Goal: Transaction & Acquisition: Purchase product/service

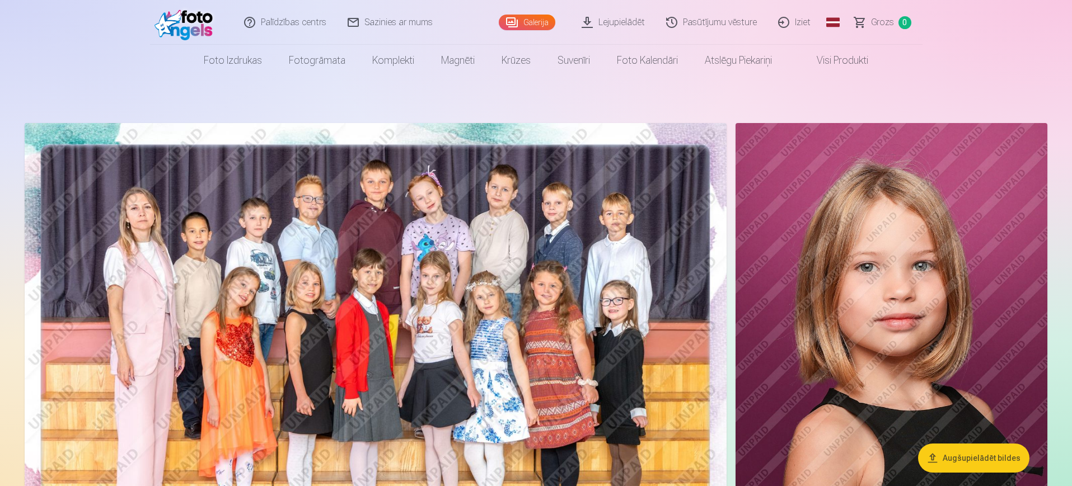
click at [872, 27] on span "Grozs" at bounding box center [882, 22] width 23 height 13
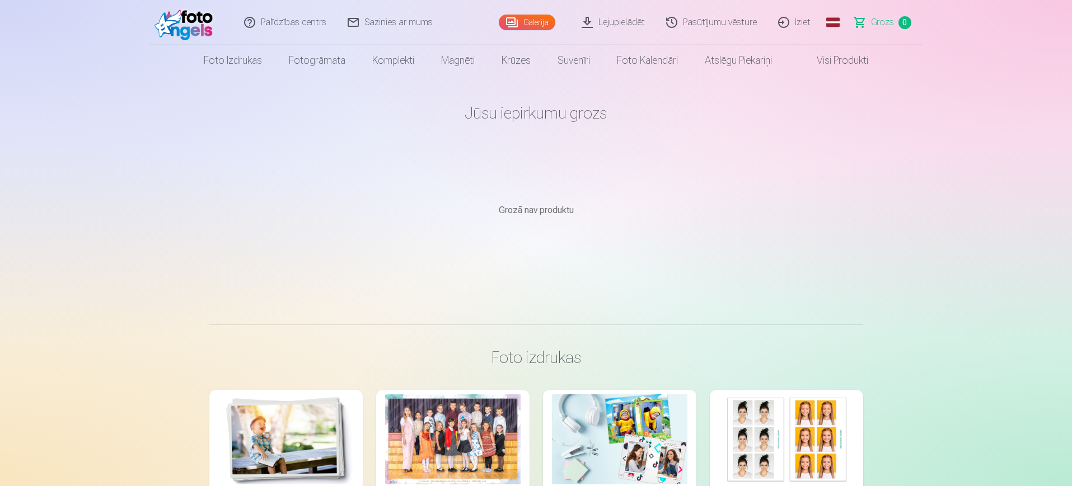
click at [872, 27] on span "Grozs" at bounding box center [882, 22] width 23 height 13
click at [710, 22] on link "Pasūtījumu vēsture" at bounding box center [712, 22] width 112 height 45
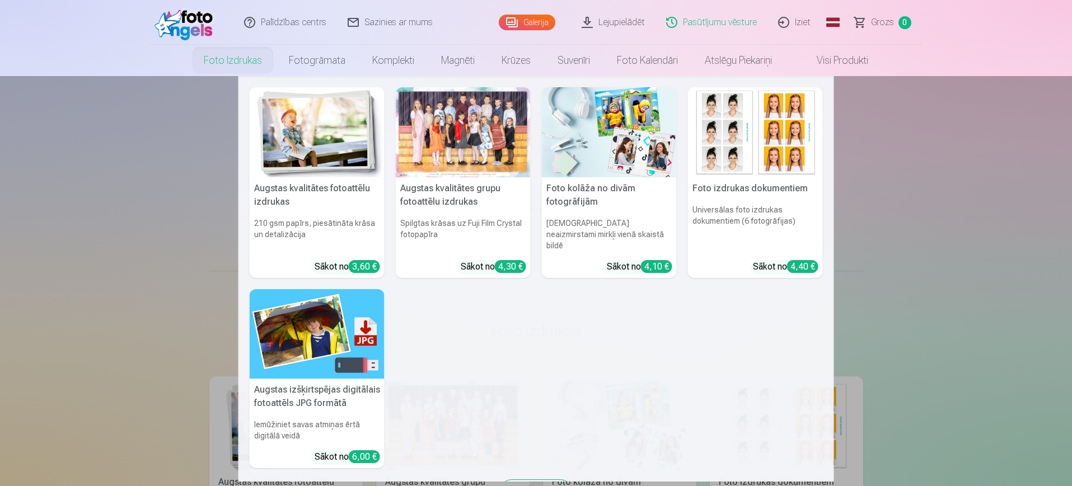
click at [211, 57] on link "Foto izdrukas" at bounding box center [232, 60] width 85 height 31
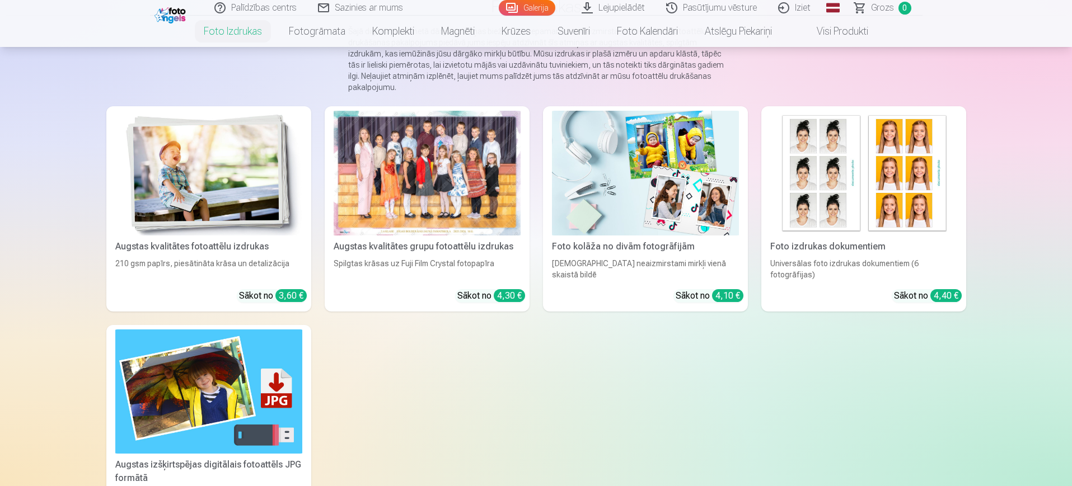
scroll to position [70, 0]
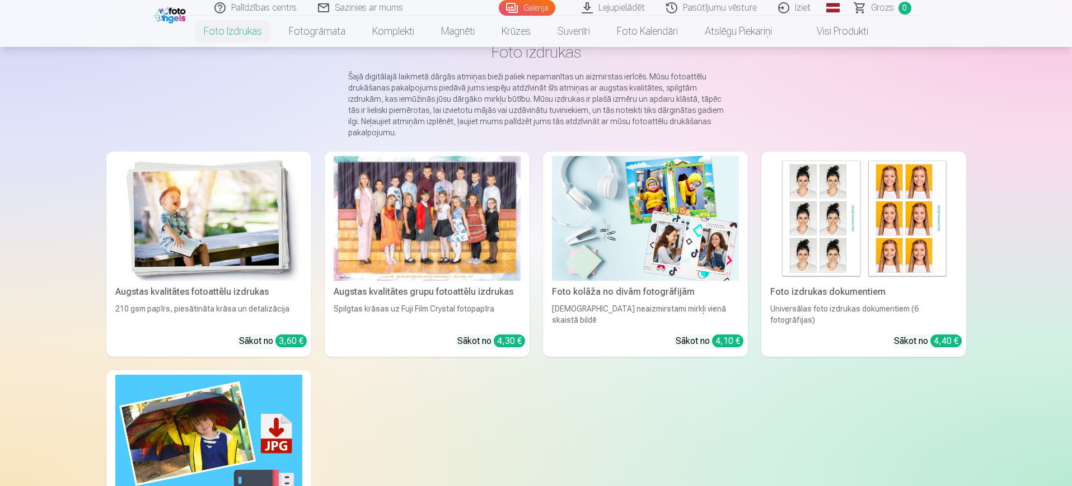
click at [447, 268] on div at bounding box center [427, 218] width 187 height 125
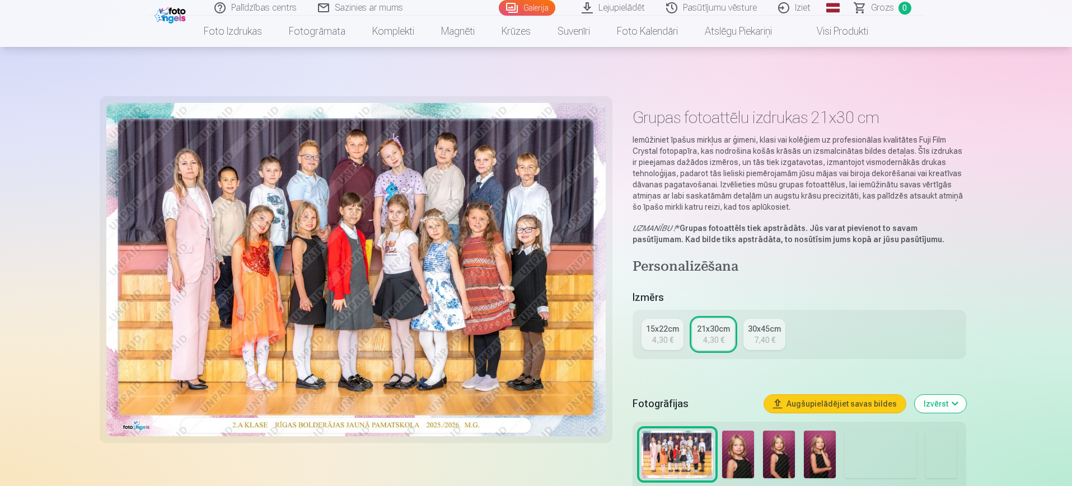
scroll to position [210, 0]
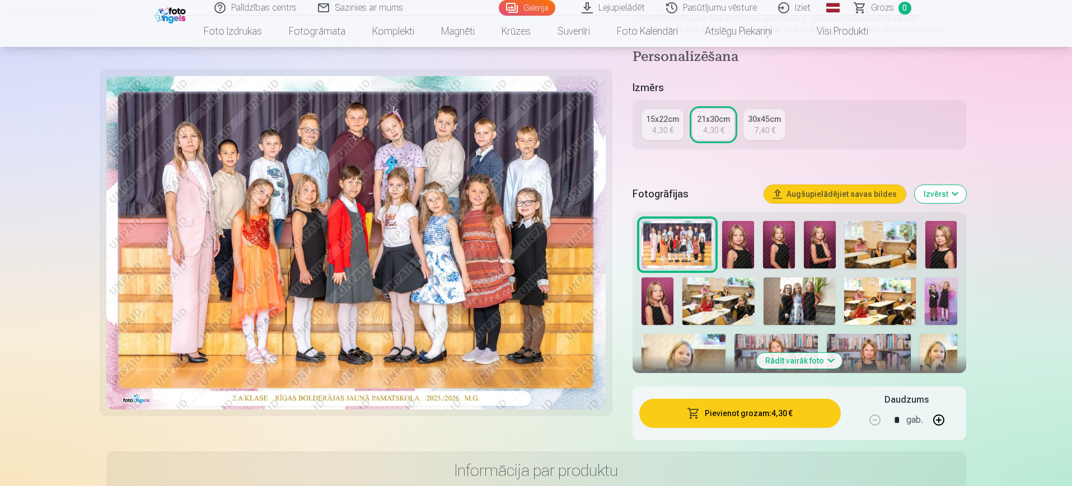
click at [770, 418] on button "Pievienot grozam : 4,30 €" at bounding box center [739, 413] width 201 height 29
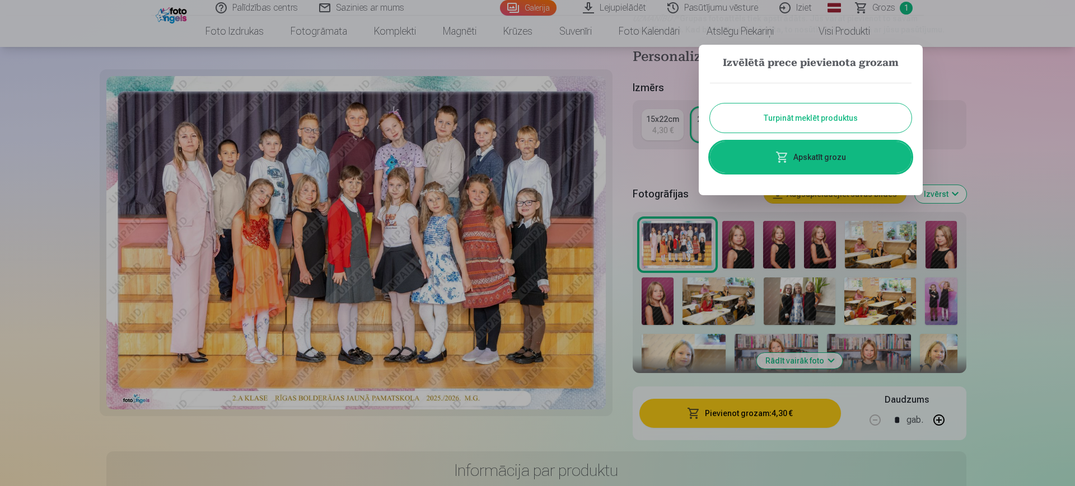
click at [818, 129] on button "Turpināt meklēt produktus" at bounding box center [810, 118] width 201 height 29
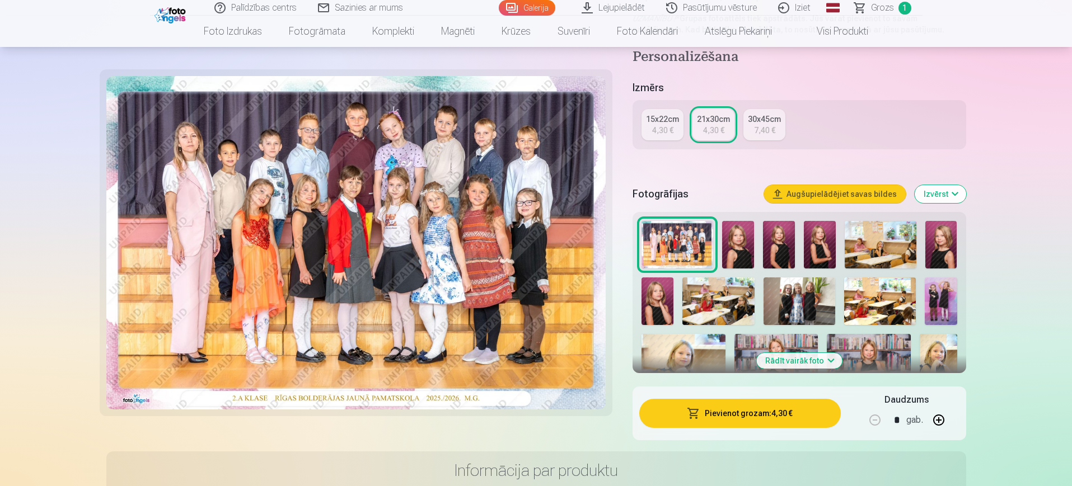
scroll to position [0, 0]
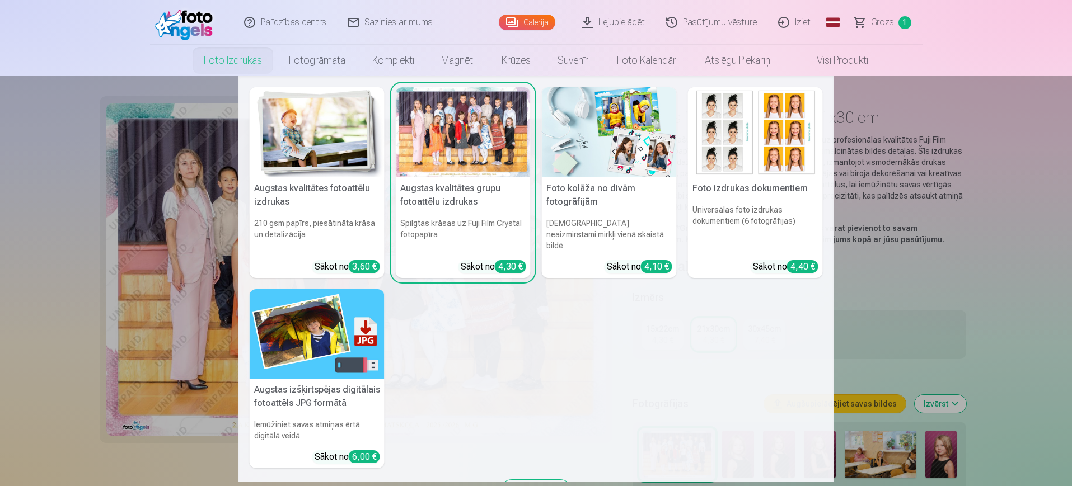
click at [297, 153] on img at bounding box center [317, 132] width 135 height 90
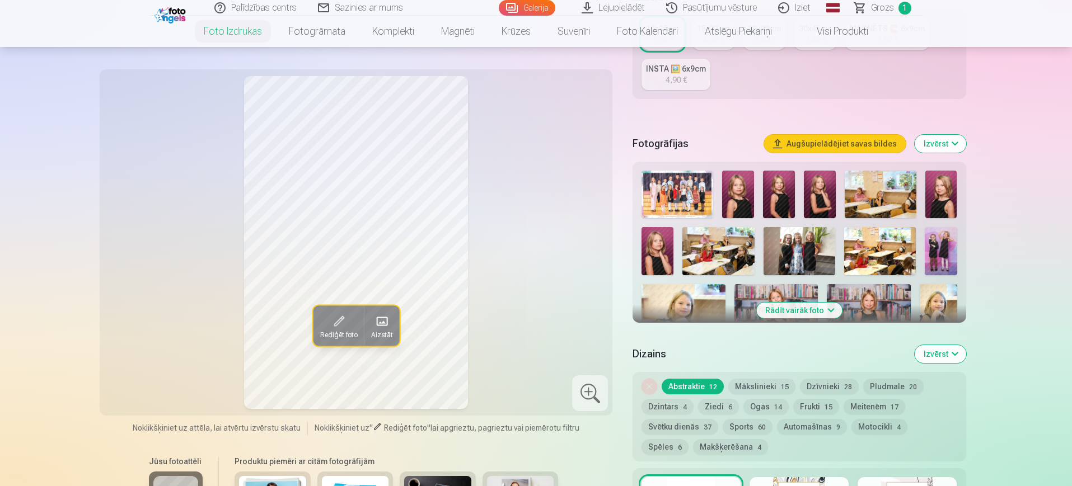
scroll to position [280, 0]
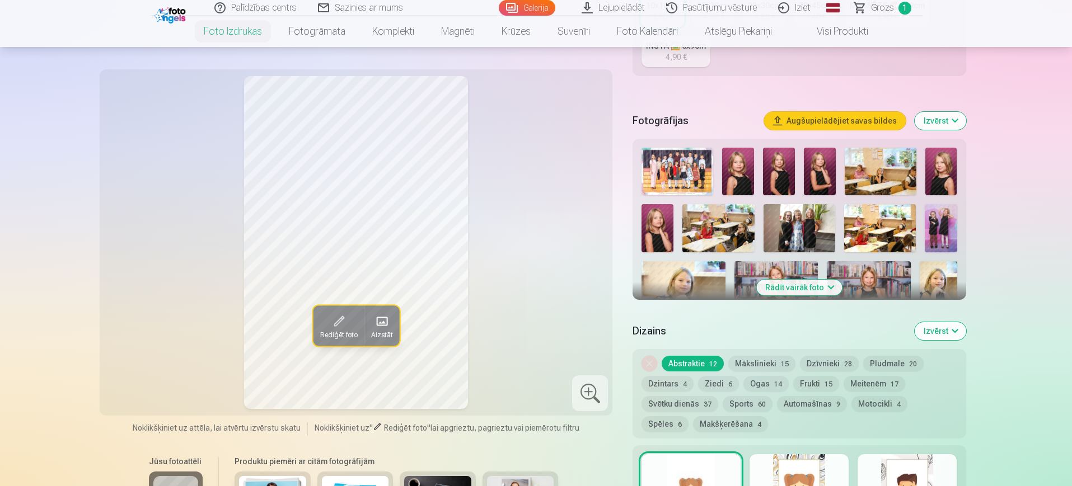
click at [947, 332] on button "Izvērst" at bounding box center [940, 331] width 51 height 18
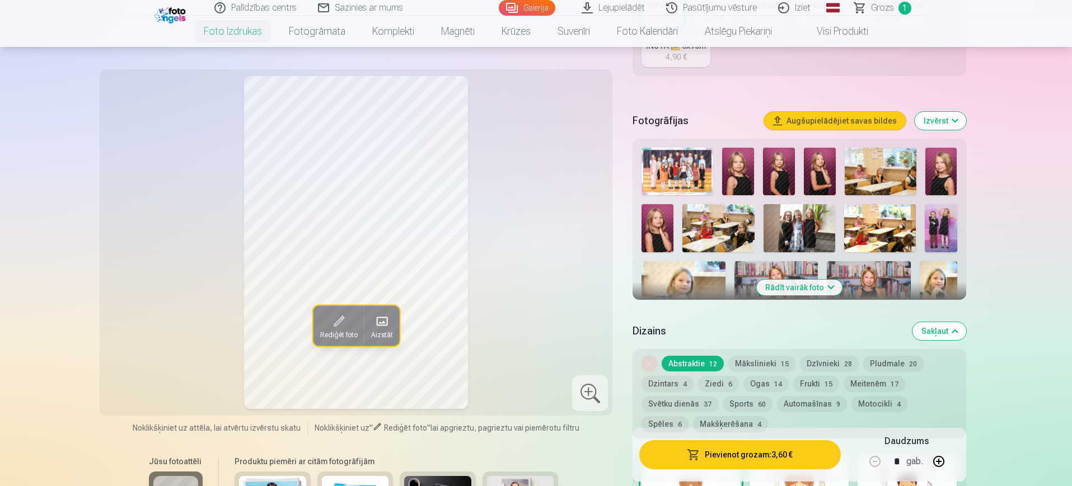
click at [822, 282] on button "Rādīt vairāk foto" at bounding box center [799, 288] width 86 height 16
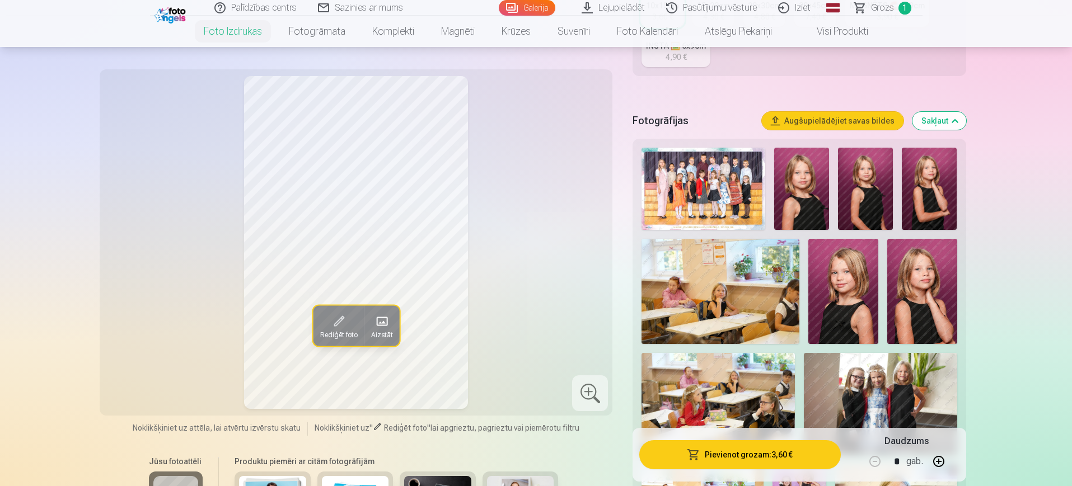
click at [949, 293] on img at bounding box center [922, 291] width 70 height 105
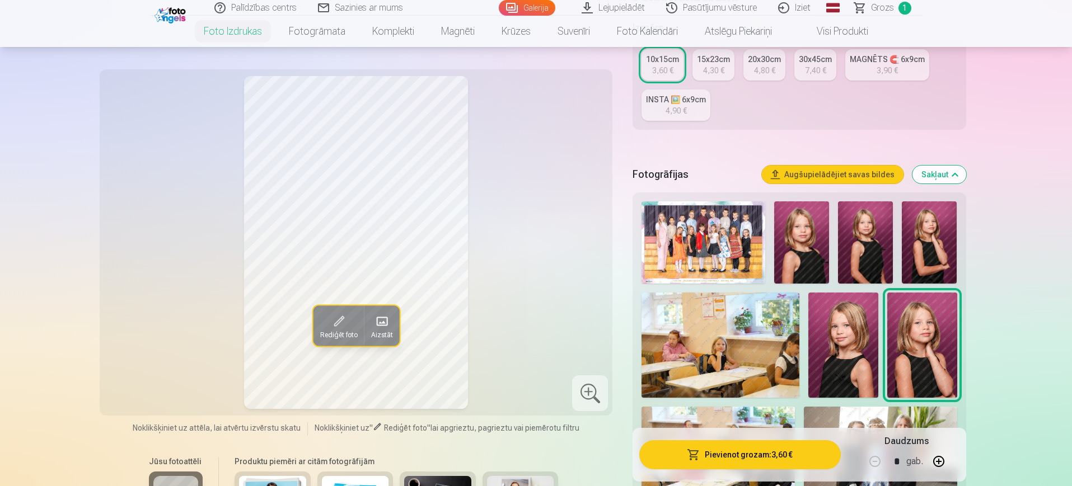
scroll to position [140, 0]
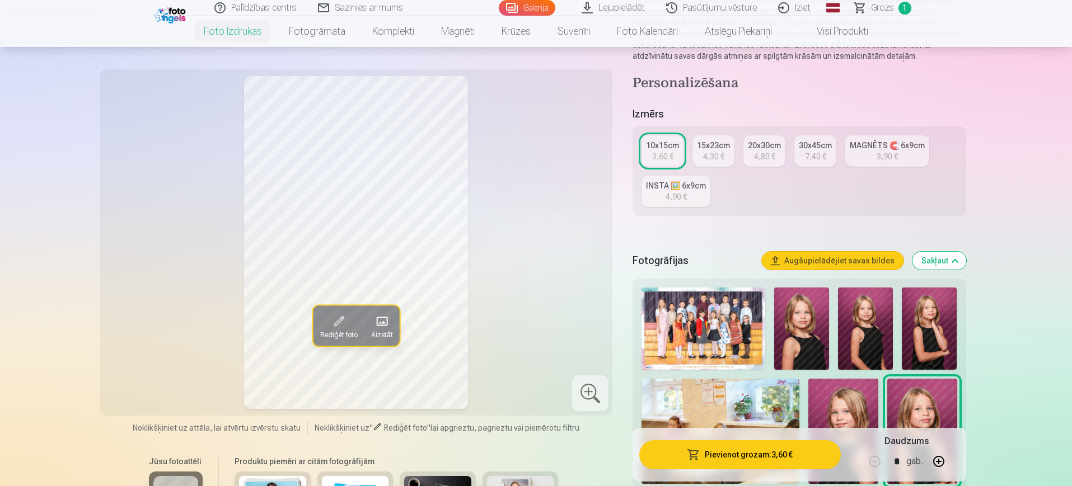
click at [721, 150] on div "15x23cm" at bounding box center [713, 145] width 33 height 11
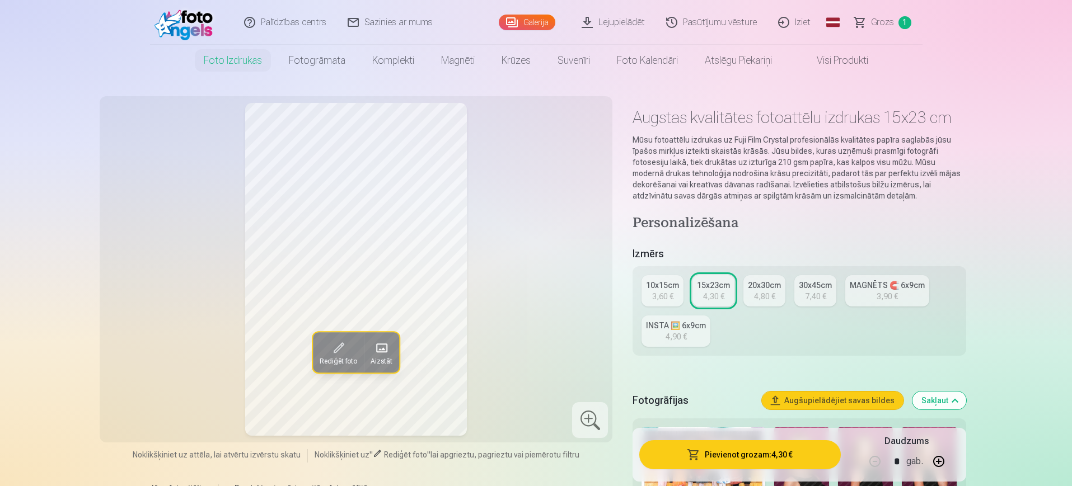
click at [754, 455] on button "Pievienot grozam : 4,30 €" at bounding box center [739, 454] width 201 height 29
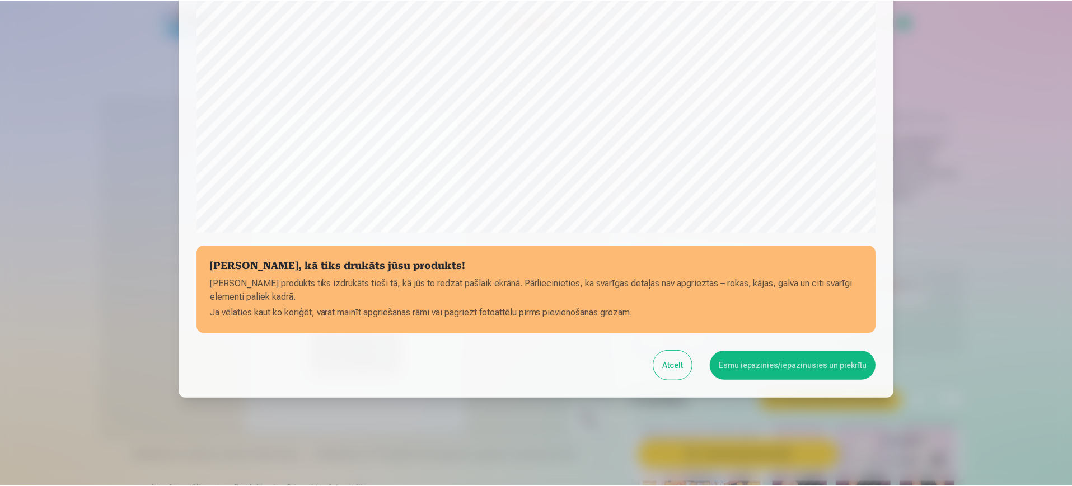
scroll to position [320, 0]
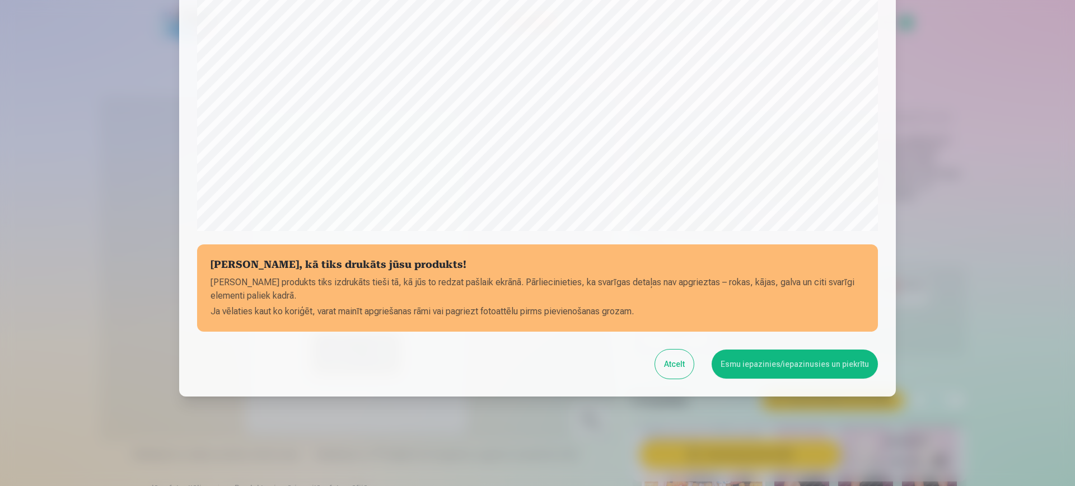
click at [808, 365] on button "Esmu iepazinies/iepazinusies un piekrītu" at bounding box center [794, 364] width 166 height 29
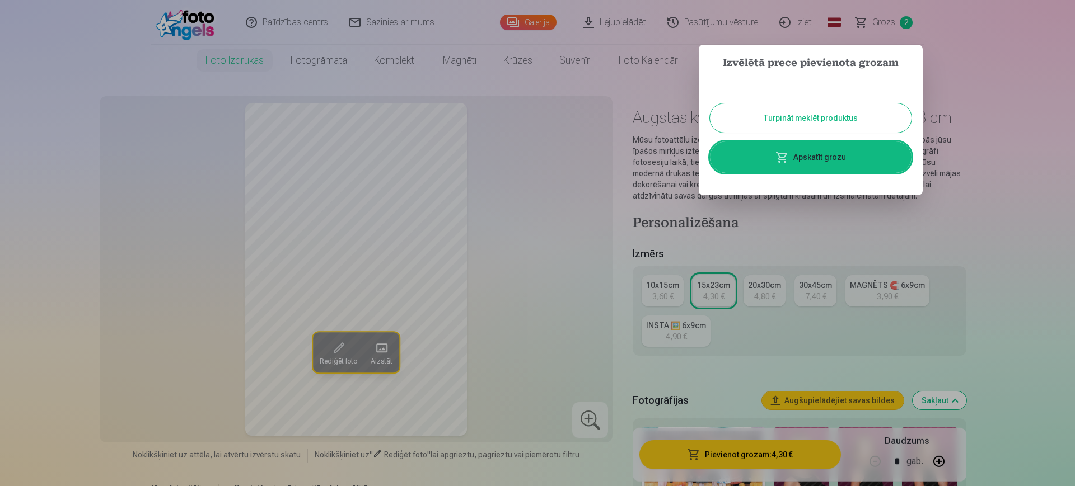
click at [873, 109] on button "Turpināt meklēt produktus" at bounding box center [810, 118] width 201 height 29
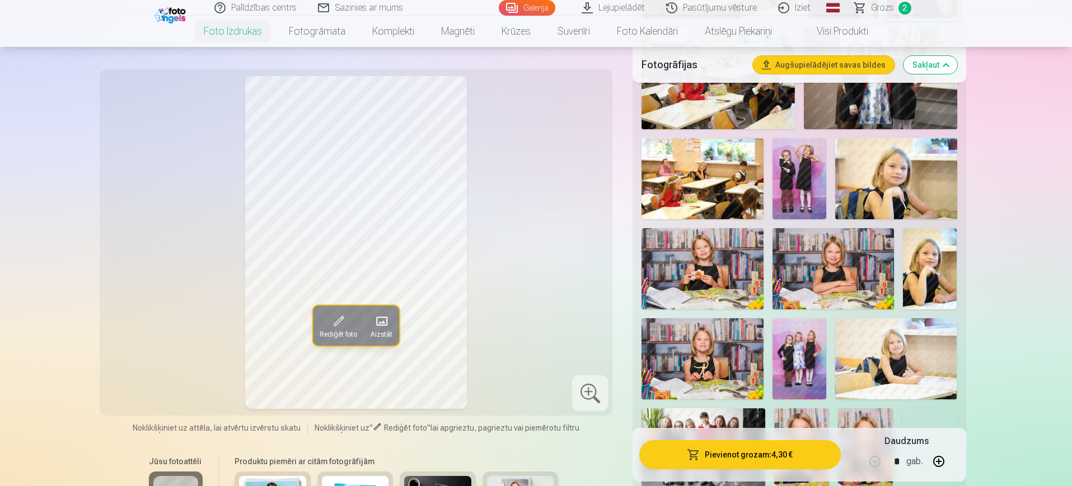
scroll to position [630, 0]
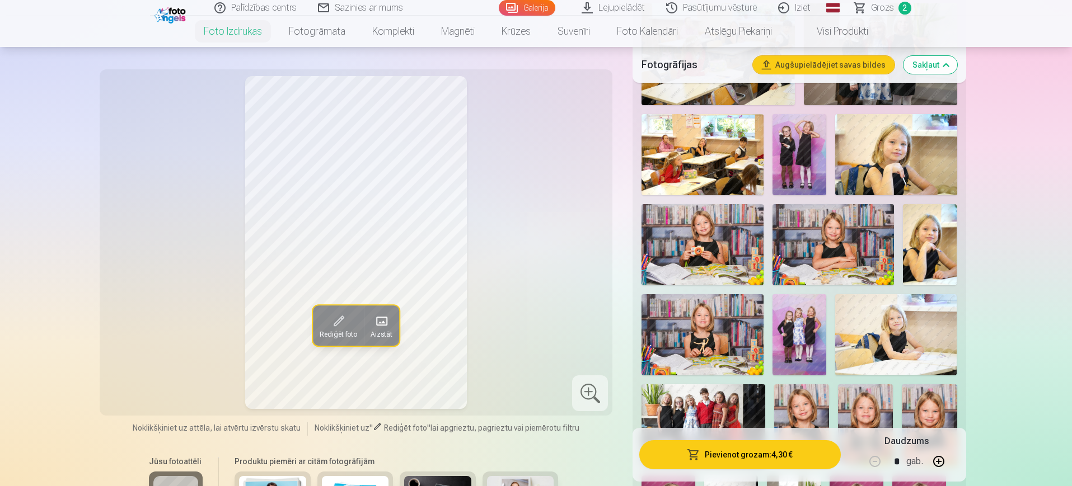
click at [940, 232] on img at bounding box center [930, 244] width 54 height 81
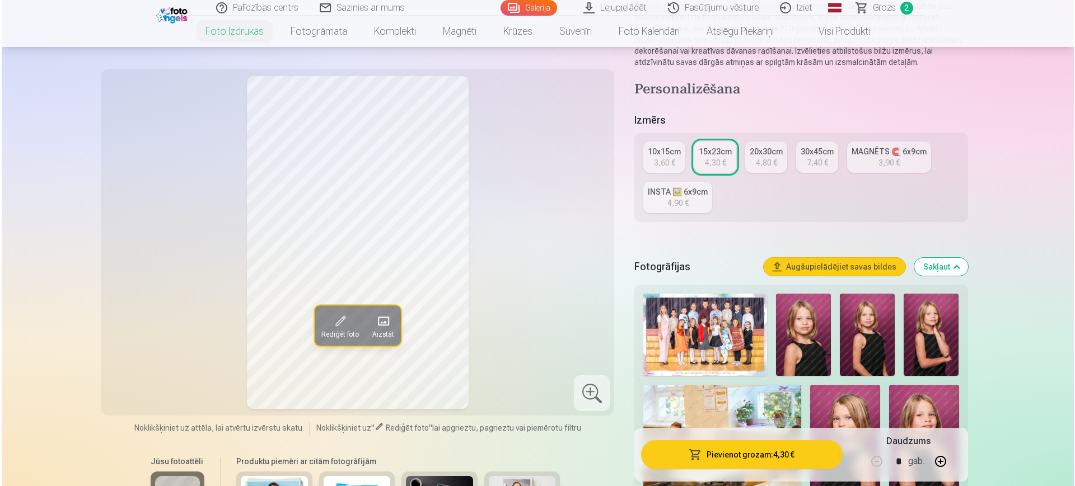
scroll to position [280, 0]
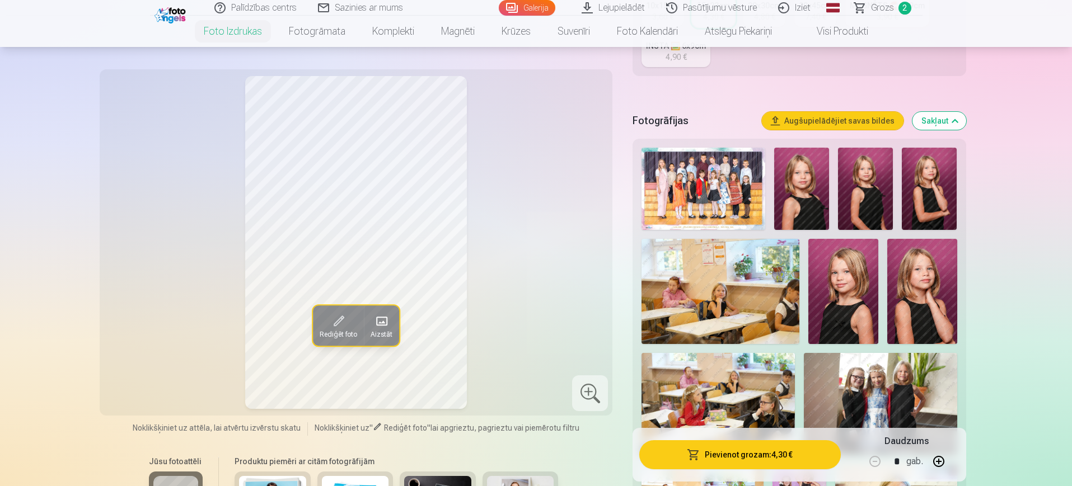
click at [777, 447] on button "Pievienot grozam : 4,30 €" at bounding box center [739, 454] width 201 height 29
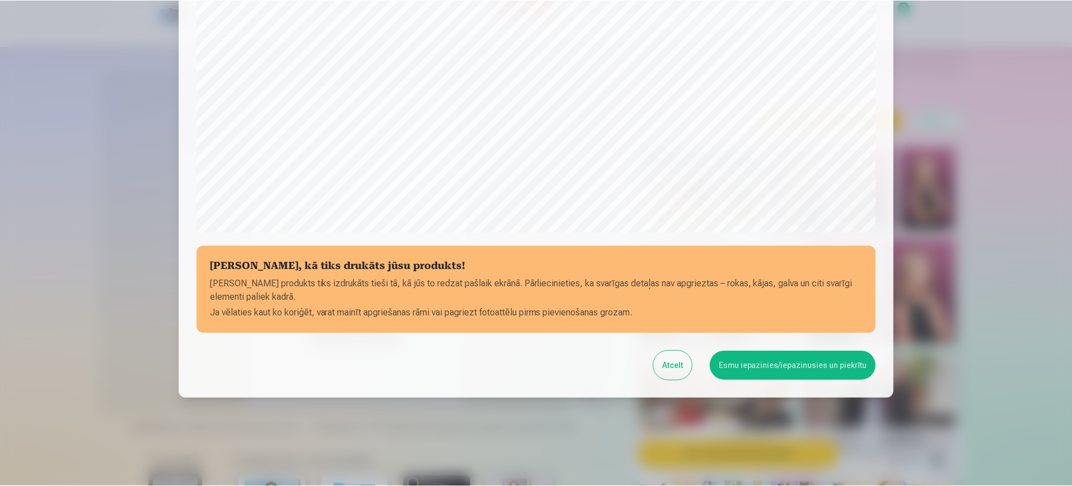
scroll to position [320, 0]
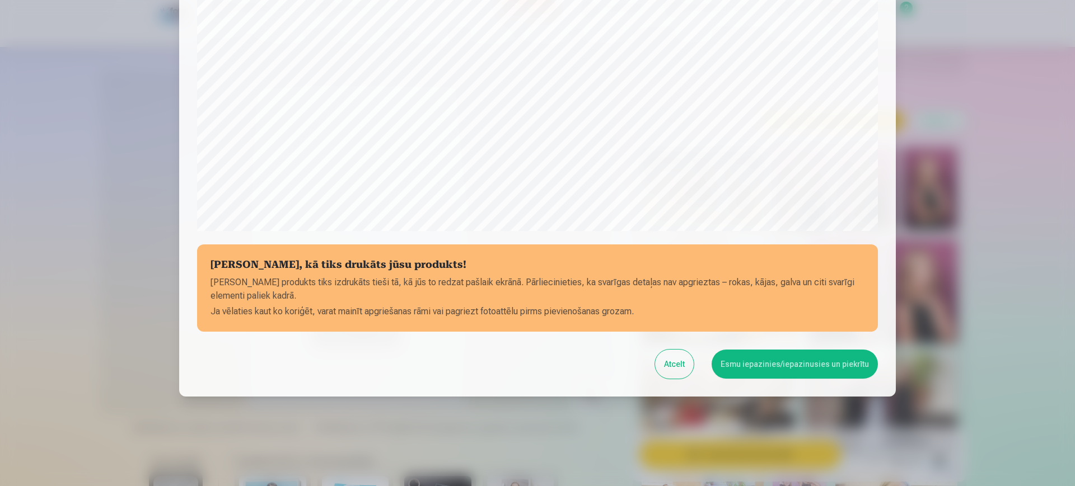
click at [766, 358] on button "Esmu iepazinies/iepazinusies un piekrītu" at bounding box center [794, 364] width 166 height 29
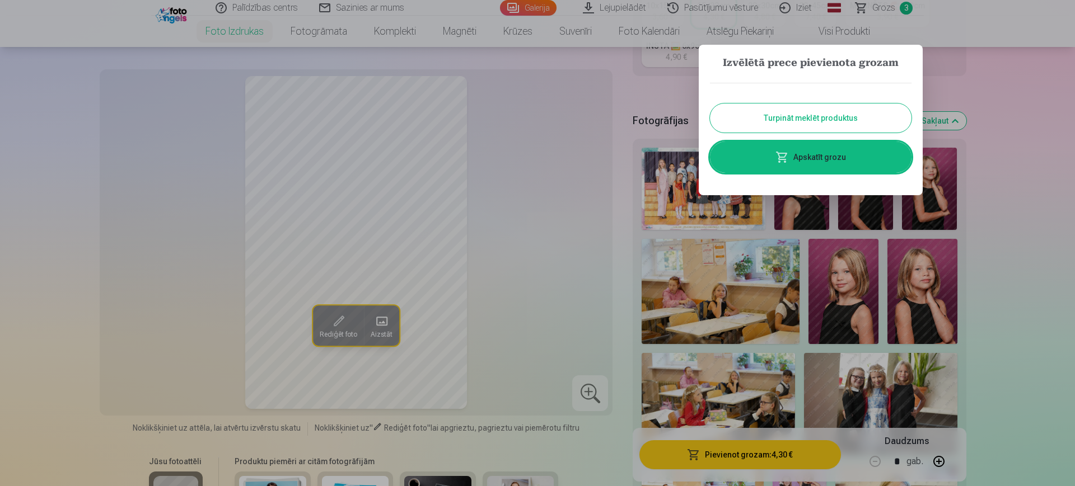
click at [813, 121] on button "Turpināt meklēt produktus" at bounding box center [810, 118] width 201 height 29
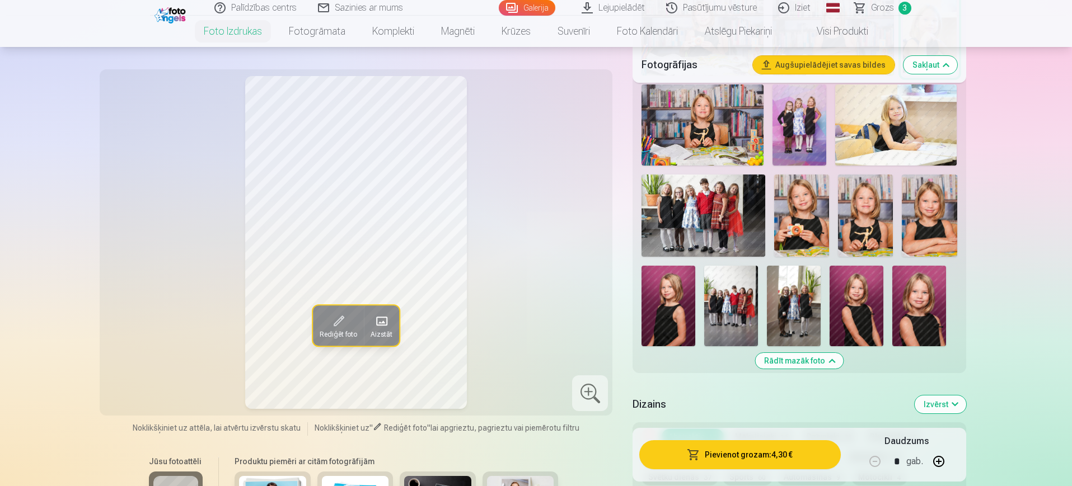
scroll to position [770, 0]
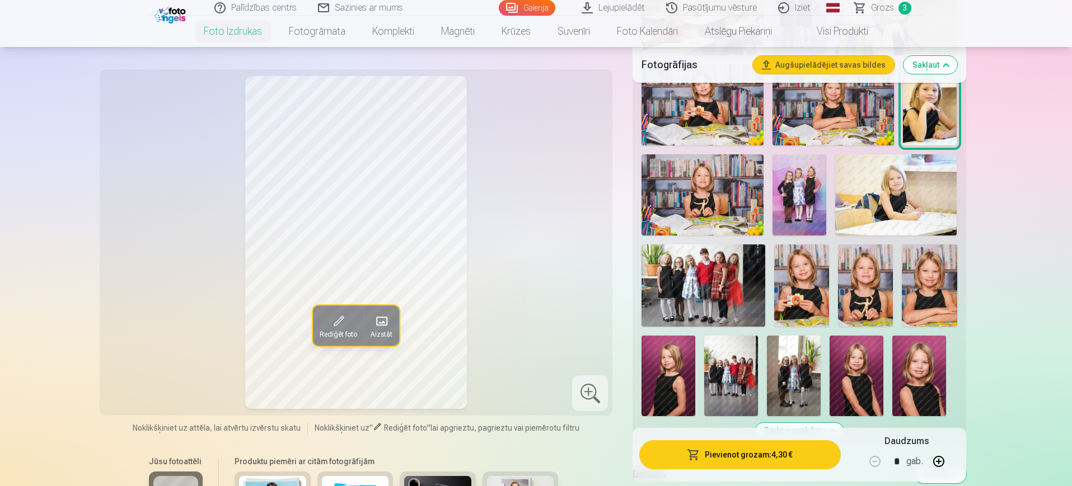
click at [798, 289] on img at bounding box center [801, 286] width 55 height 82
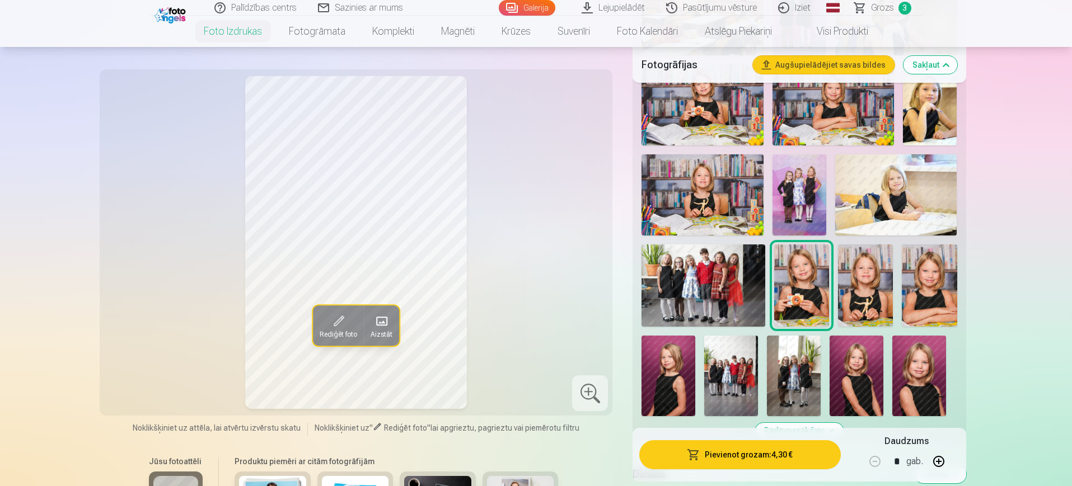
click at [829, 289] on div at bounding box center [799, 37] width 324 height 767
click at [879, 289] on img at bounding box center [865, 286] width 55 height 82
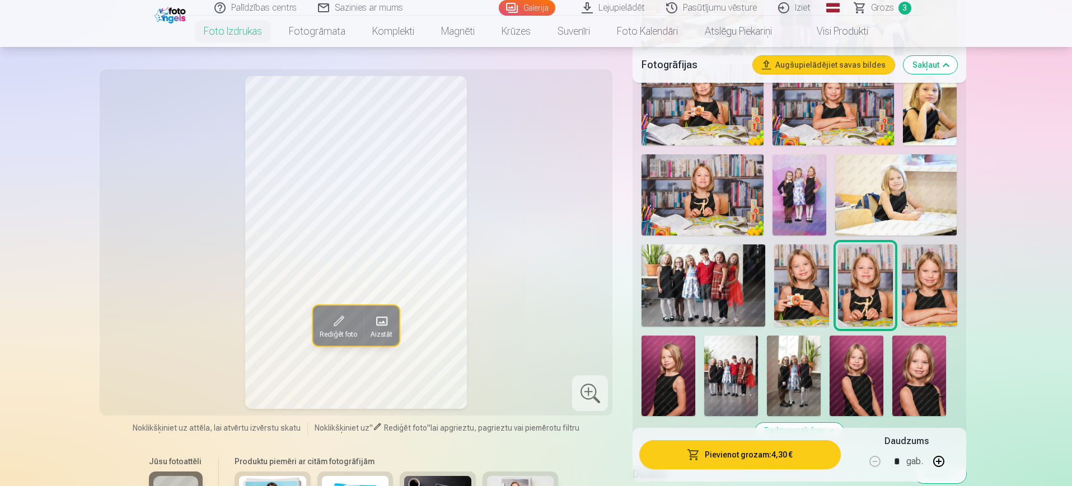
click at [906, 287] on img at bounding box center [929, 286] width 55 height 82
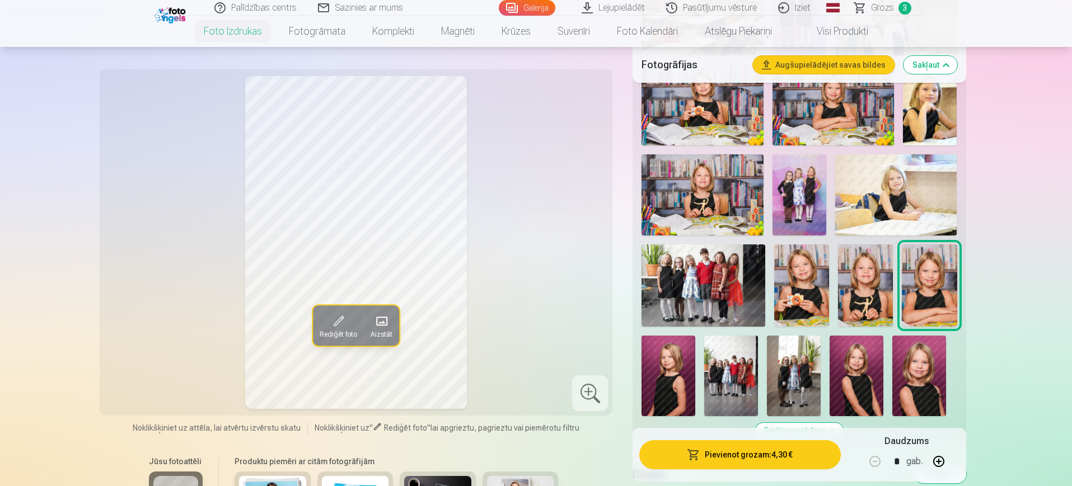
click at [742, 214] on img at bounding box center [701, 194] width 121 height 81
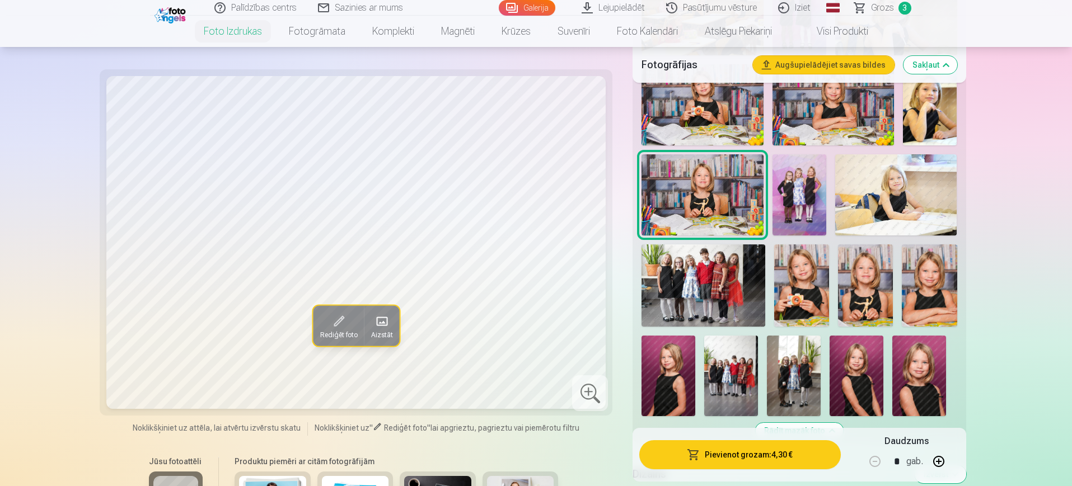
click at [812, 187] on img at bounding box center [799, 194] width 54 height 81
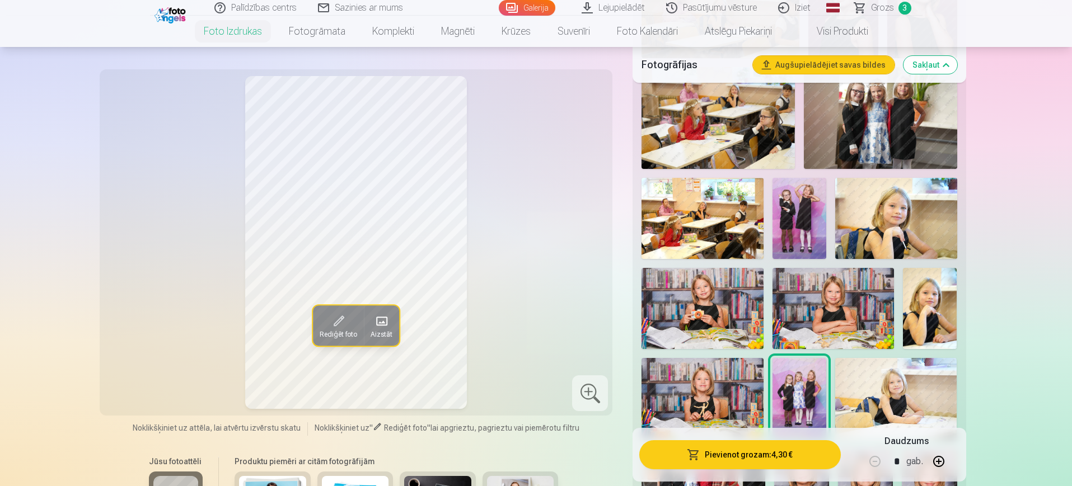
scroll to position [490, 0]
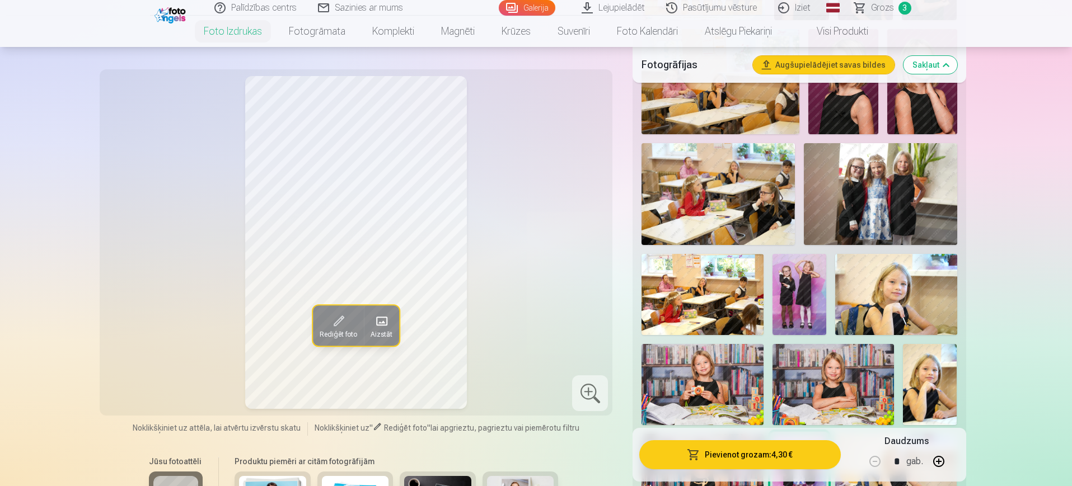
click at [817, 304] on img at bounding box center [799, 294] width 54 height 81
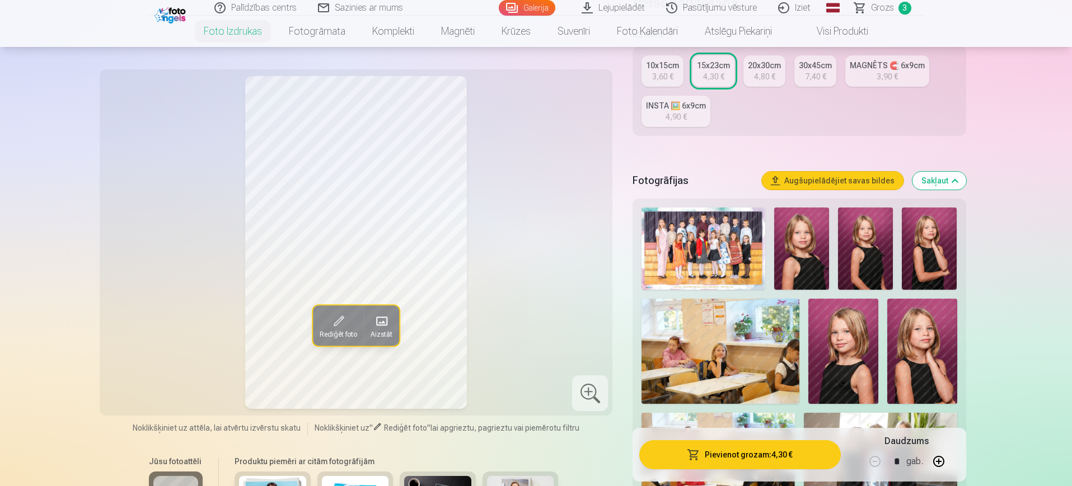
scroll to position [70, 0]
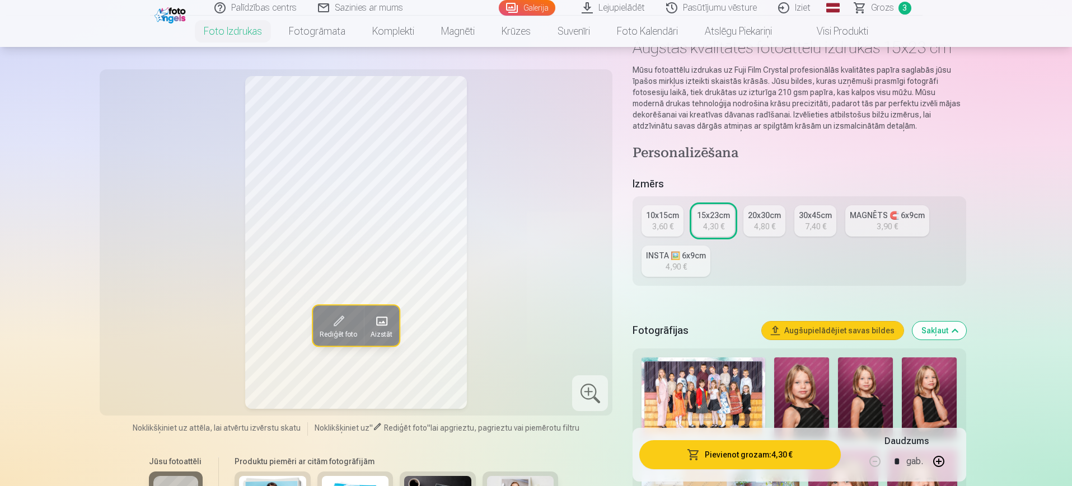
click at [660, 222] on div "3,60 €" at bounding box center [662, 226] width 21 height 11
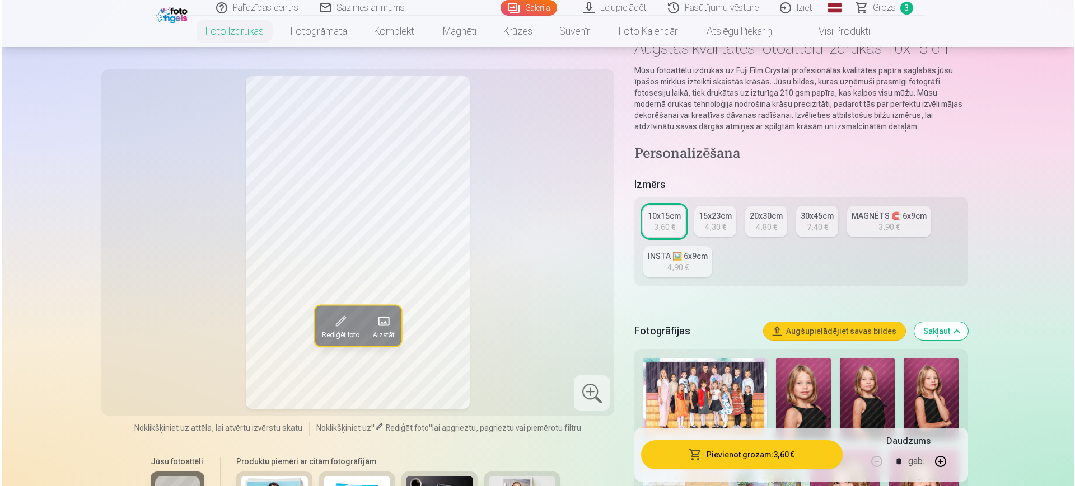
scroll to position [70, 0]
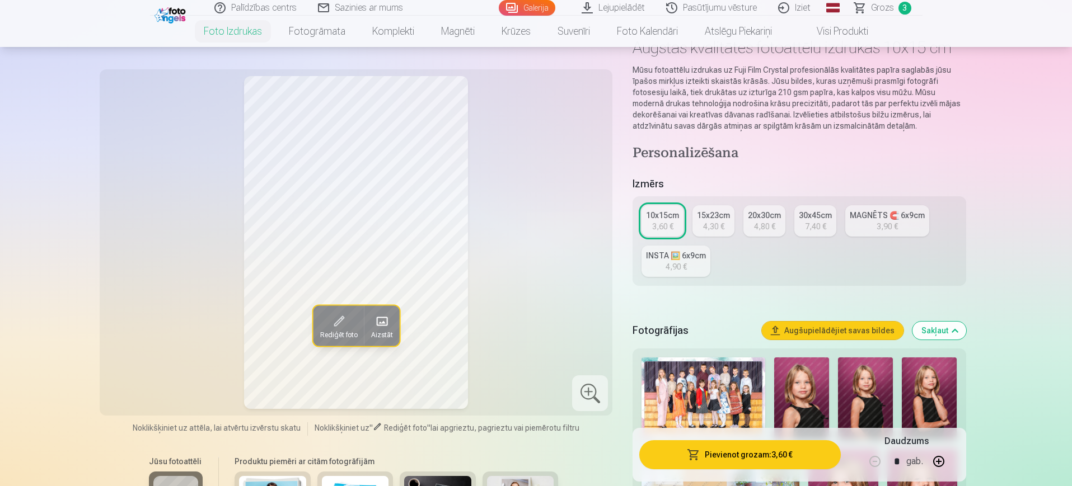
click at [784, 457] on button "Pievienot grozam : 3,60 €" at bounding box center [739, 454] width 201 height 29
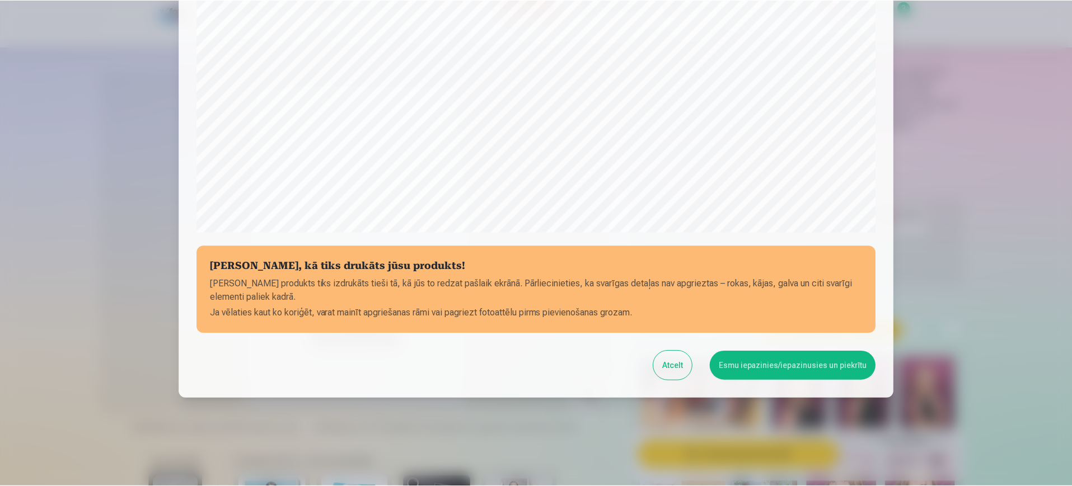
scroll to position [320, 0]
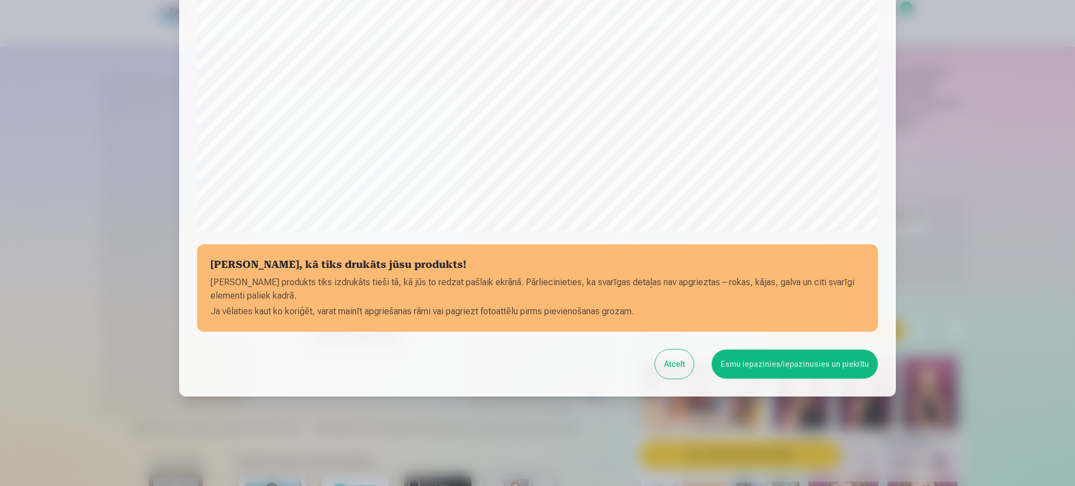
click at [768, 362] on button "Esmu iepazinies/iepazinusies un piekrītu" at bounding box center [794, 364] width 166 height 29
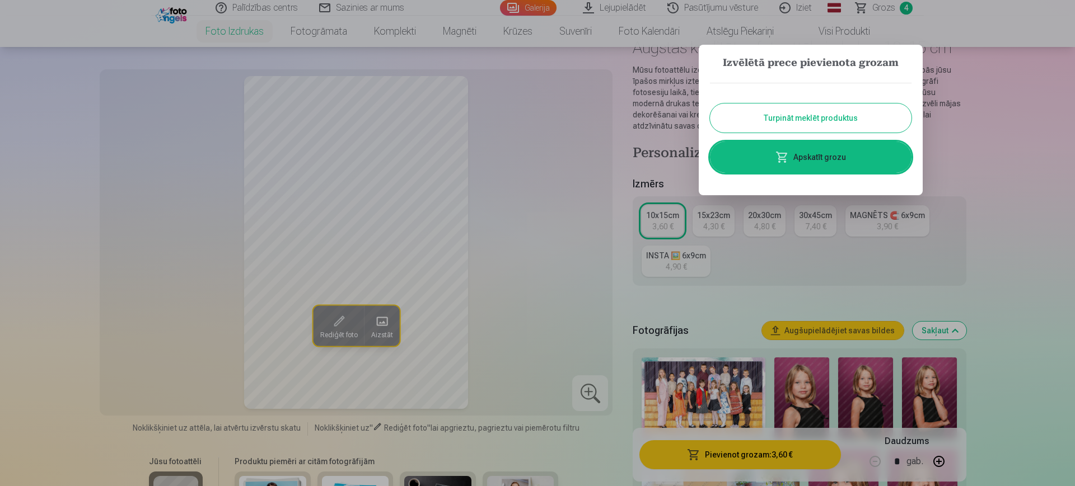
click at [821, 116] on button "Turpināt meklēt produktus" at bounding box center [810, 118] width 201 height 29
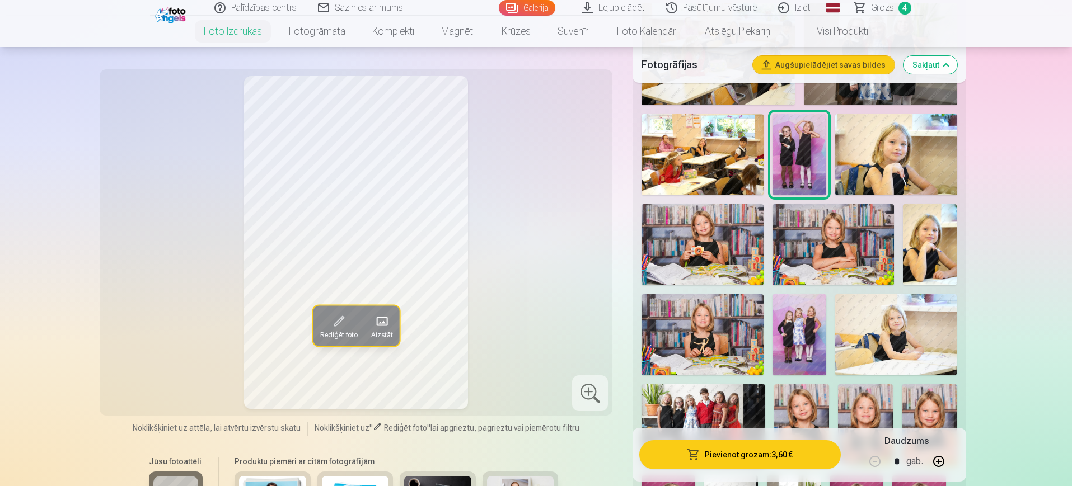
scroll to position [700, 0]
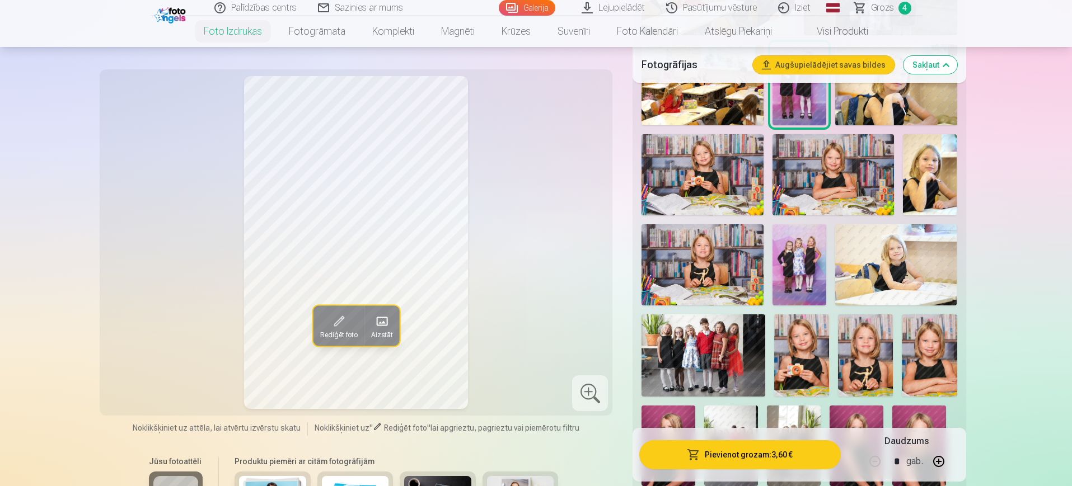
click at [851, 168] on img at bounding box center [832, 174] width 121 height 81
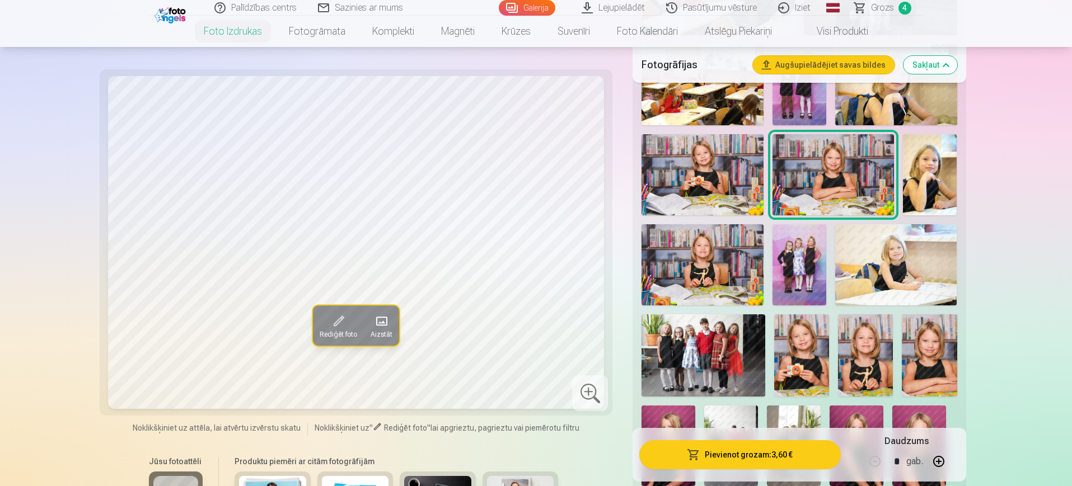
click at [732, 179] on img at bounding box center [701, 174] width 121 height 81
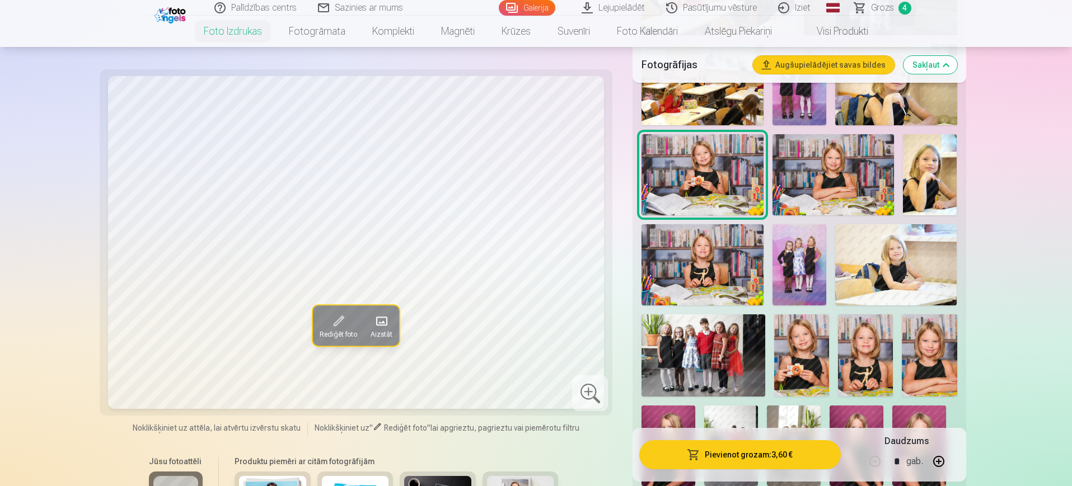
click at [796, 344] on img at bounding box center [801, 356] width 55 height 82
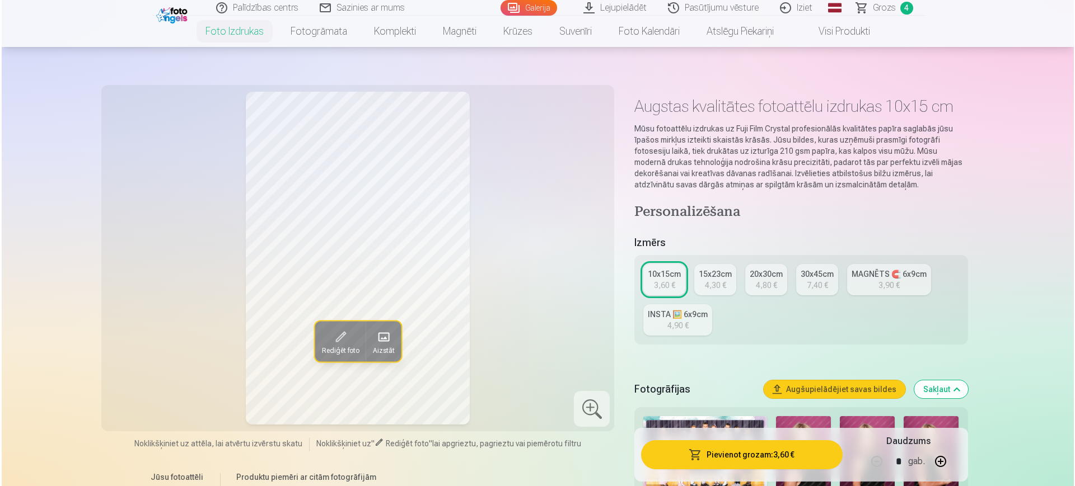
scroll to position [0, 0]
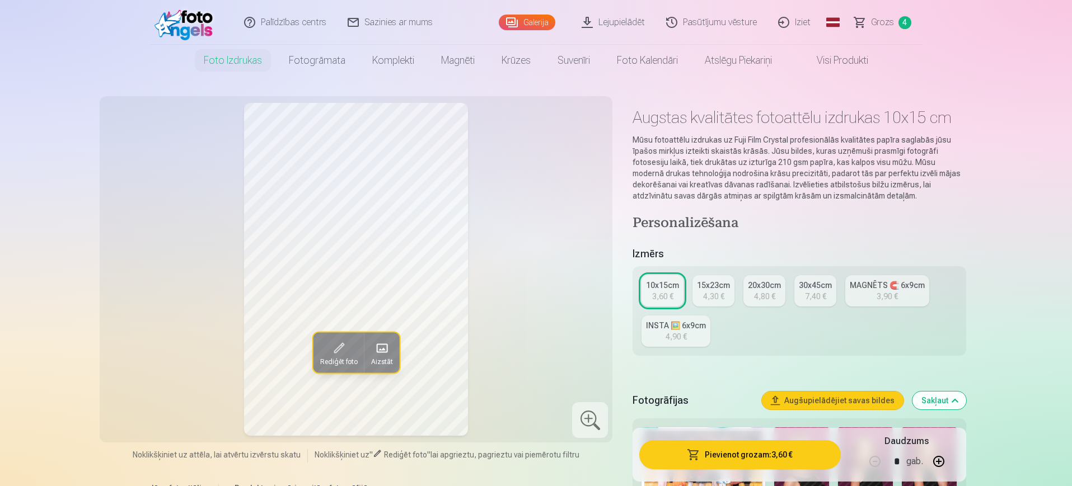
click at [699, 293] on link "15x23cm 4,30 €" at bounding box center [713, 290] width 42 height 31
click at [745, 454] on button "Pievienot grozam : 4,30 €" at bounding box center [739, 454] width 201 height 29
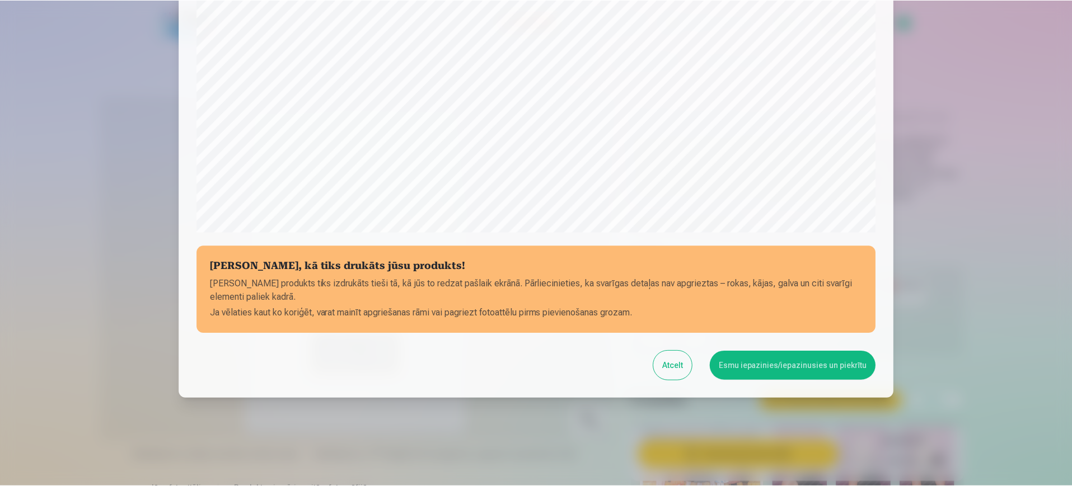
scroll to position [320, 0]
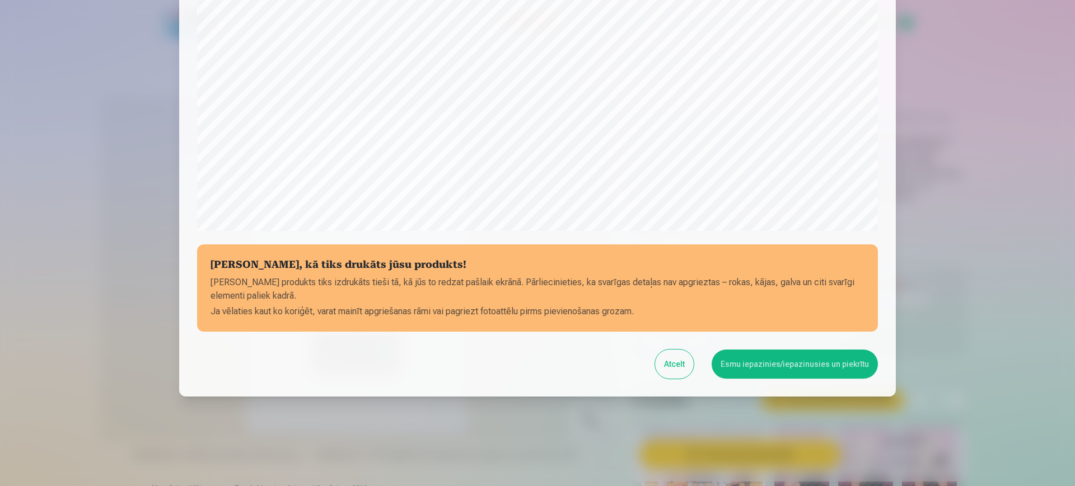
click at [824, 370] on button "Esmu iepazinies/iepazinusies un piekrītu" at bounding box center [794, 364] width 166 height 29
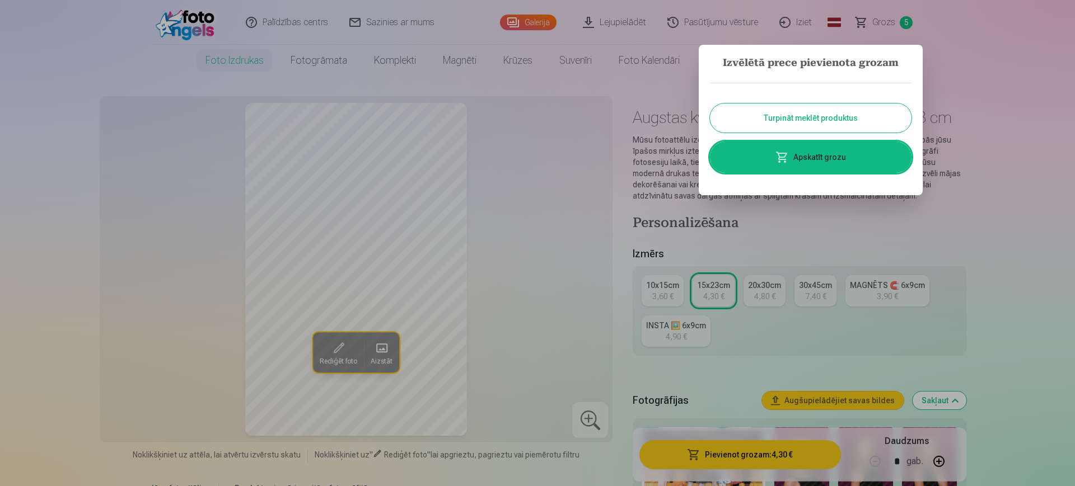
click at [812, 109] on button "Turpināt meklēt produktus" at bounding box center [810, 118] width 201 height 29
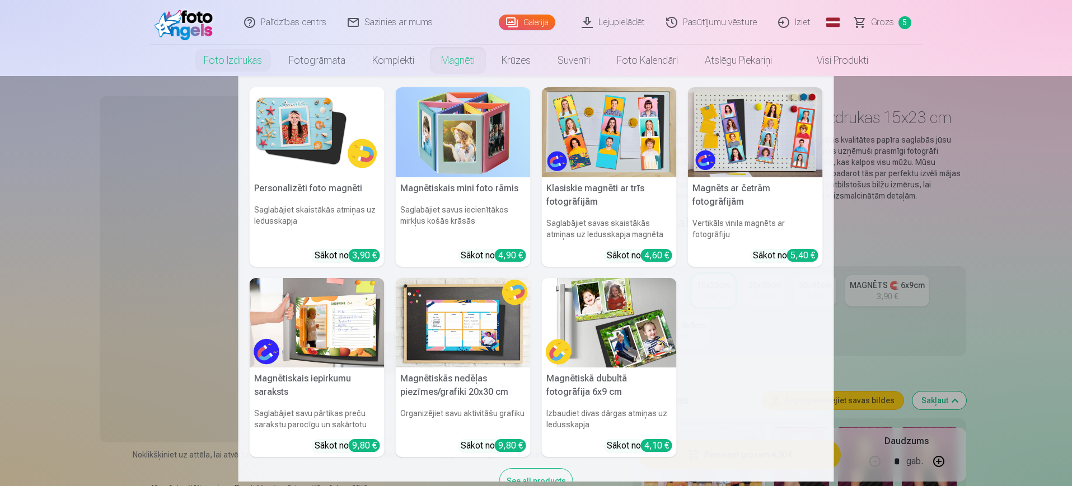
click at [760, 154] on img at bounding box center [755, 132] width 135 height 90
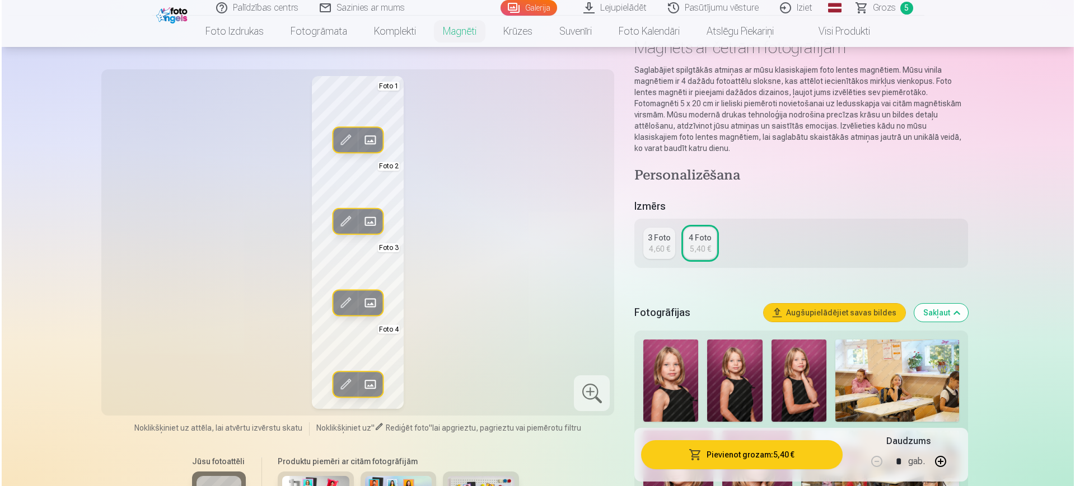
scroll to position [140, 0]
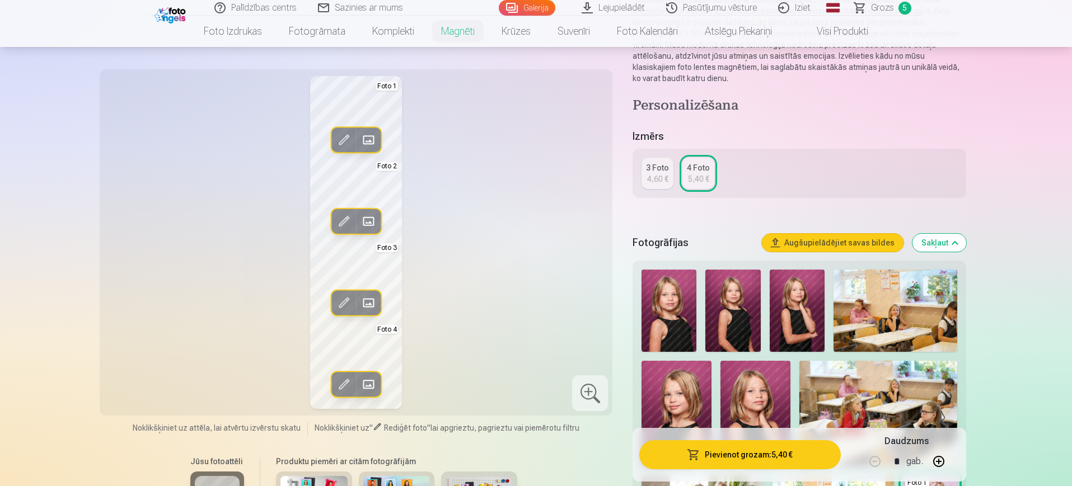
click at [369, 220] on span at bounding box center [368, 222] width 18 height 18
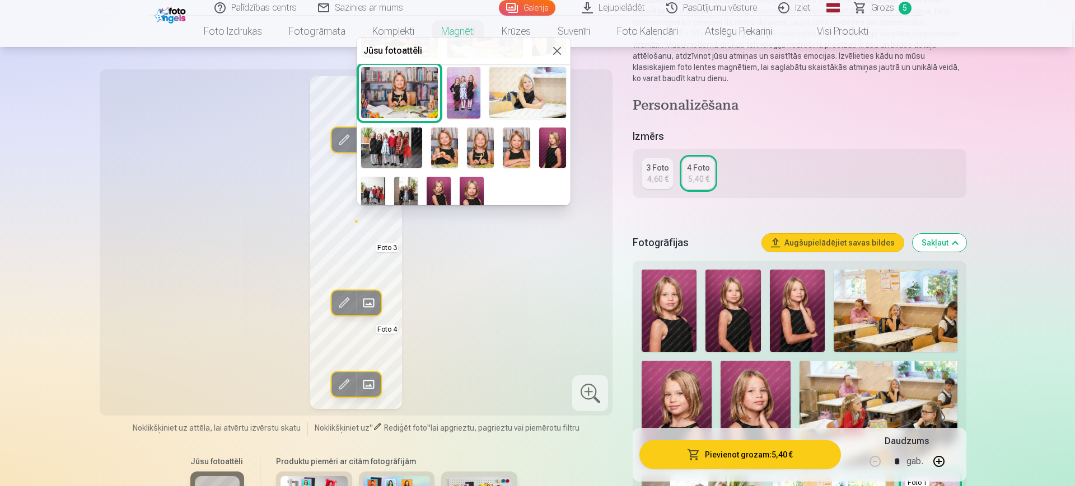
scroll to position [232, 0]
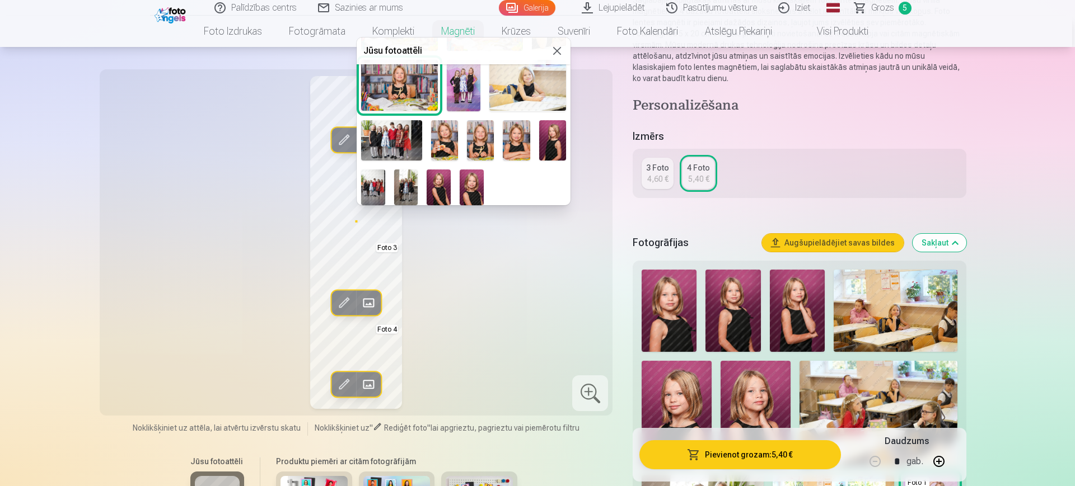
drag, startPoint x: 454, startPoint y: 54, endPoint x: 502, endPoint y: 55, distance: 48.1
click at [502, 55] on h5 "Jūsu fotoattēli" at bounding box center [456, 50] width 187 height 13
click at [510, 135] on img at bounding box center [516, 140] width 27 height 40
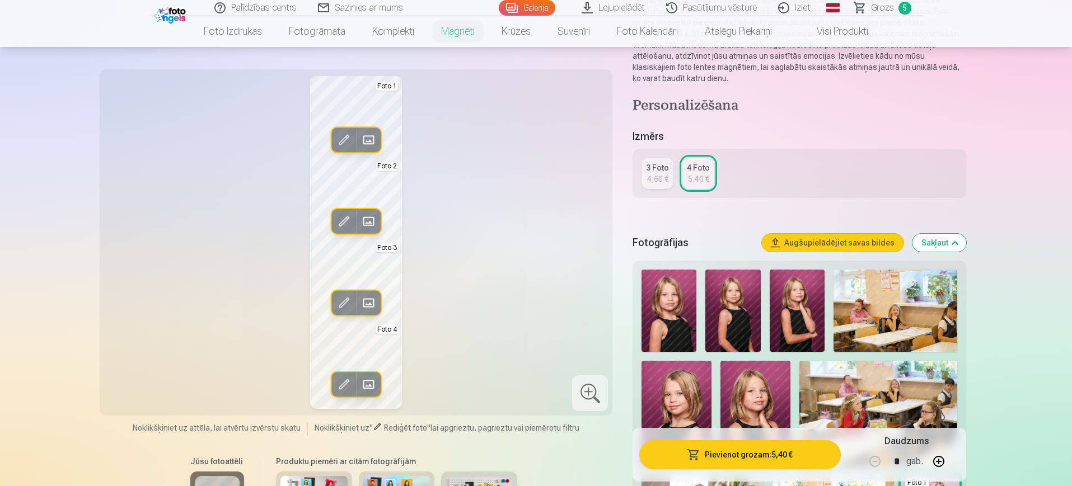
click at [369, 304] on span at bounding box center [368, 303] width 18 height 18
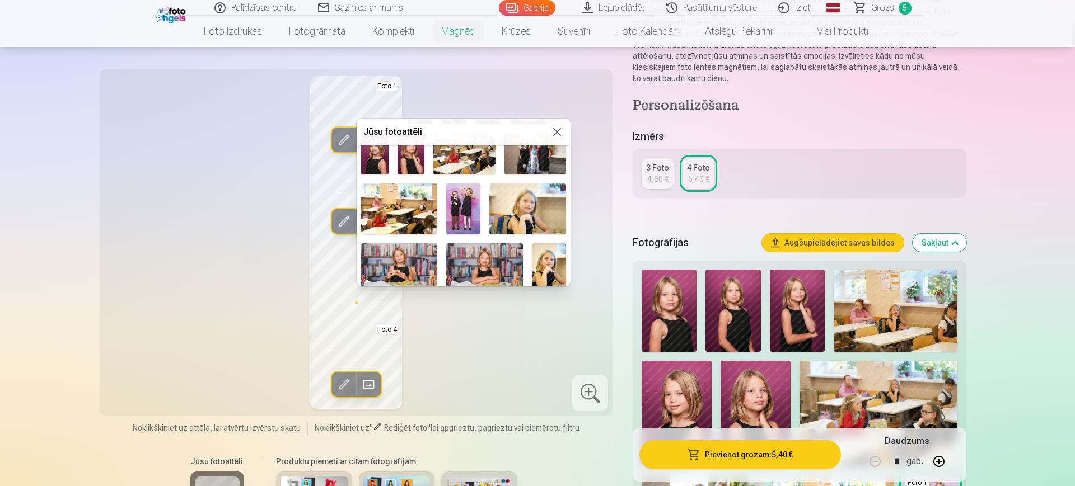
scroll to position [140, 0]
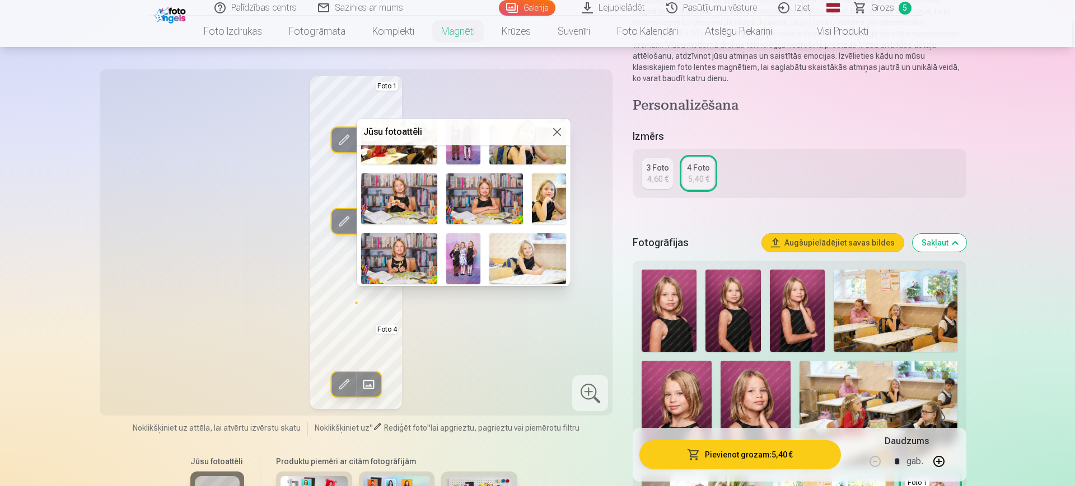
click at [467, 255] on img at bounding box center [463, 258] width 34 height 51
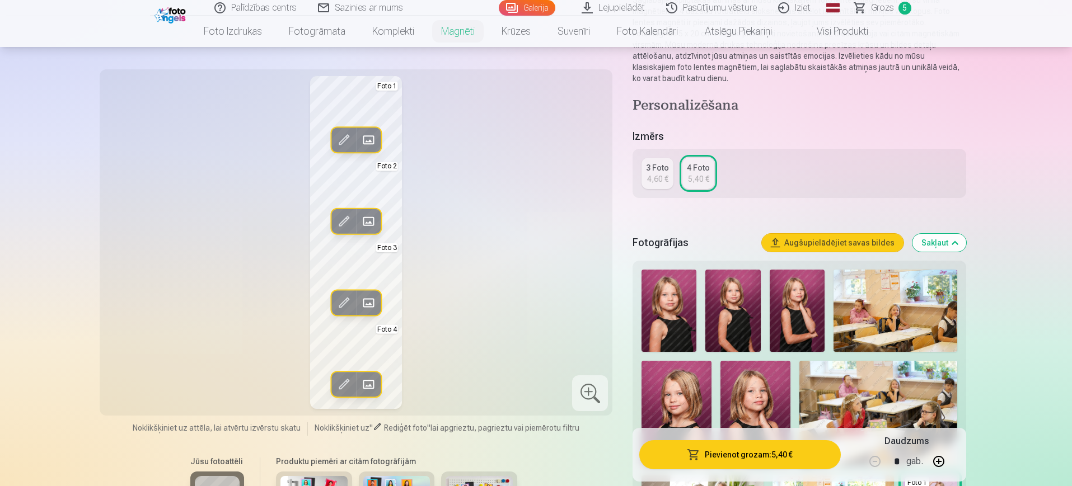
click at [365, 386] on span at bounding box center [368, 385] width 18 height 18
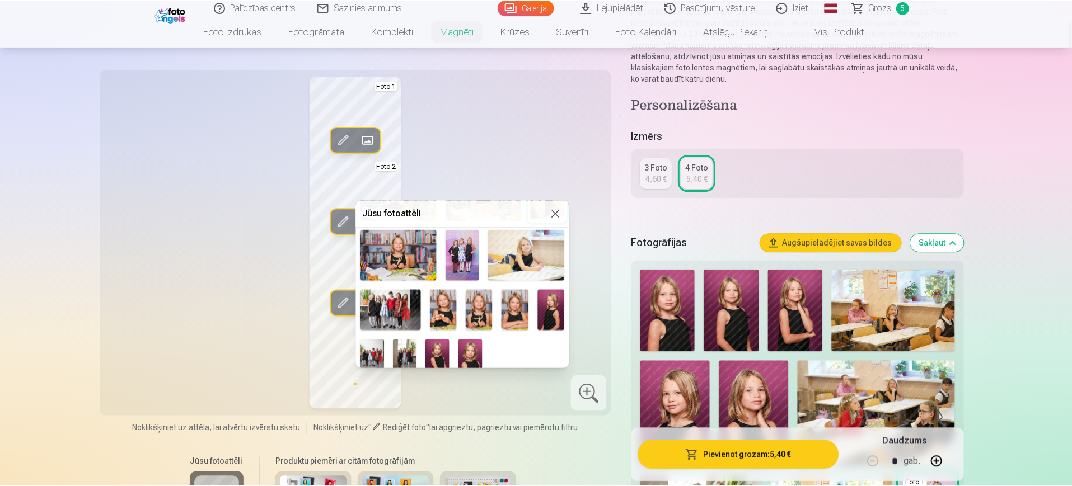
scroll to position [232, 0]
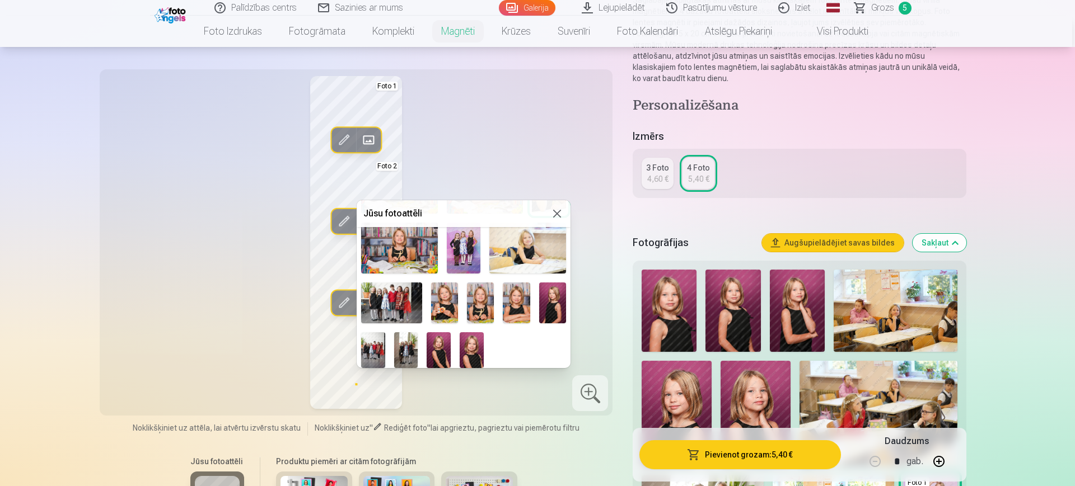
click at [369, 336] on img at bounding box center [373, 350] width 24 height 36
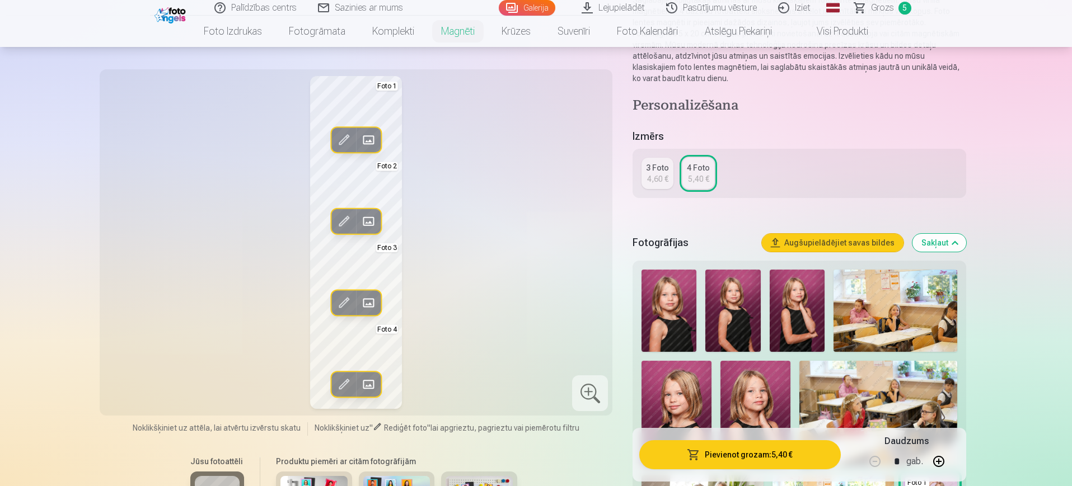
click at [593, 396] on div at bounding box center [590, 394] width 36 height 36
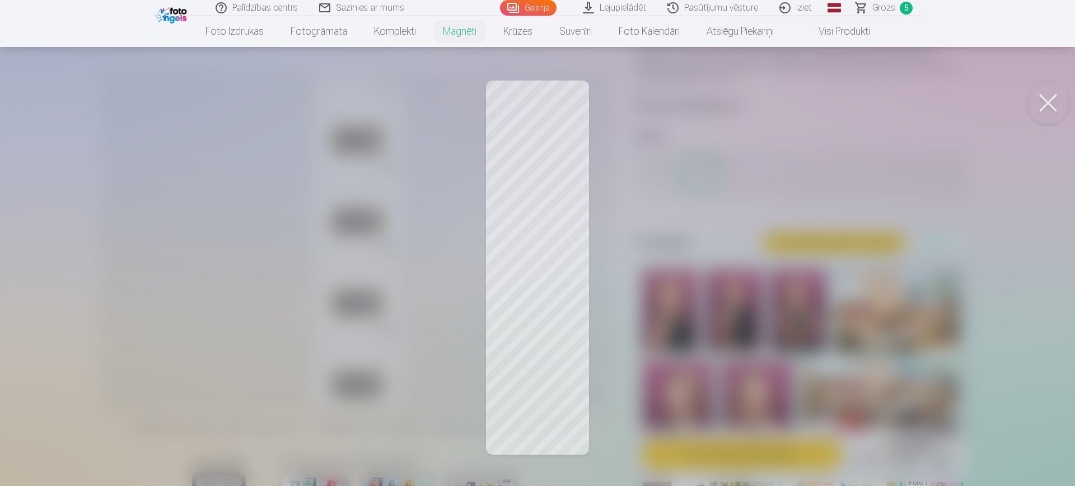
click at [1040, 96] on button at bounding box center [1047, 103] width 45 height 45
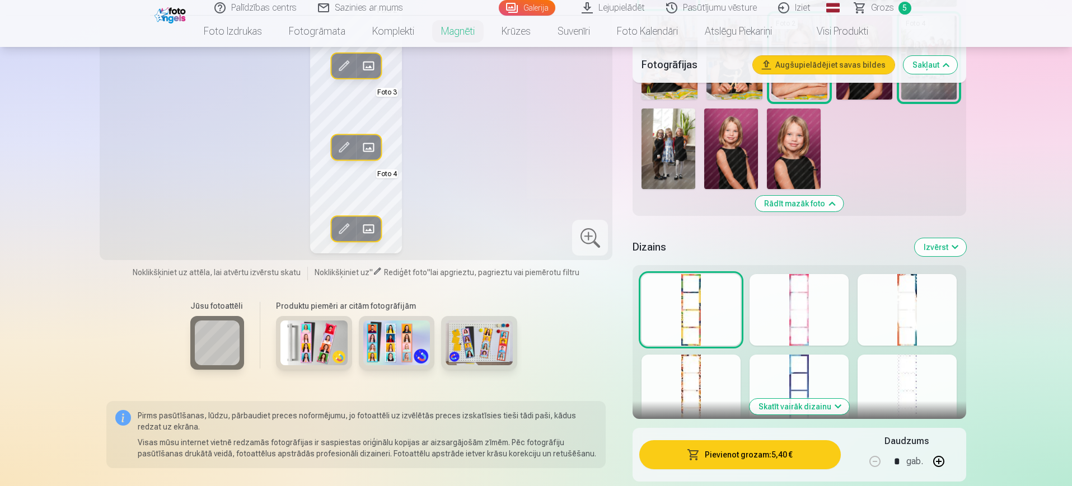
scroll to position [979, 0]
click at [820, 410] on button "Skatīt vairāk dizainu" at bounding box center [799, 408] width 100 height 16
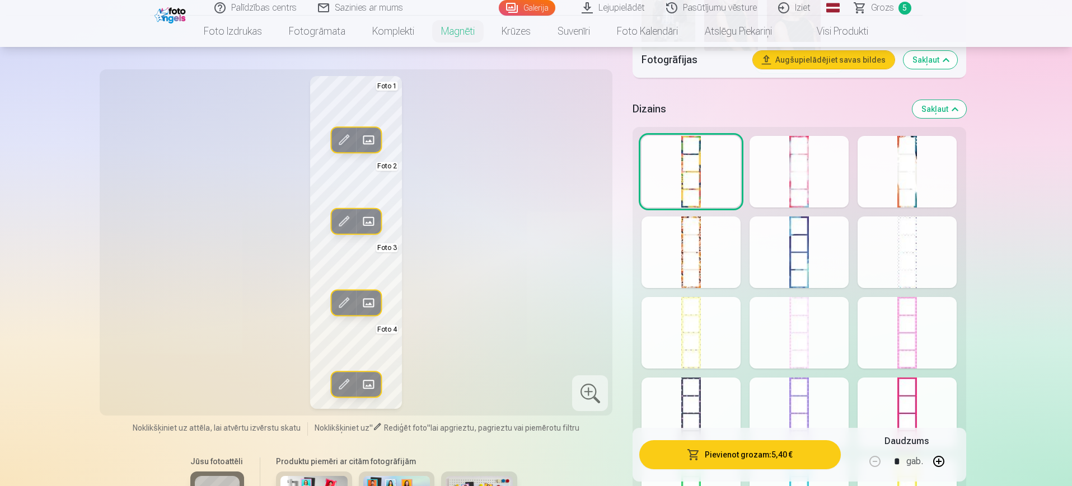
scroll to position [1119, 0]
click at [811, 343] on div at bounding box center [798, 333] width 99 height 72
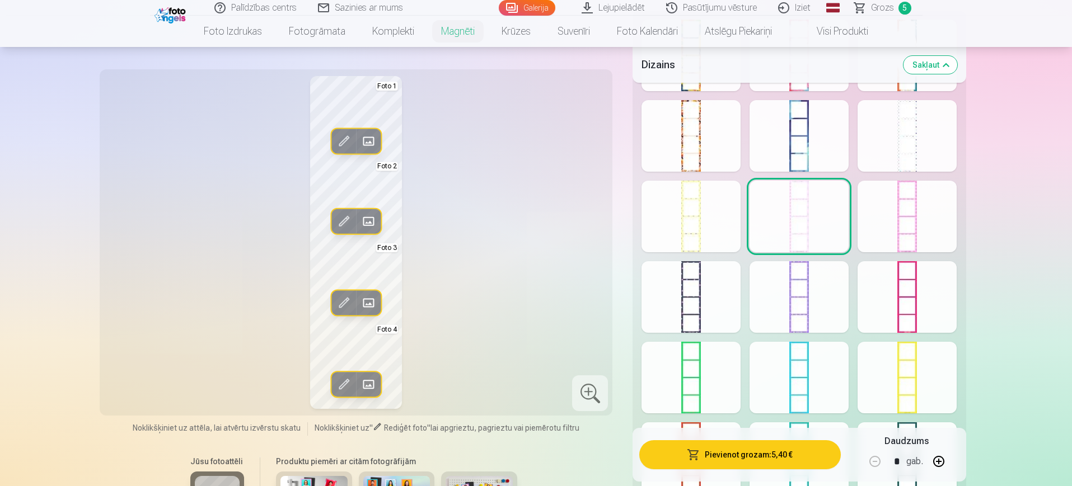
scroll to position [1259, 0]
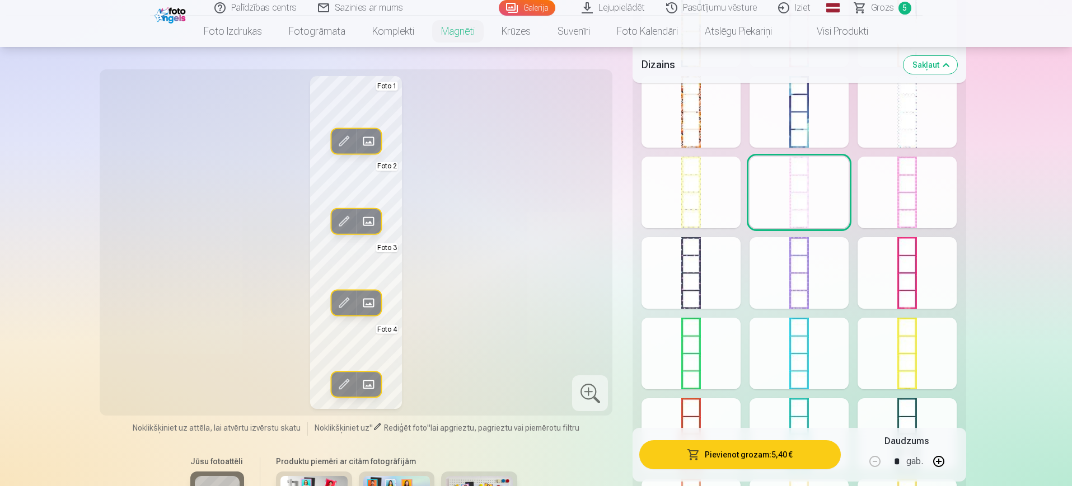
click at [693, 276] on div at bounding box center [690, 273] width 99 height 72
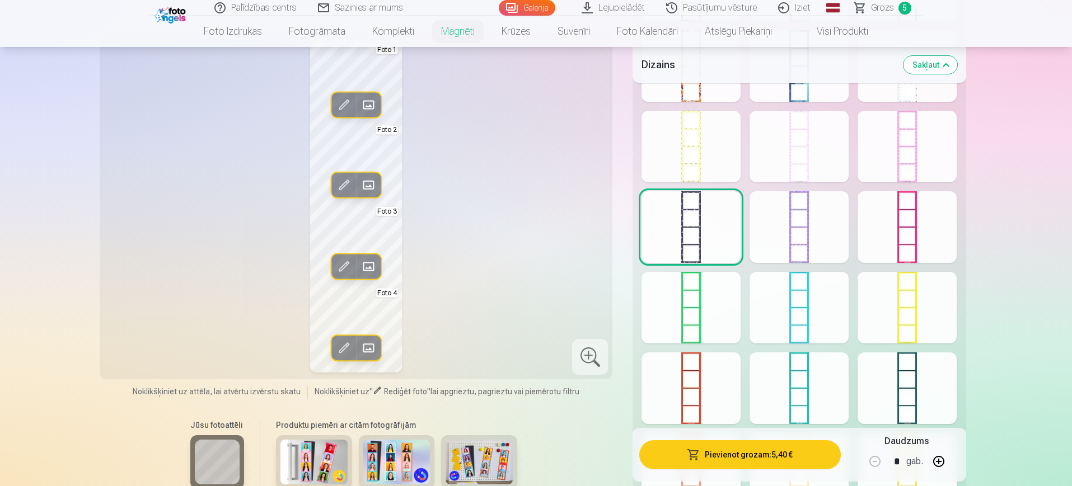
scroll to position [1329, 0]
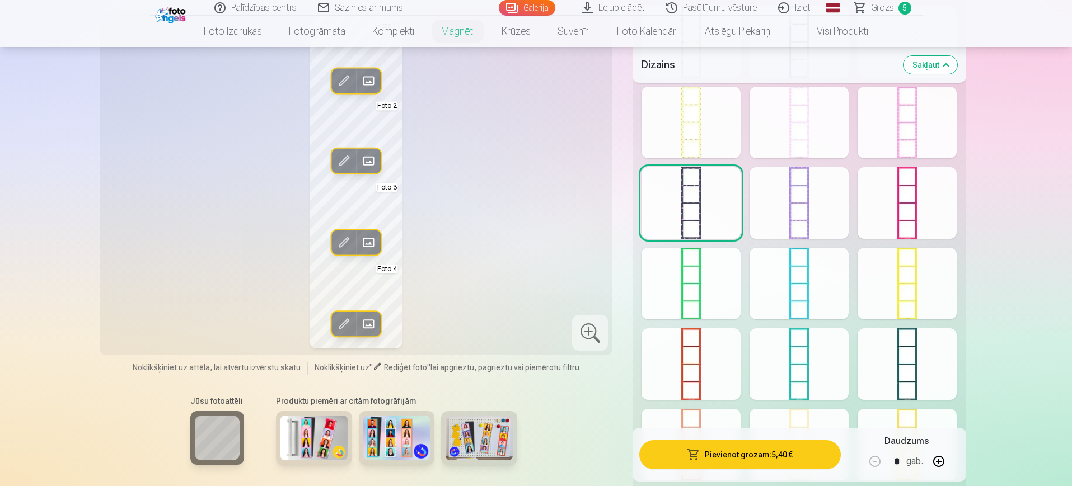
click at [902, 360] on div at bounding box center [906, 365] width 99 height 72
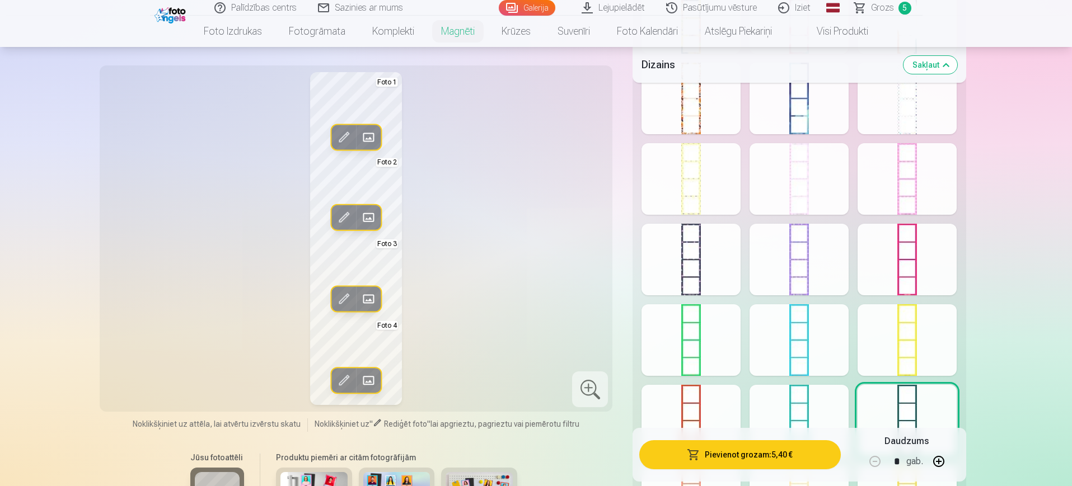
scroll to position [1189, 0]
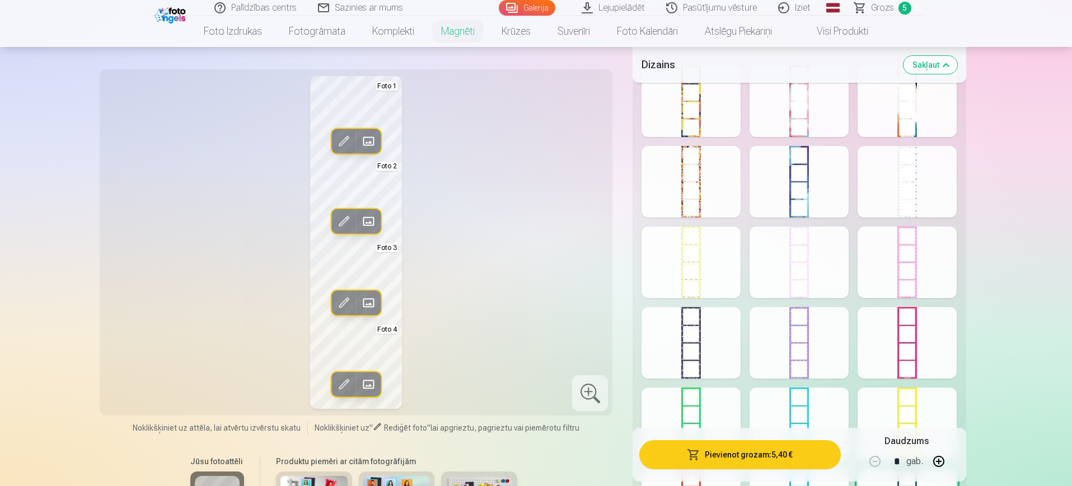
click at [901, 177] on div at bounding box center [906, 182] width 99 height 72
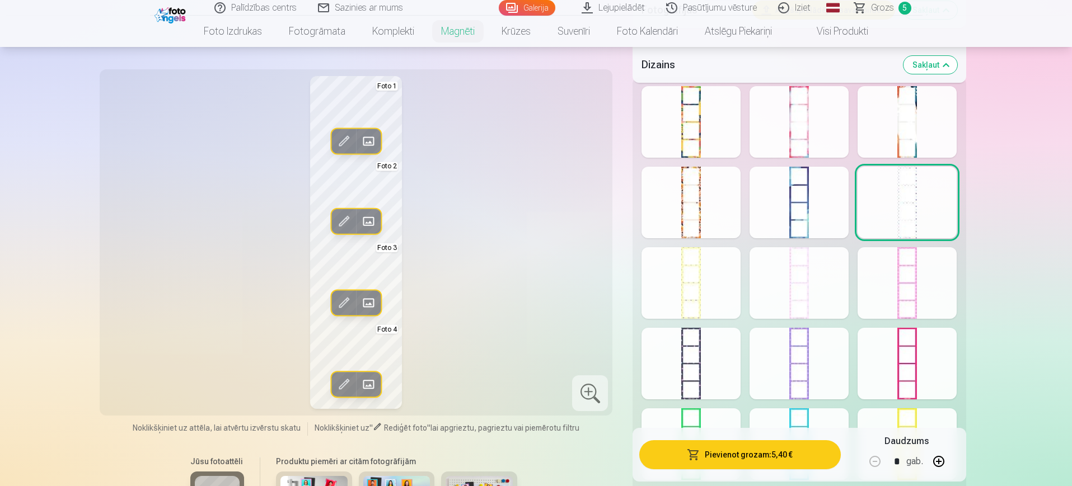
scroll to position [1329, 0]
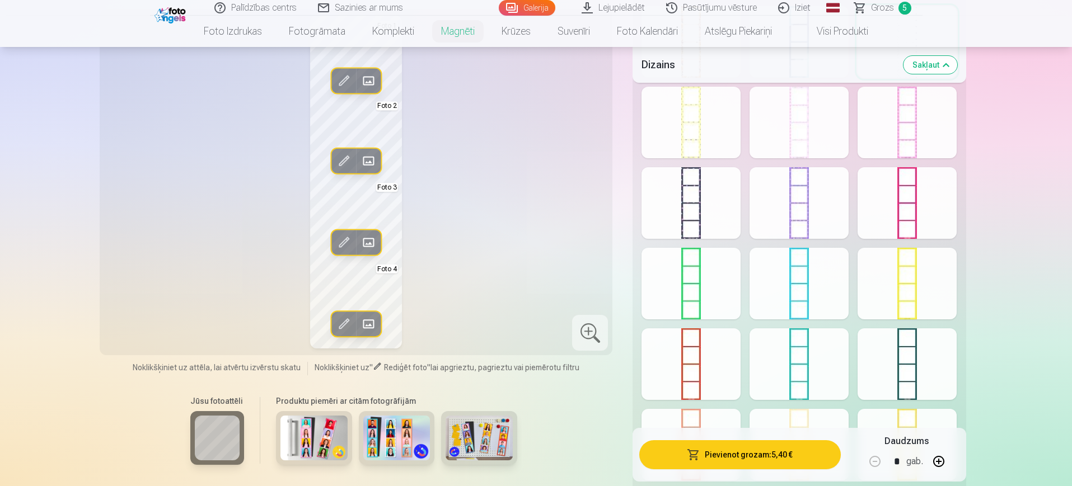
click at [706, 231] on div at bounding box center [690, 203] width 99 height 72
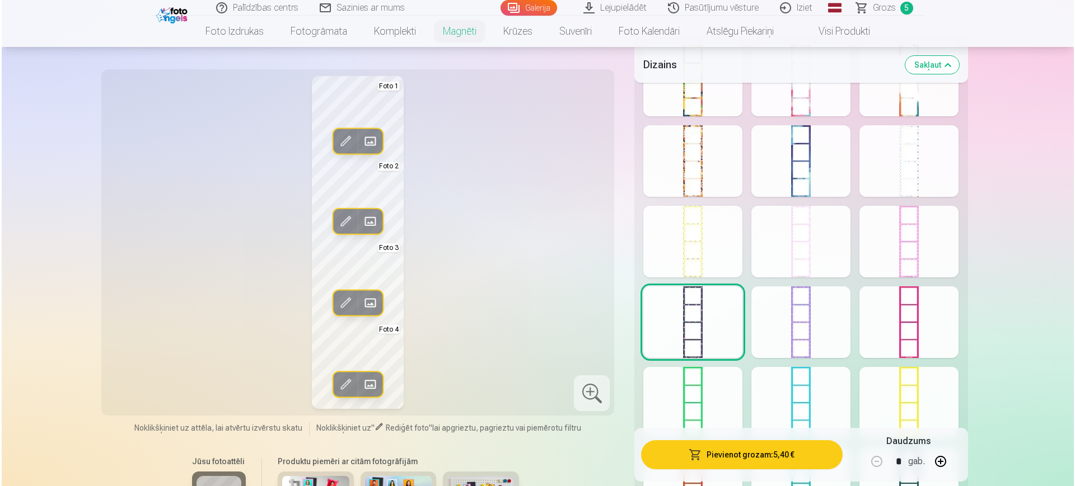
scroll to position [1189, 0]
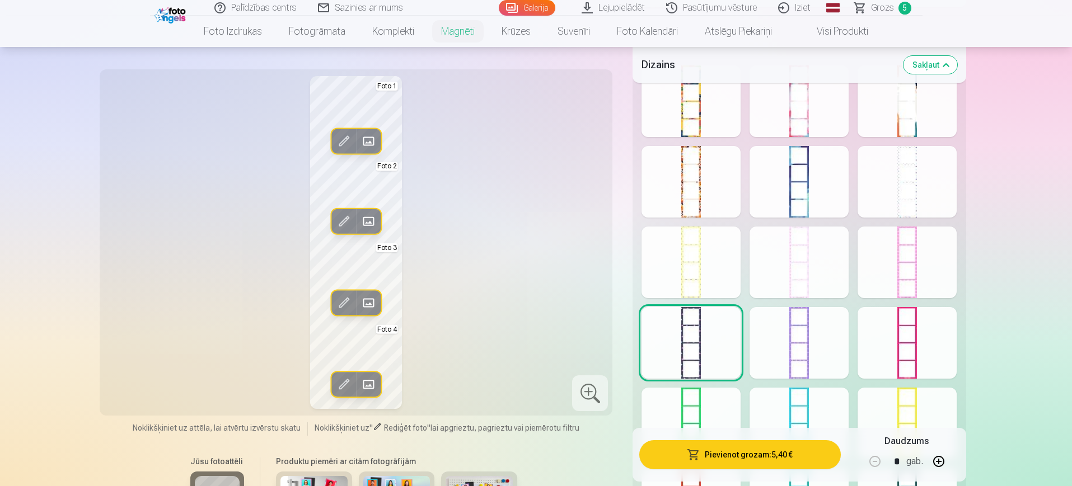
click at [373, 220] on span at bounding box center [368, 222] width 18 height 18
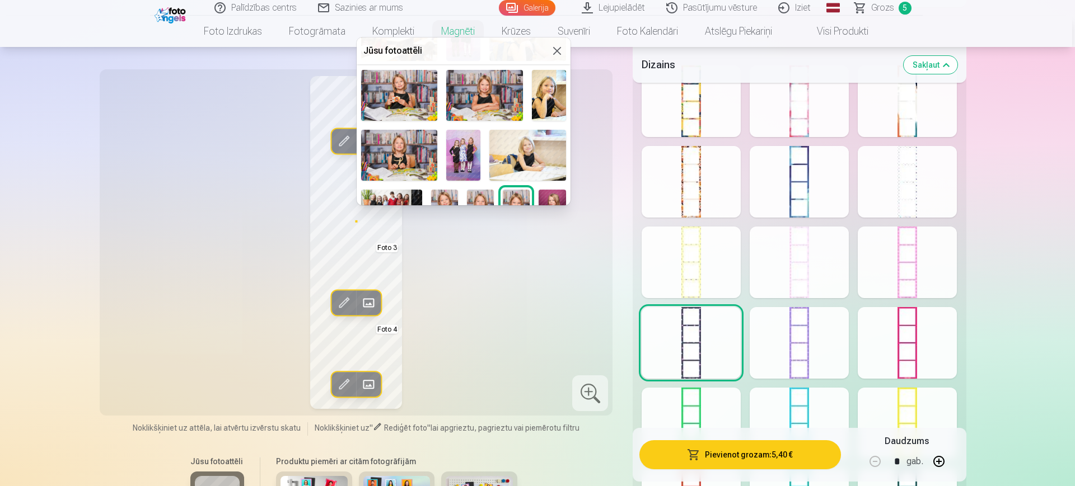
scroll to position [92, 0]
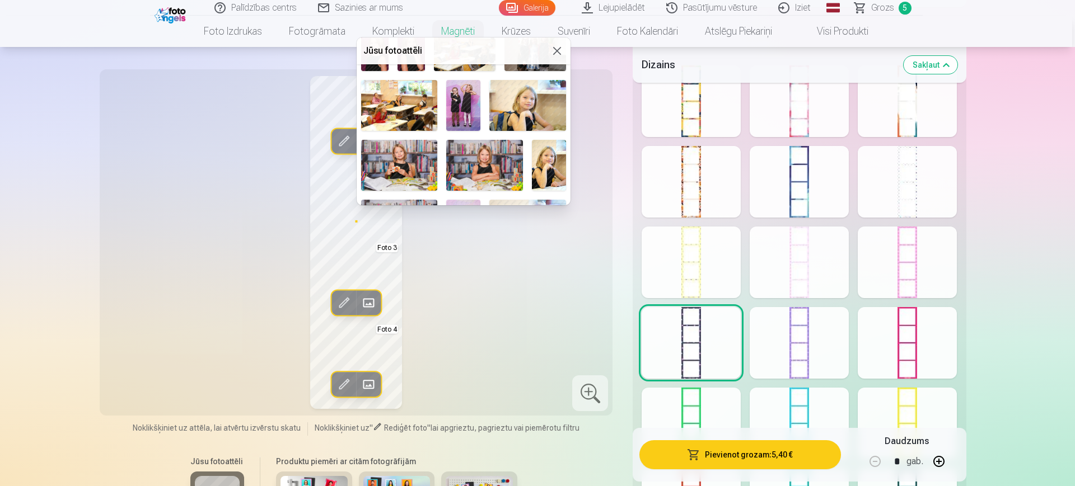
click at [400, 157] on img at bounding box center [399, 165] width 77 height 51
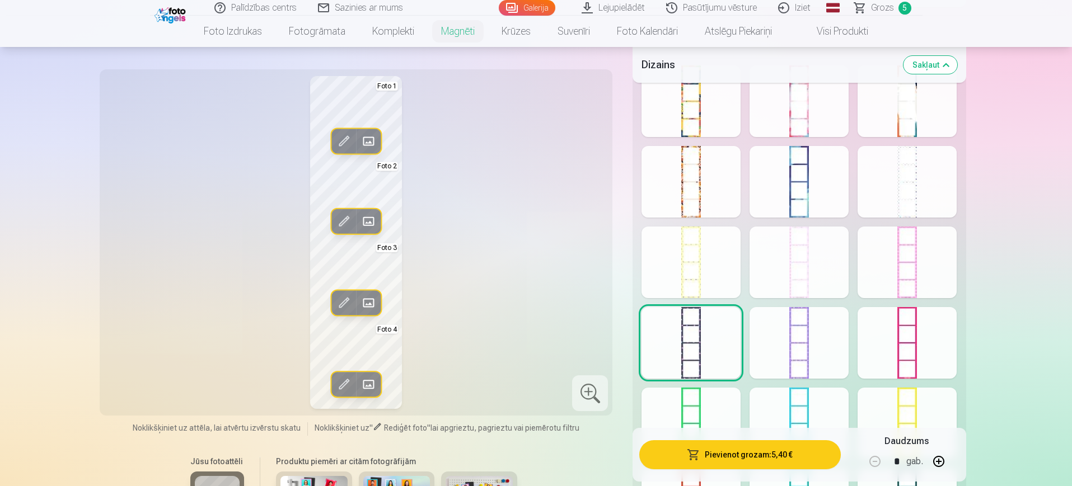
click at [775, 453] on button "Pievienot grozam : 5,40 €" at bounding box center [739, 454] width 201 height 29
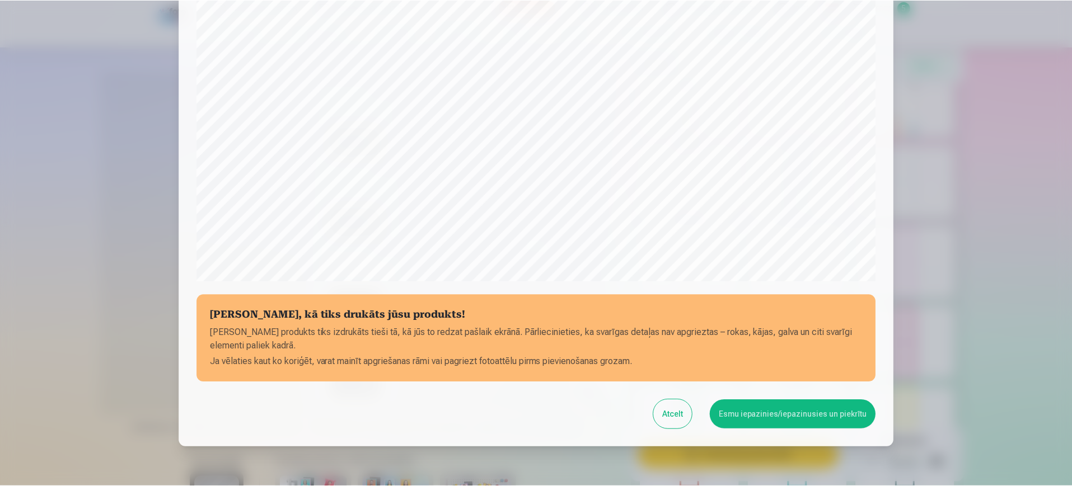
scroll to position [280, 0]
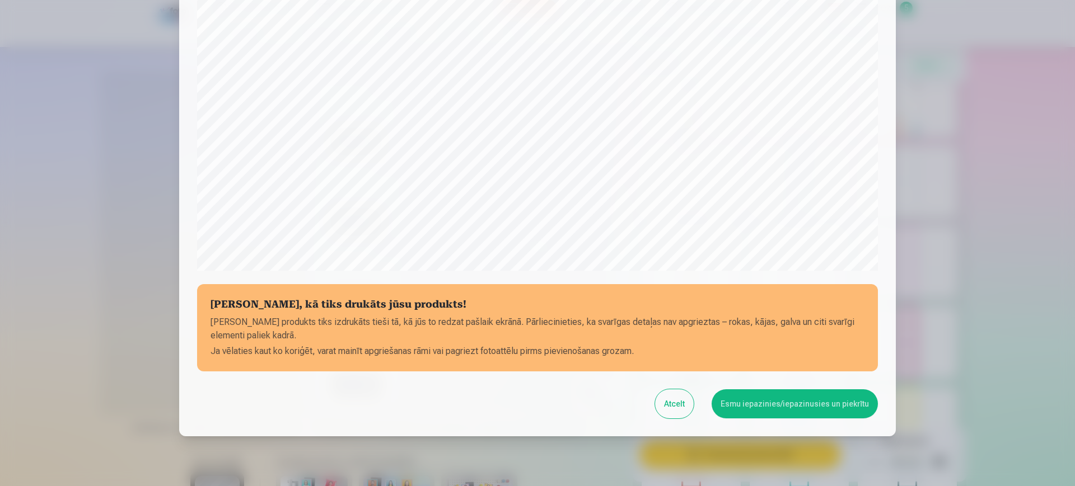
click at [830, 407] on button "Esmu iepazinies/iepazinusies un piekrītu" at bounding box center [794, 404] width 166 height 29
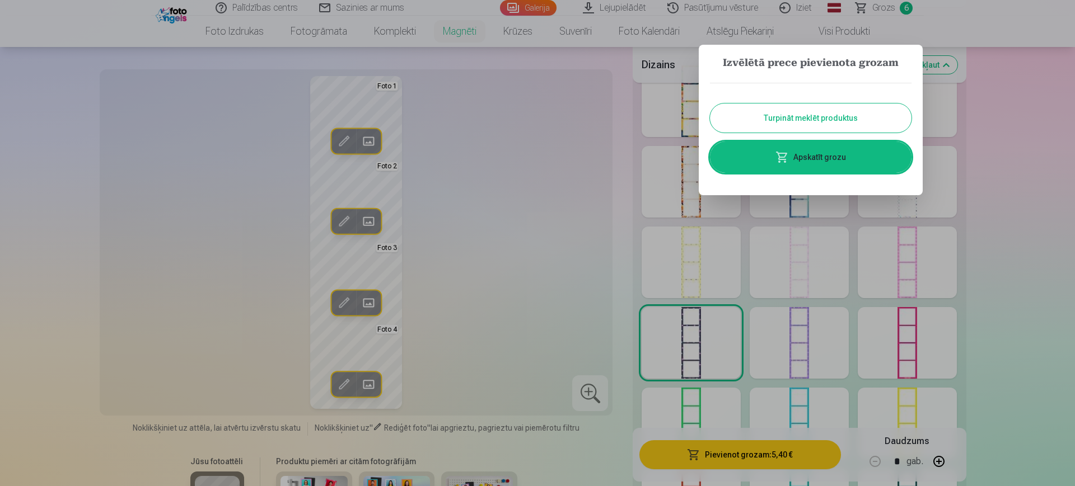
click at [827, 158] on link "Apskatīt grozu" at bounding box center [810, 157] width 201 height 31
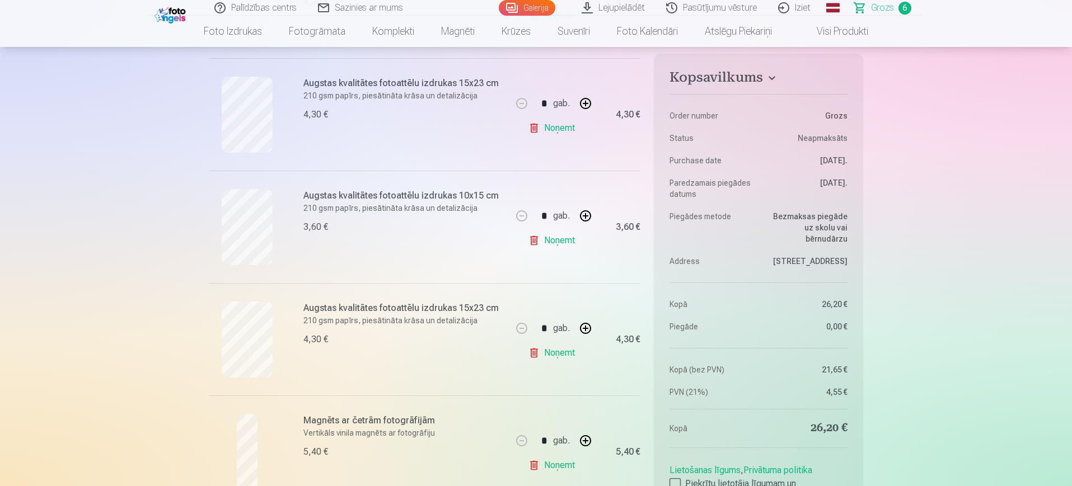
scroll to position [420, 0]
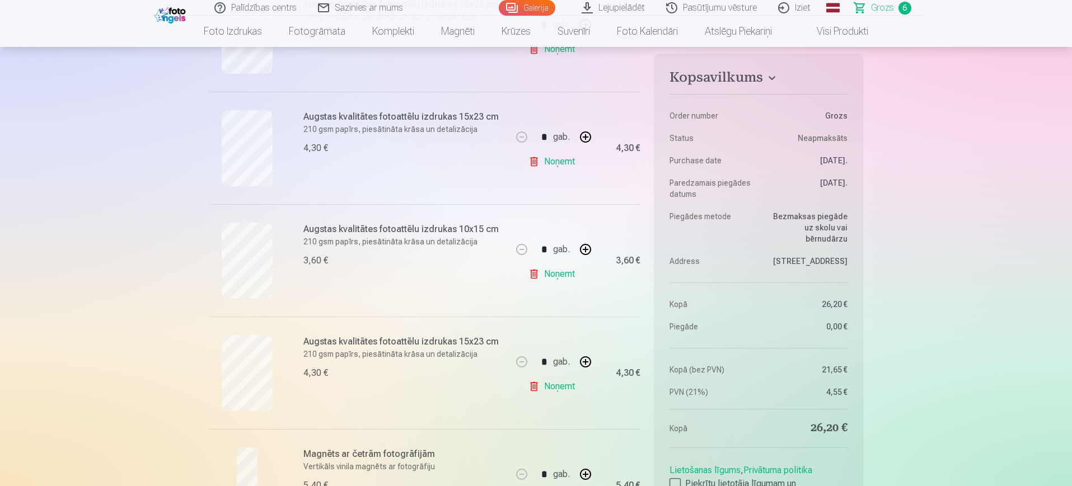
click at [534, 274] on link "Noņemt" at bounding box center [553, 274] width 51 height 22
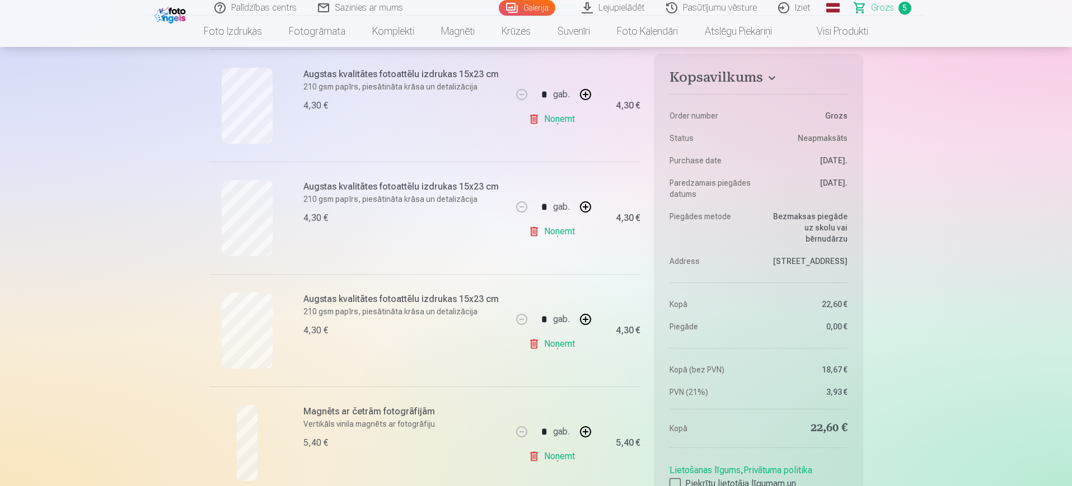
scroll to position [0, 0]
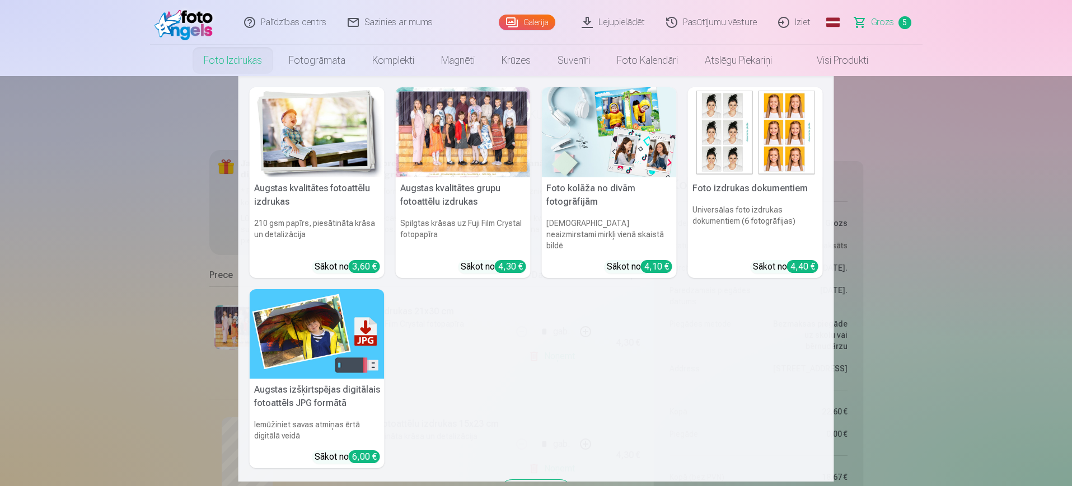
click at [329, 195] on h5 "Augstas kvalitātes fotoattēlu izdrukas" at bounding box center [317, 195] width 135 height 36
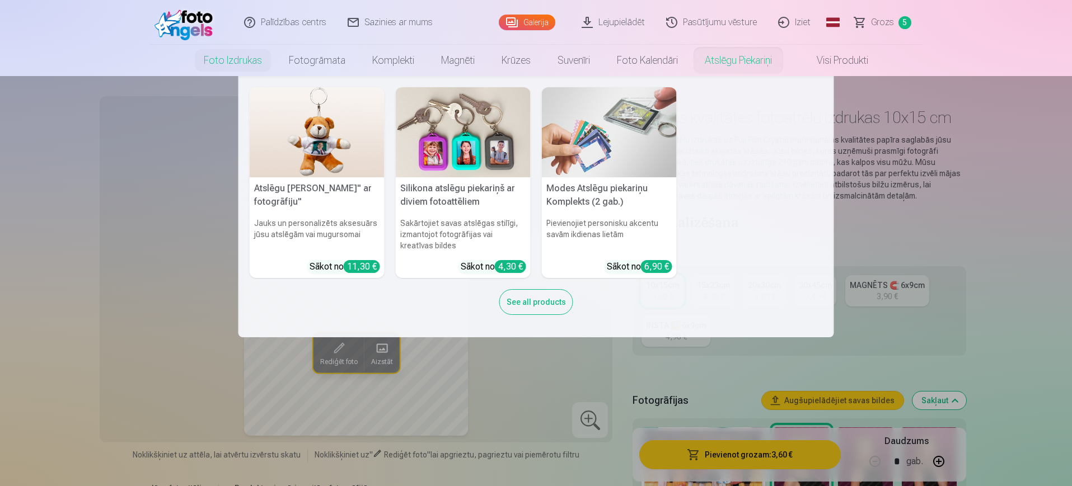
click at [623, 136] on img at bounding box center [609, 132] width 135 height 90
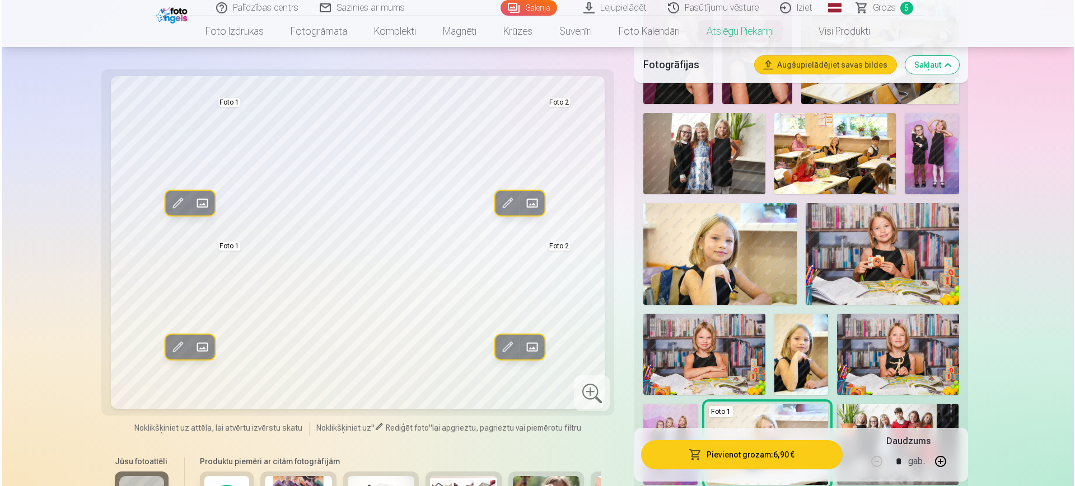
scroll to position [350, 0]
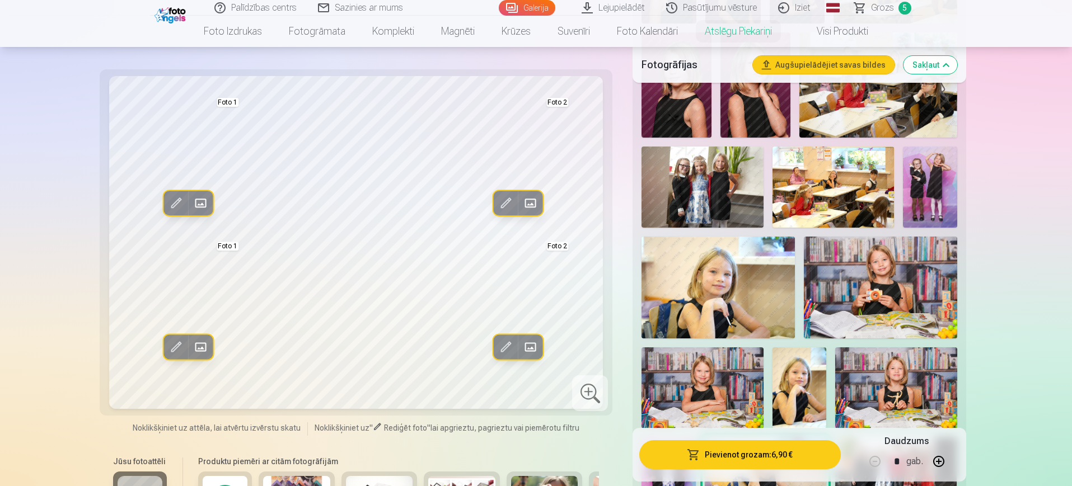
click at [203, 345] on span at bounding box center [200, 348] width 18 height 18
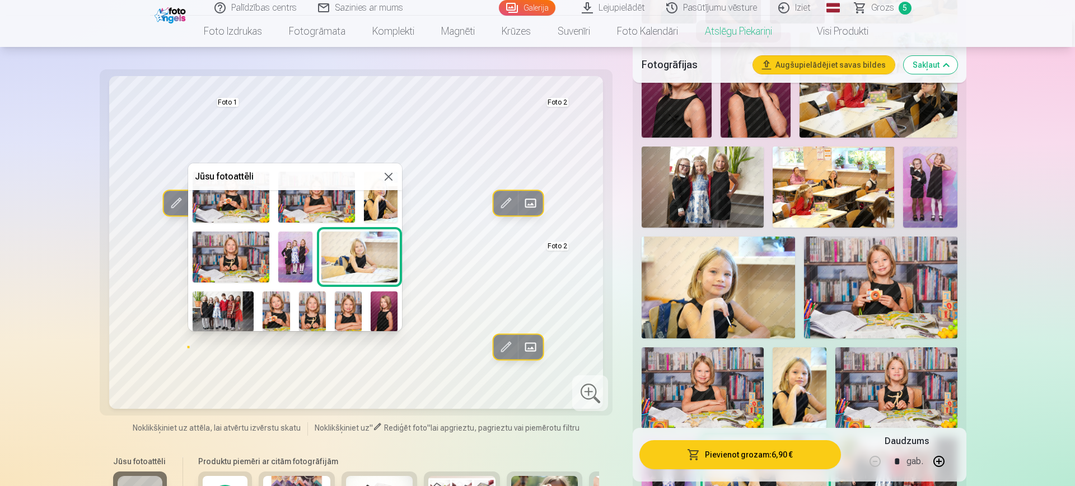
scroll to position [210, 0]
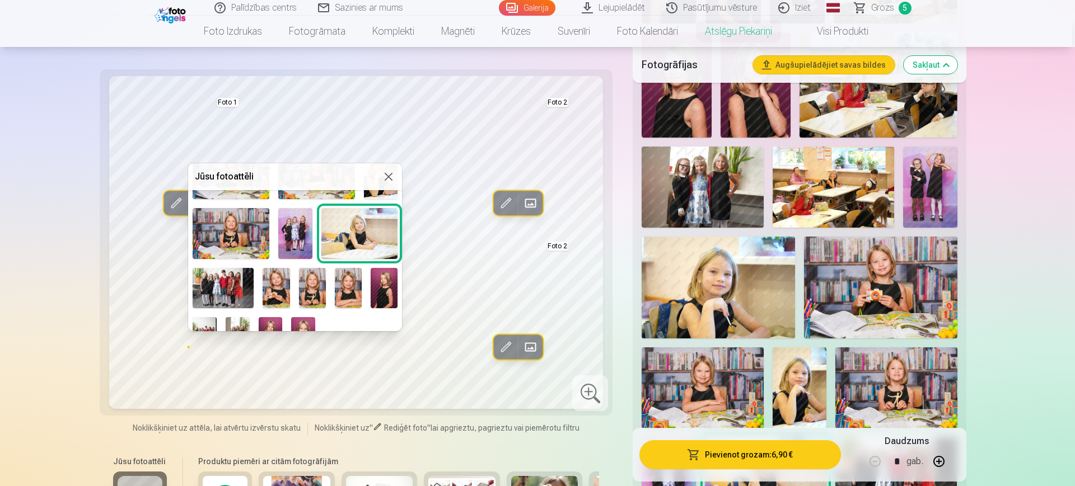
click at [350, 288] on img at bounding box center [348, 288] width 27 height 40
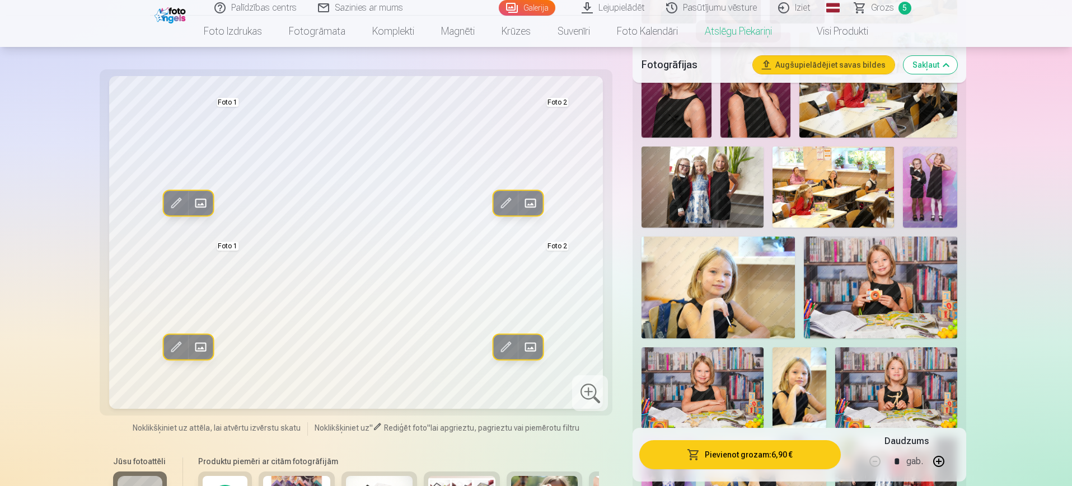
click at [528, 346] on span at bounding box center [530, 348] width 18 height 18
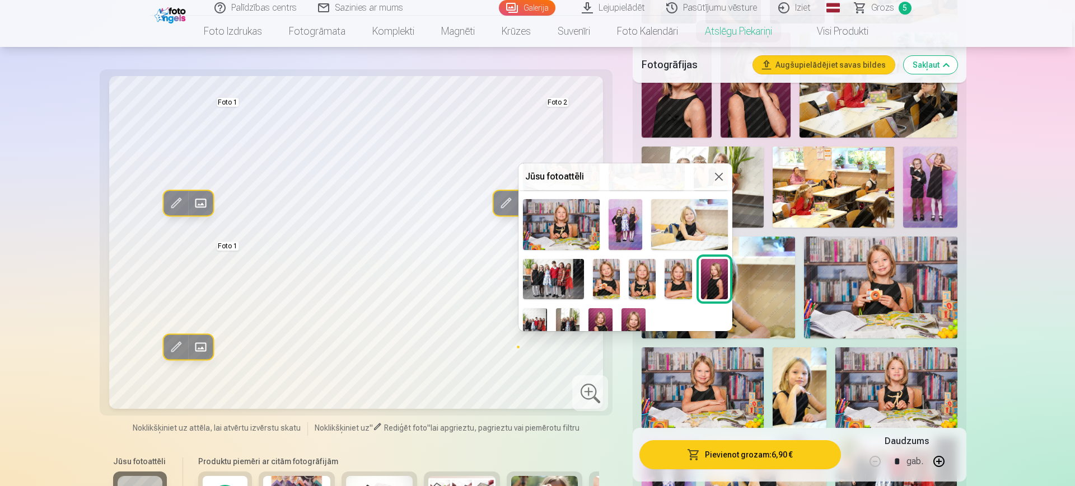
scroll to position [232, 0]
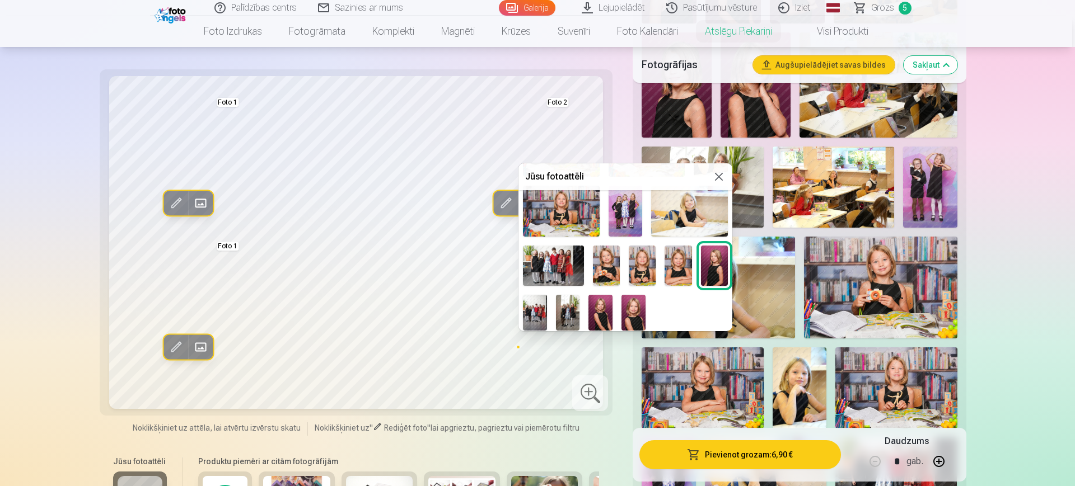
click at [628, 308] on img at bounding box center [633, 313] width 24 height 36
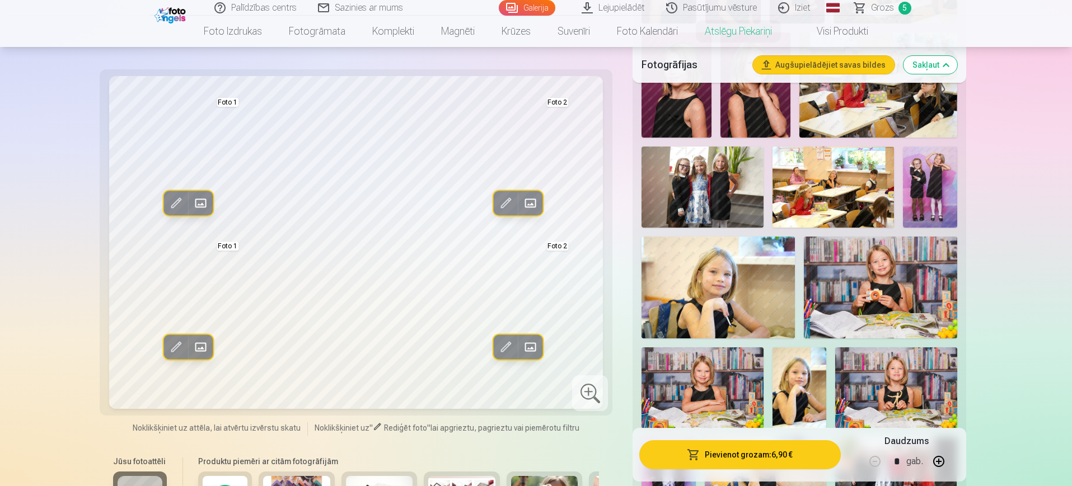
click at [527, 349] on span at bounding box center [530, 348] width 18 height 18
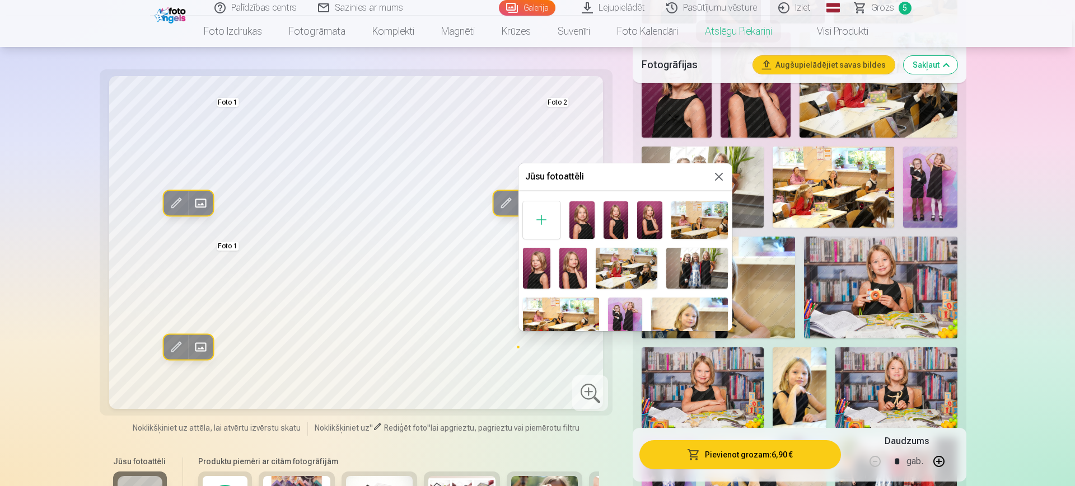
click at [643, 219] on img at bounding box center [649, 219] width 25 height 37
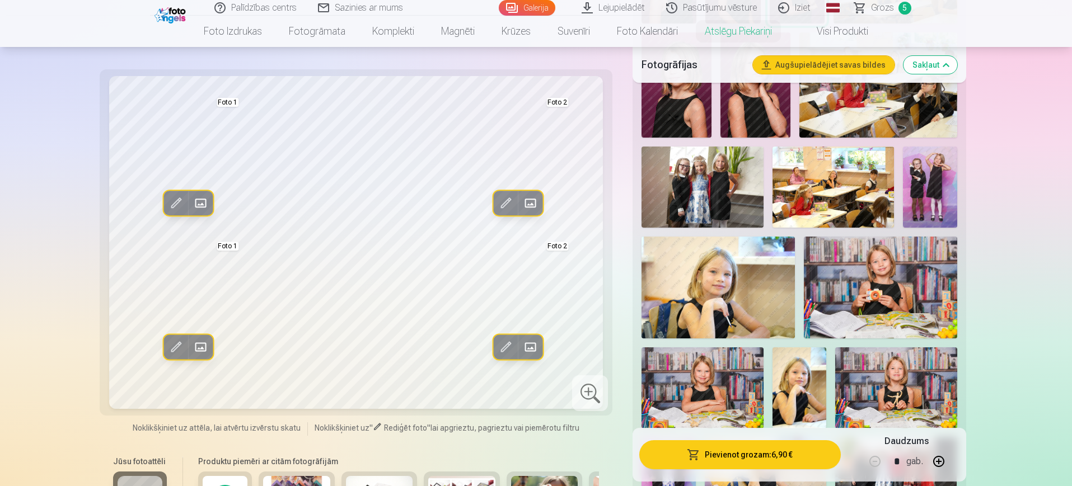
click at [198, 199] on span at bounding box center [200, 203] width 18 height 18
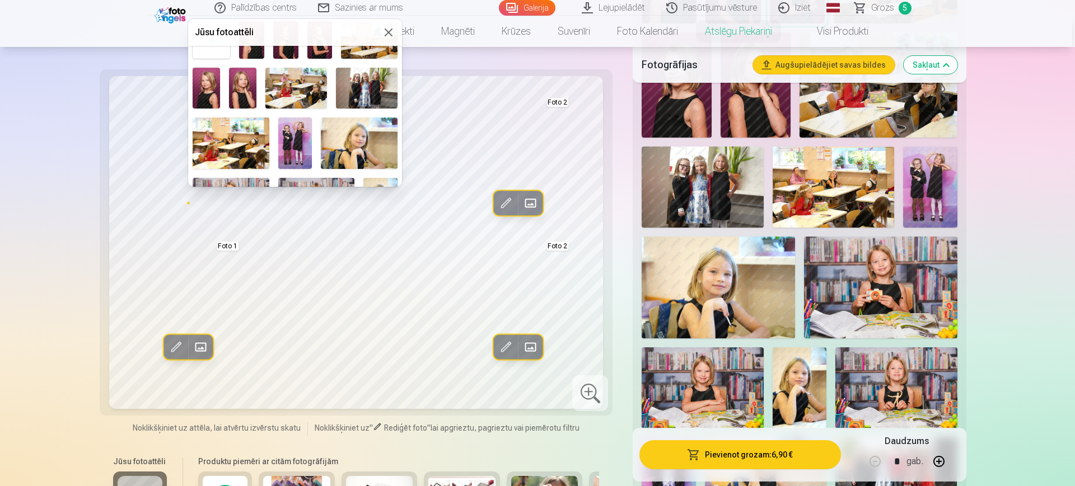
scroll to position [70, 0]
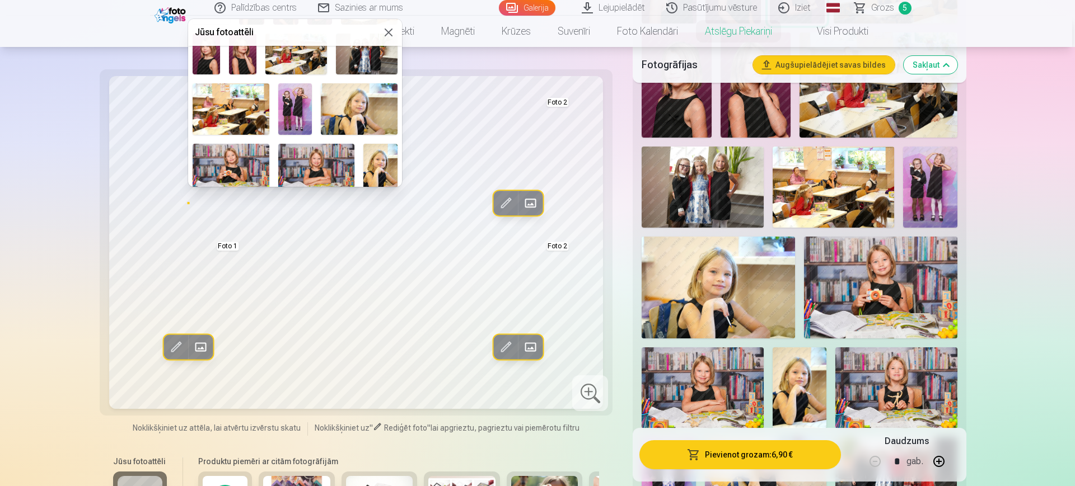
click at [374, 160] on img at bounding box center [380, 169] width 34 height 51
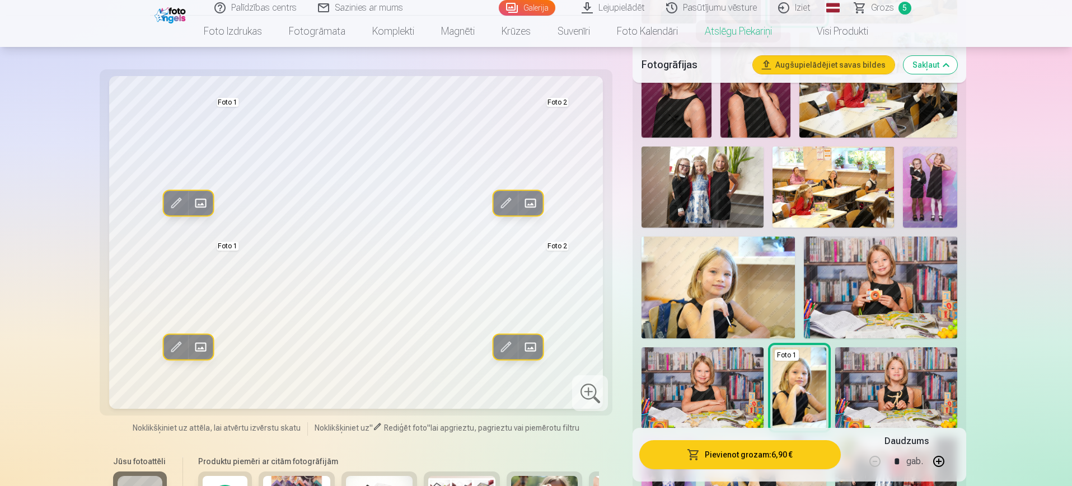
click at [766, 452] on button "Pievienot grozam : 6,90 €" at bounding box center [739, 454] width 201 height 29
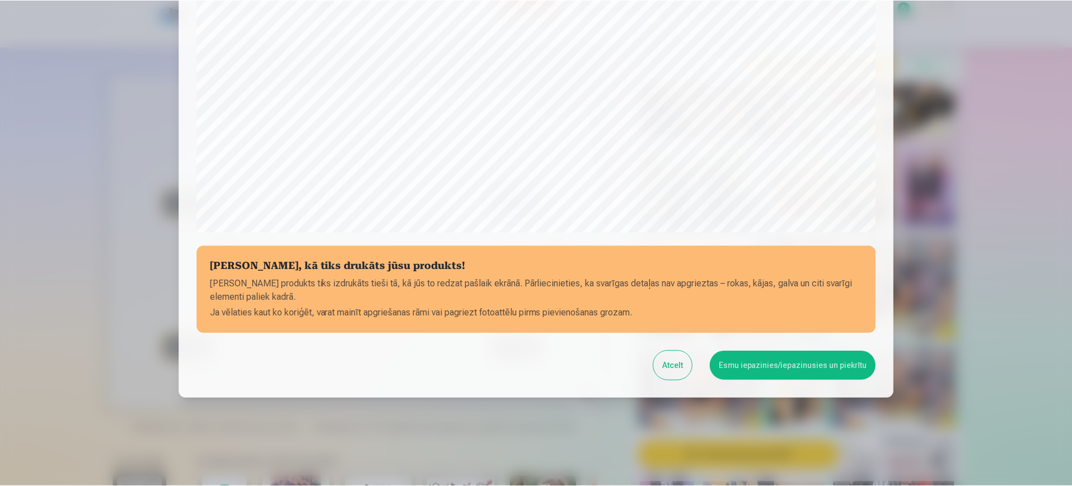
scroll to position [320, 0]
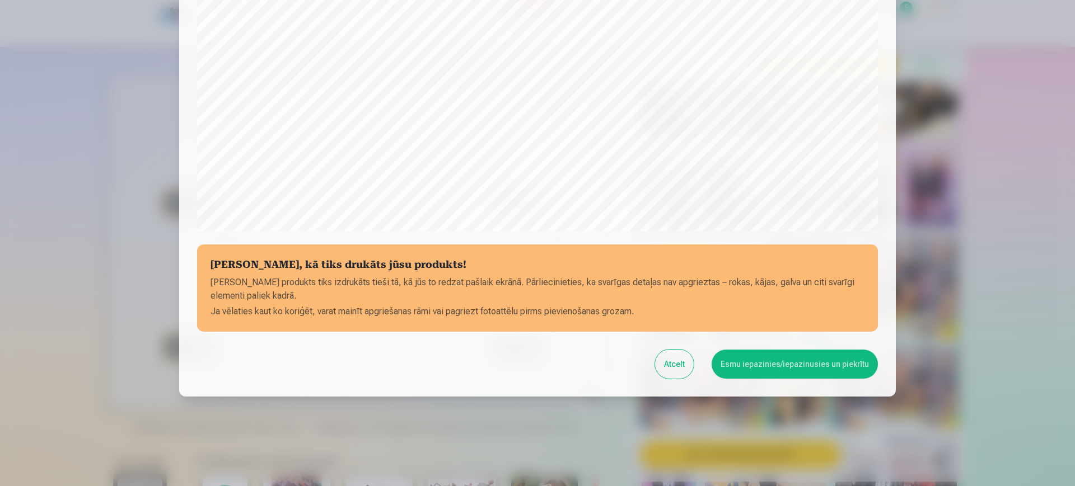
click at [805, 366] on button "Esmu iepazinies/iepazinusies un piekrītu" at bounding box center [794, 364] width 166 height 29
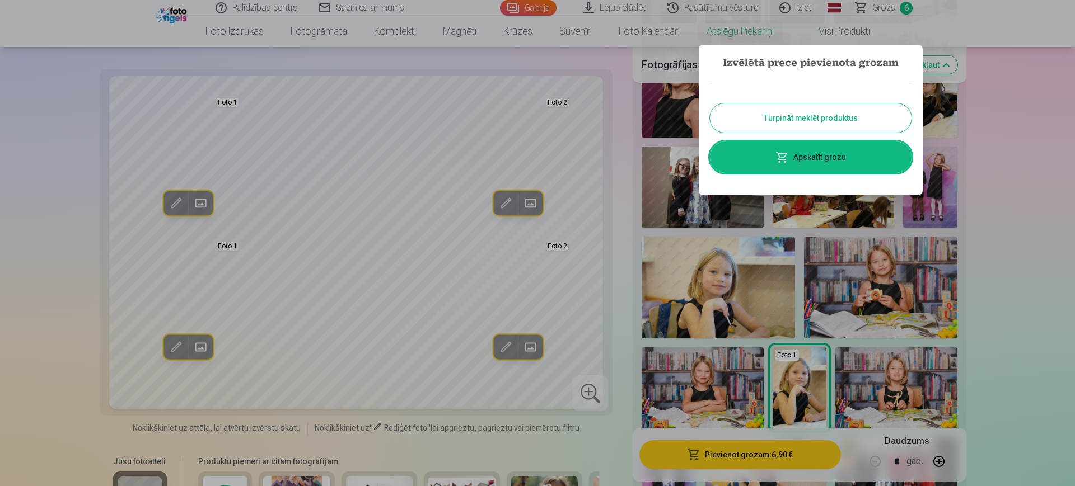
click at [813, 151] on link "Apskatīt grozu" at bounding box center [810, 157] width 201 height 31
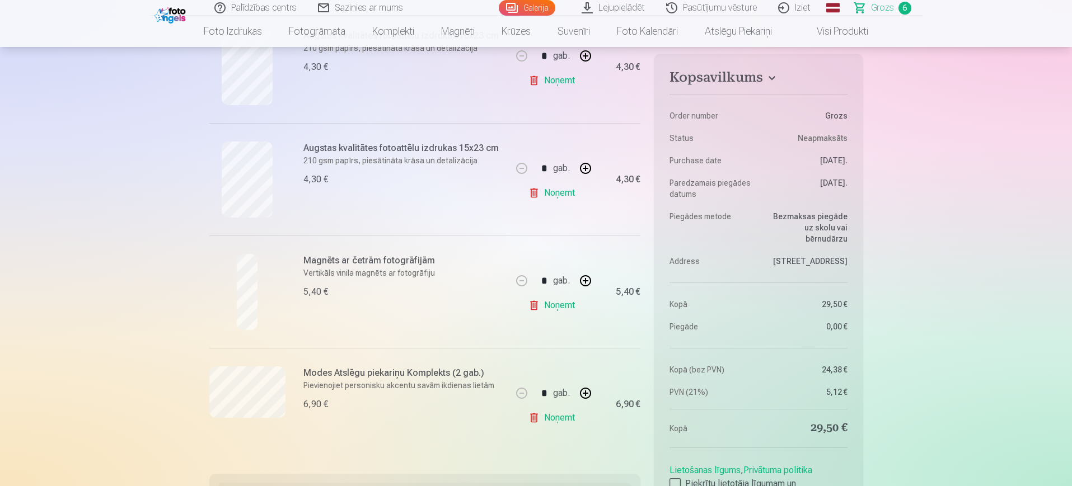
scroll to position [560, 0]
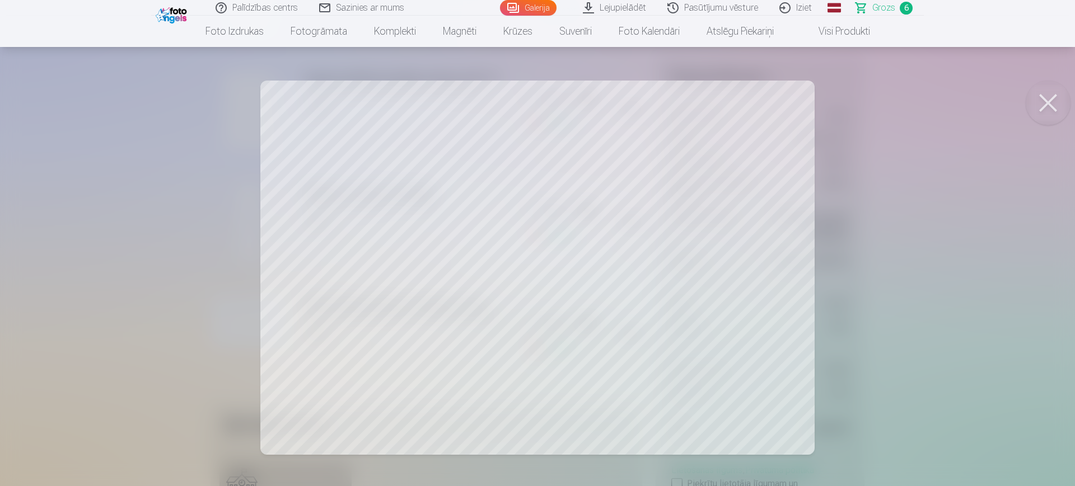
click at [1039, 99] on button at bounding box center [1047, 103] width 45 height 45
click at [1067, 102] on button at bounding box center [1047, 103] width 45 height 45
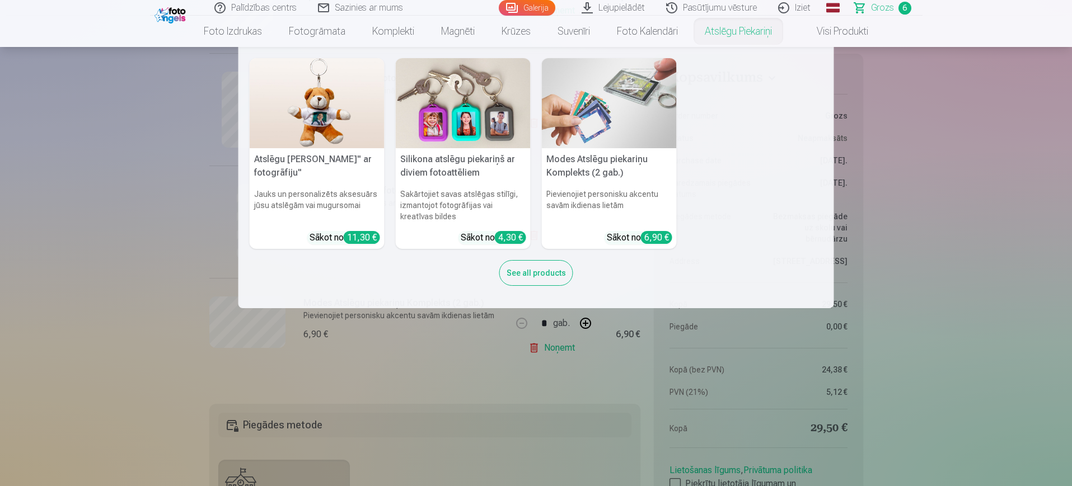
click at [595, 113] on img at bounding box center [609, 103] width 135 height 90
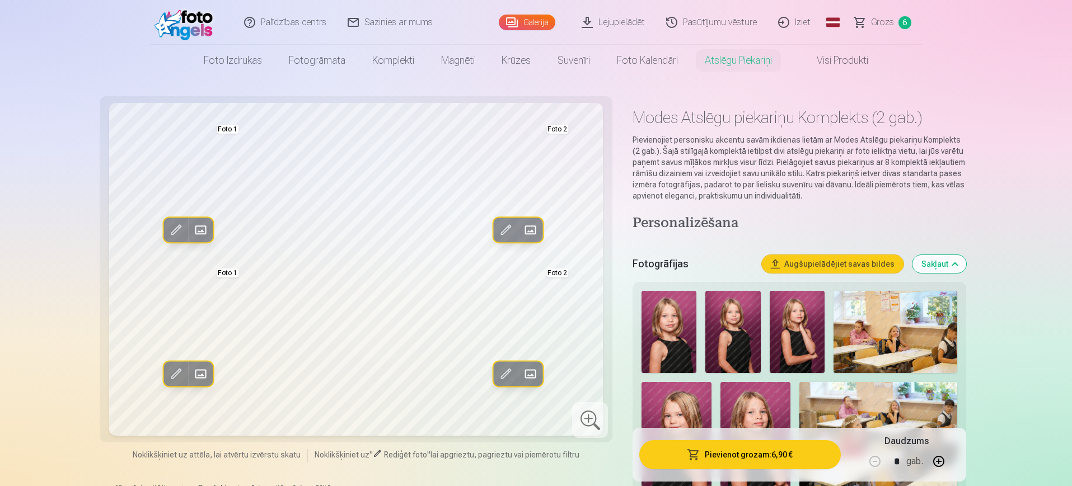
click at [886, 22] on span "Grozs" at bounding box center [882, 22] width 23 height 13
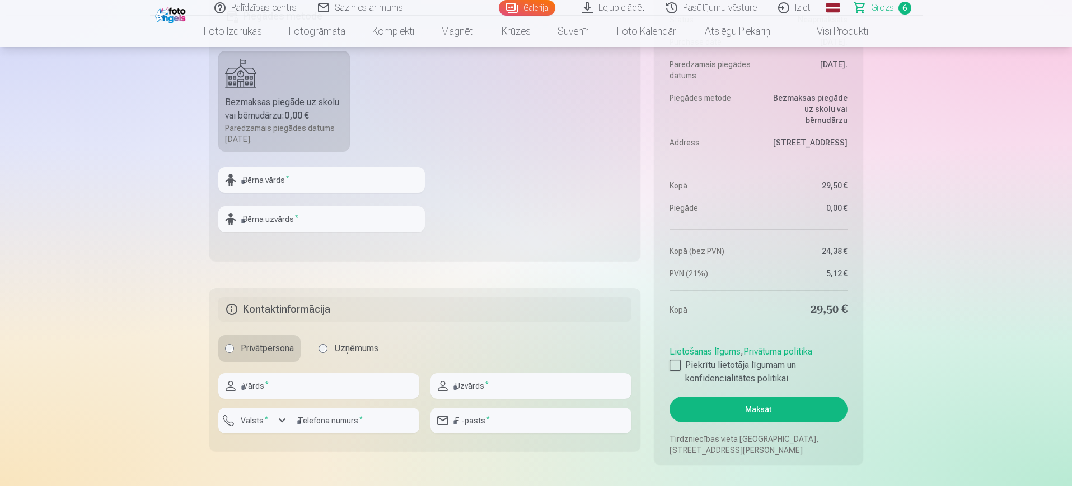
scroll to position [840, 0]
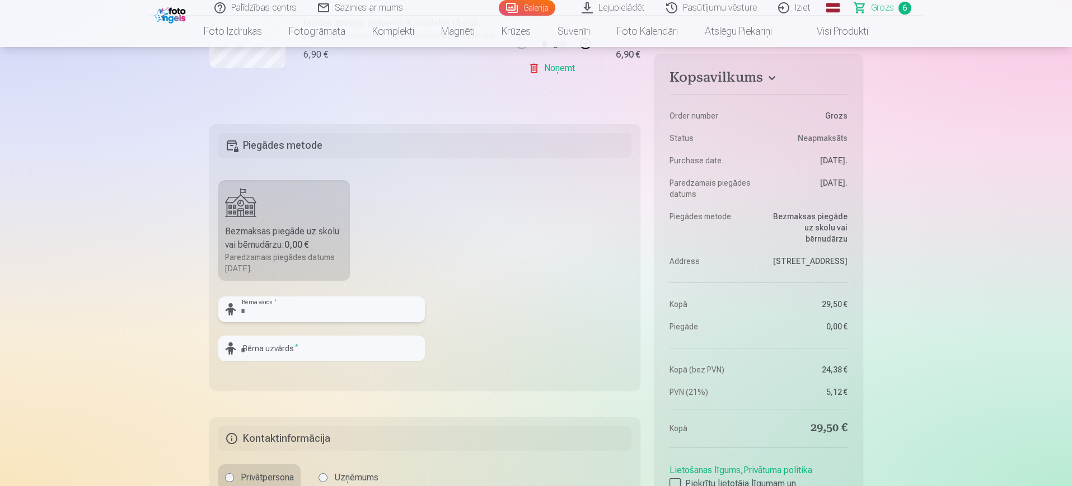
click at [273, 309] on input "text" at bounding box center [321, 310] width 207 height 26
type input "*******"
click at [292, 353] on input "text" at bounding box center [321, 349] width 207 height 26
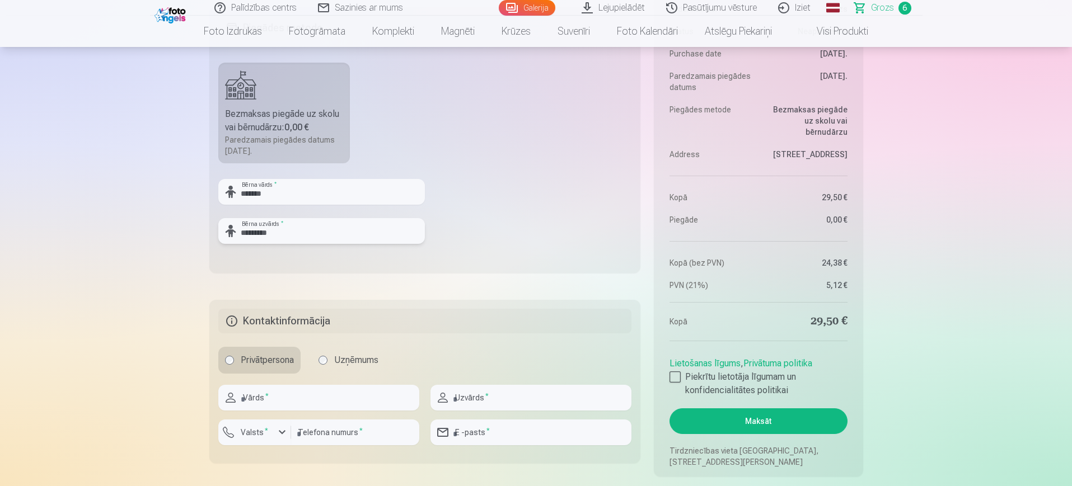
scroll to position [979, 0]
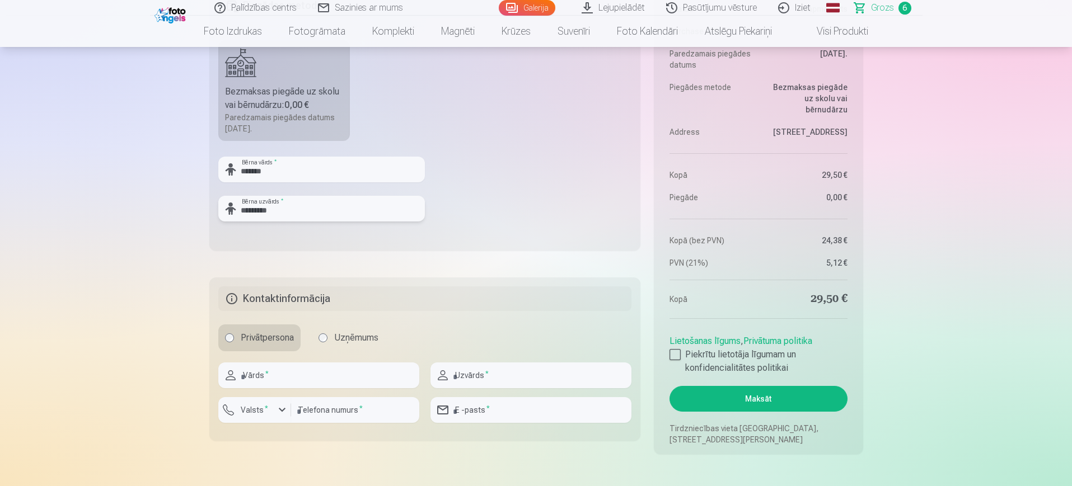
type input "*********"
click at [287, 379] on input "text" at bounding box center [318, 376] width 201 height 26
type input "********"
click at [490, 373] on input "text" at bounding box center [530, 376] width 201 height 26
type input "**********"
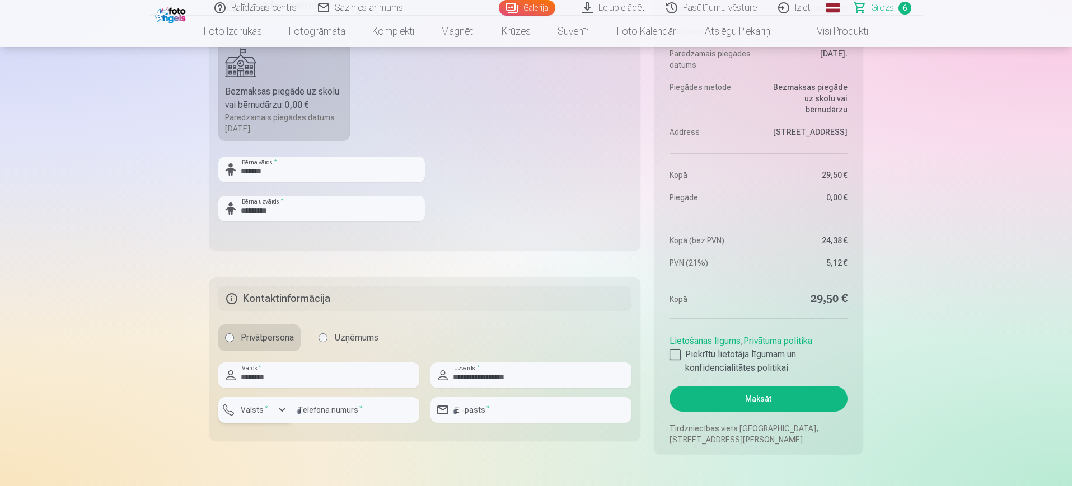
click at [282, 412] on div "button" at bounding box center [281, 410] width 13 height 13
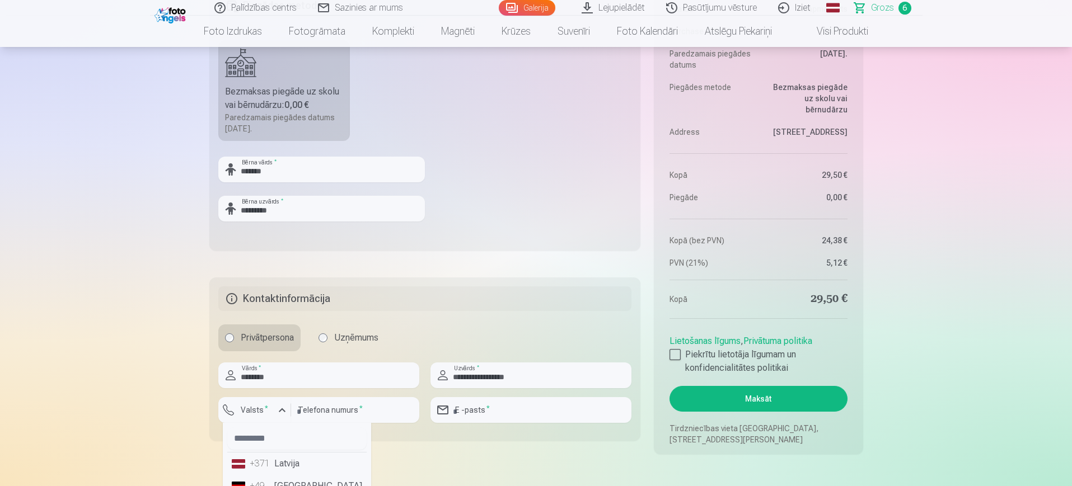
click at [279, 464] on li "+371 Latvija" at bounding box center [296, 464] width 139 height 22
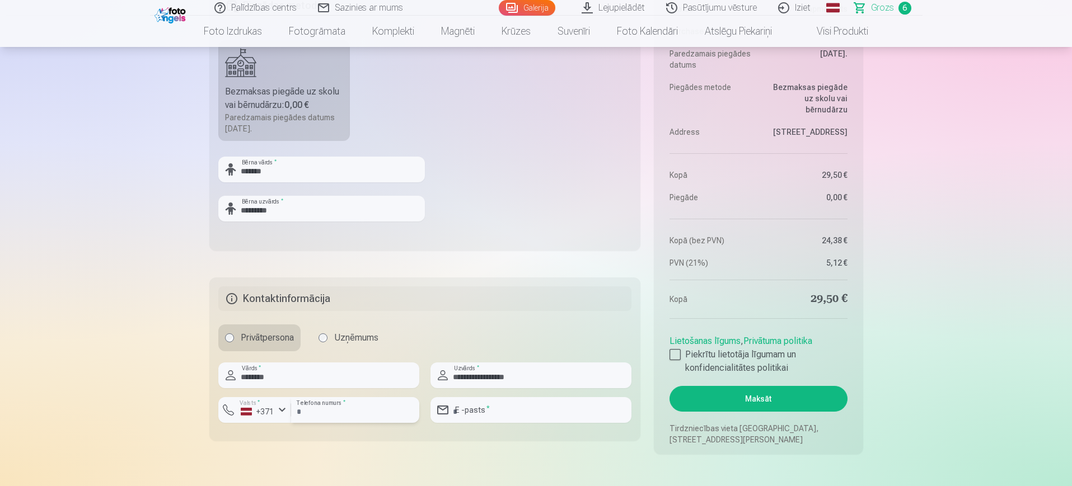
click at [326, 406] on input "number" at bounding box center [355, 410] width 128 height 26
type input "********"
click at [503, 400] on input "email" at bounding box center [530, 410] width 201 height 26
type input "**********"
click at [673, 356] on div at bounding box center [674, 354] width 11 height 11
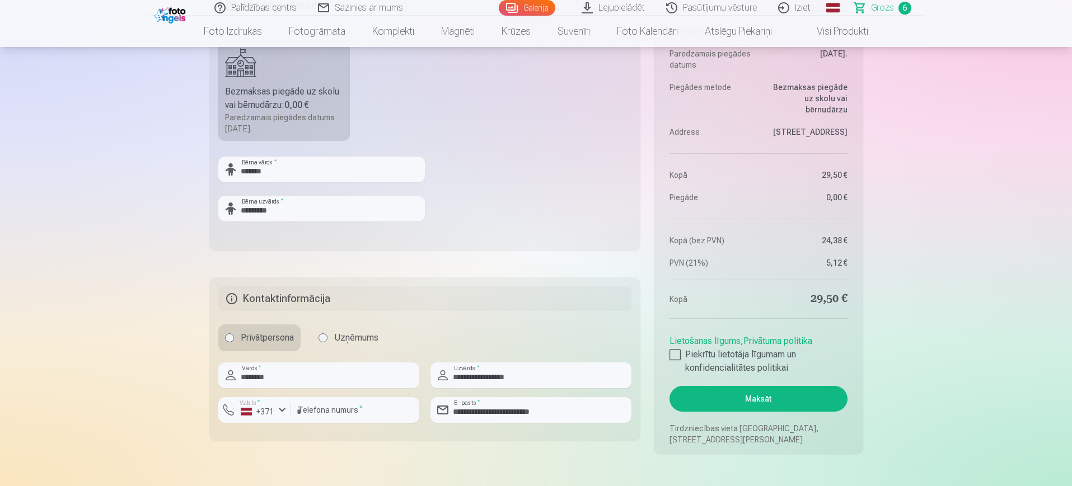
click at [754, 395] on button "Maksāt" at bounding box center [757, 399] width 177 height 26
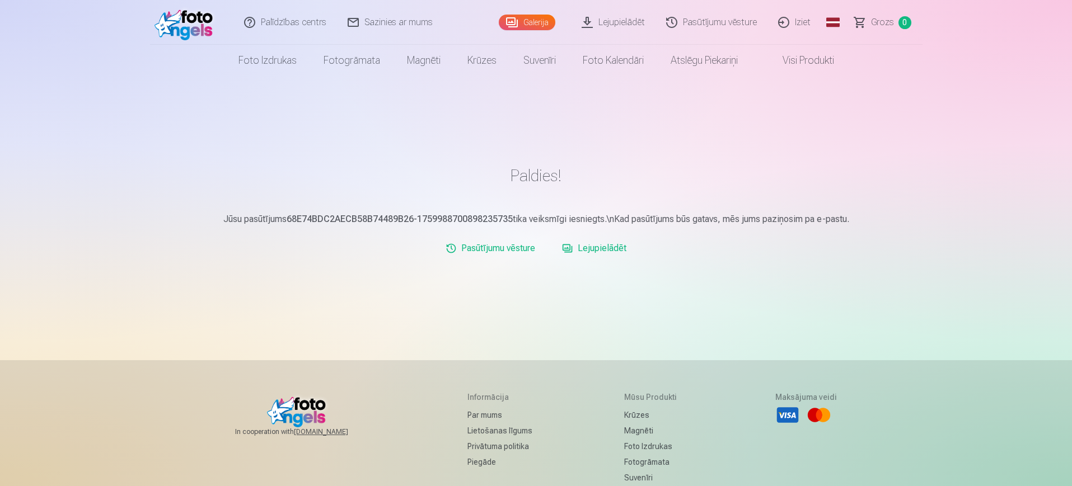
click at [606, 20] on link "Lejupielādēt" at bounding box center [613, 22] width 85 height 45
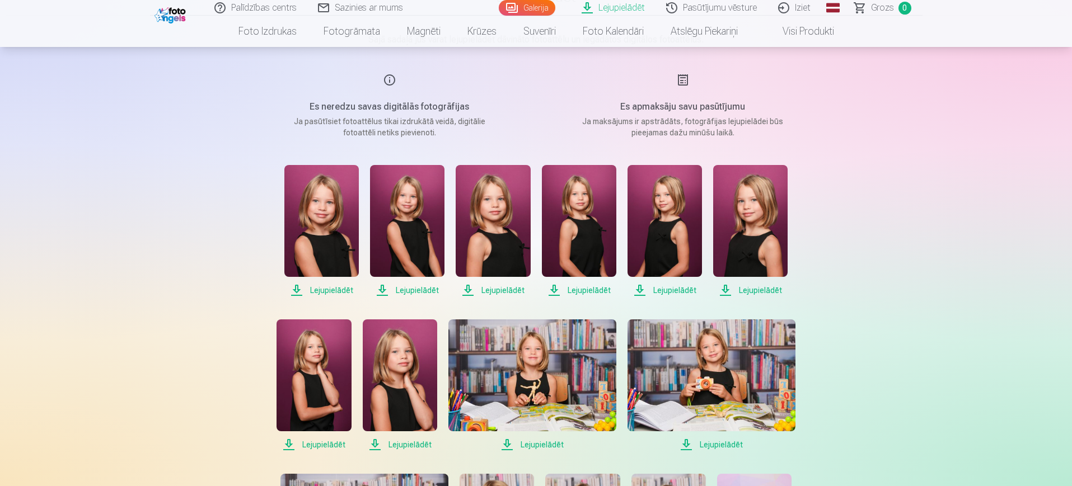
scroll to position [12, 0]
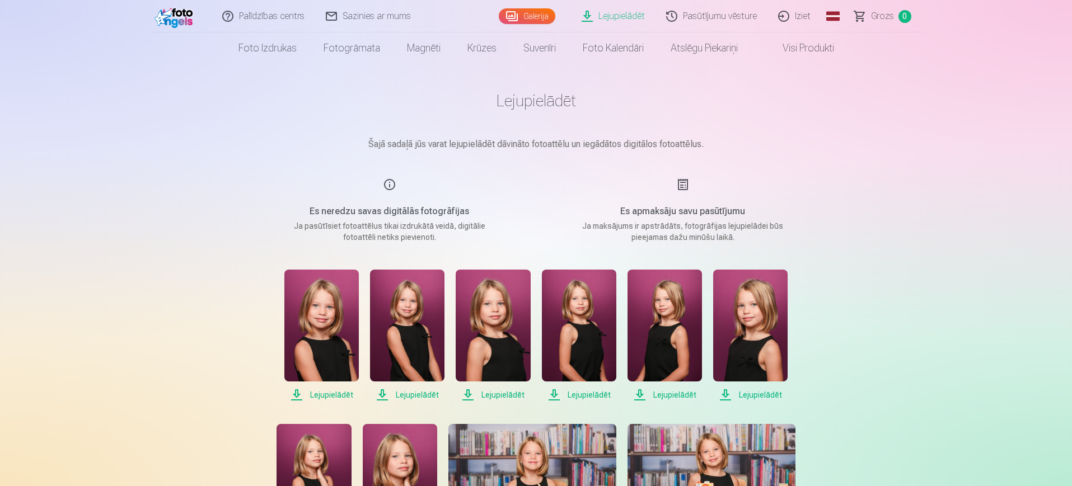
click at [325, 390] on span "Lejupielādēt" at bounding box center [321, 394] width 74 height 13
click at [426, 395] on span "Lejupielādēt" at bounding box center [407, 394] width 74 height 13
click at [512, 395] on span "Lejupielādēt" at bounding box center [493, 394] width 74 height 13
click at [584, 391] on span "Lejupielādēt" at bounding box center [579, 394] width 74 height 13
click at [666, 395] on span "Lejupielādēt" at bounding box center [664, 394] width 74 height 13
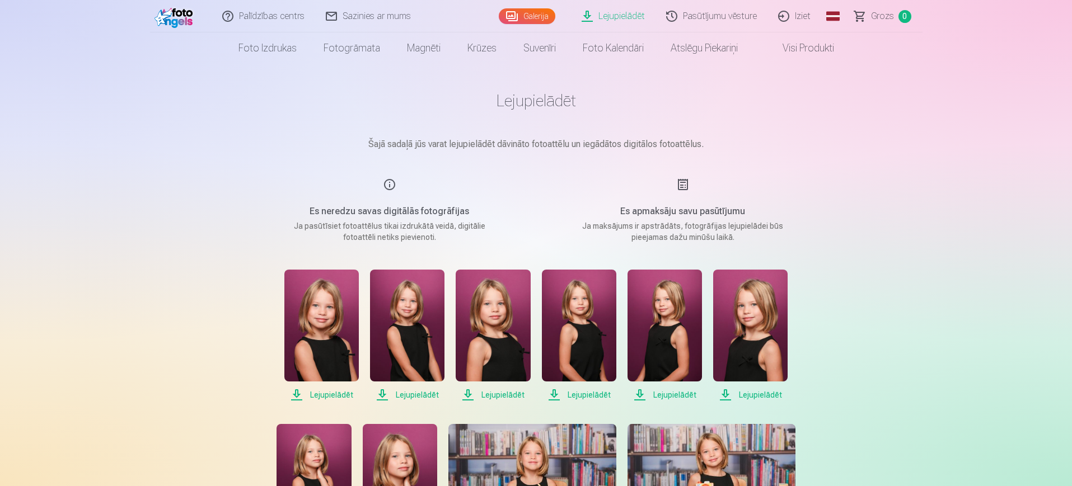
click at [749, 395] on span "Lejupielādēt" at bounding box center [750, 394] width 74 height 13
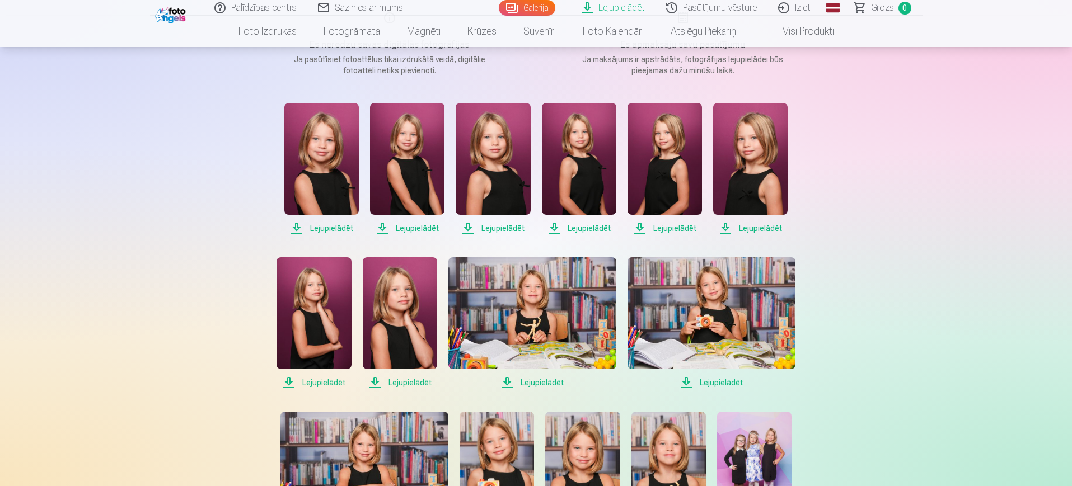
scroll to position [222, 0]
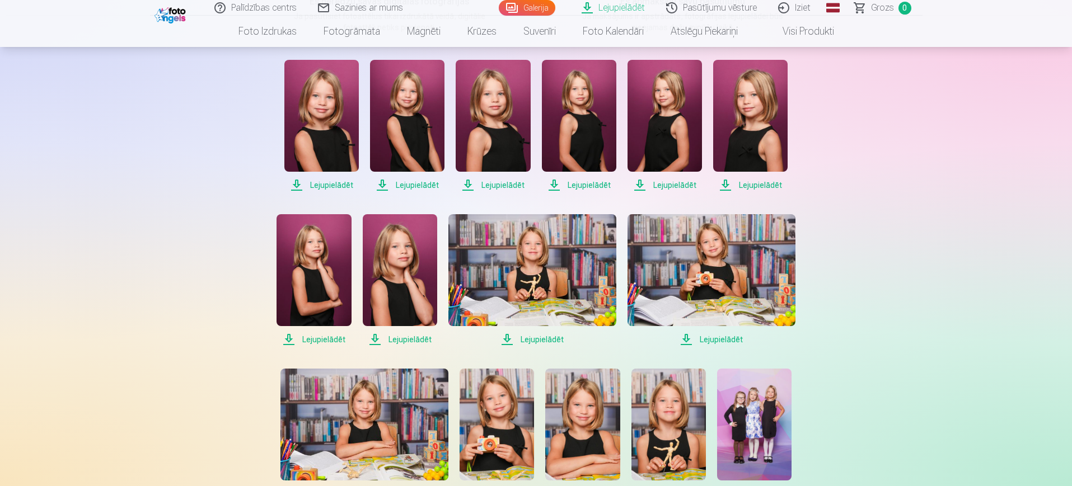
click at [329, 341] on span "Lejupielādēt" at bounding box center [313, 339] width 74 height 13
click at [404, 339] on span "Lejupielādēt" at bounding box center [400, 339] width 74 height 13
click at [523, 340] on span "Lejupielādēt" at bounding box center [532, 339] width 168 height 13
click at [715, 339] on span "Lejupielādēt" at bounding box center [711, 339] width 168 height 13
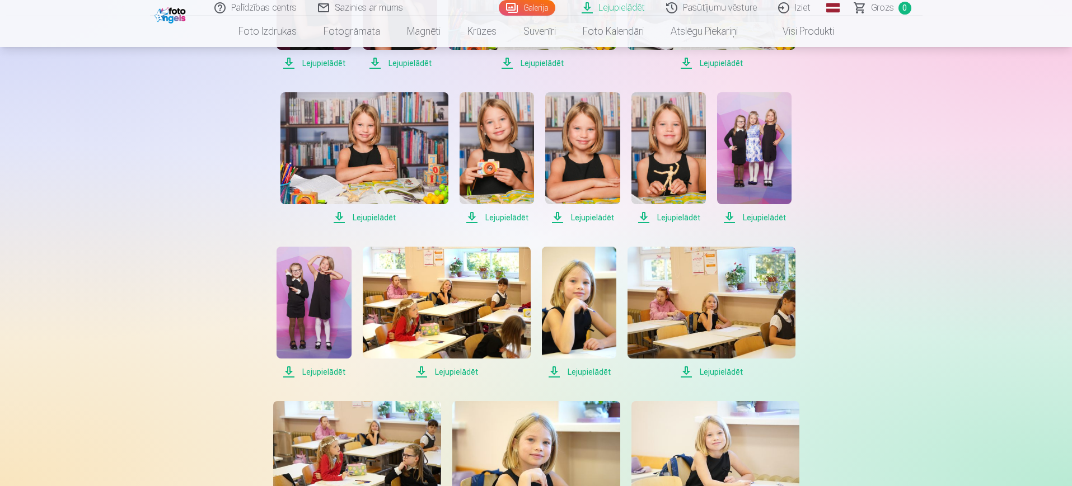
scroll to position [502, 0]
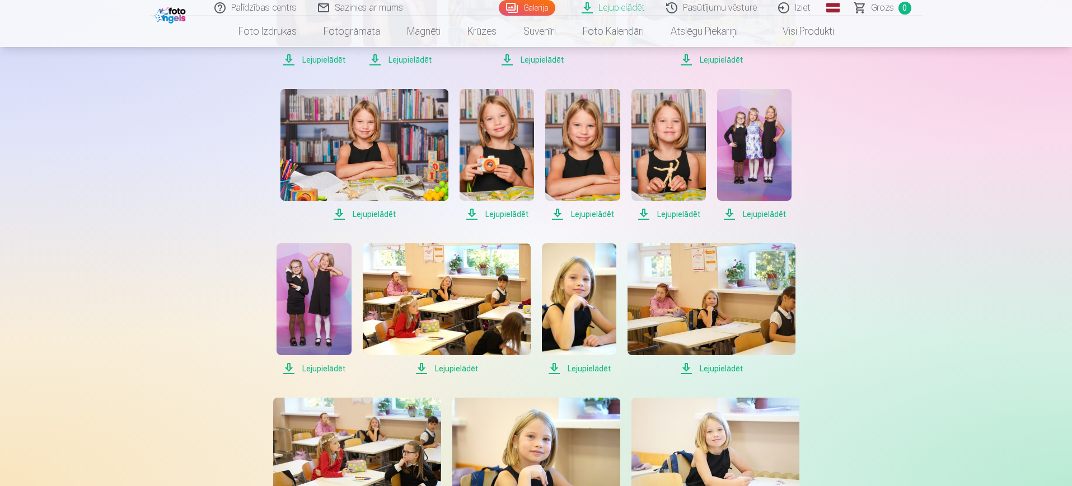
click at [376, 210] on span "Lejupielādēt" at bounding box center [364, 214] width 168 height 13
click at [498, 210] on span "Lejupielādēt" at bounding box center [496, 214] width 74 height 13
click at [583, 208] on span "Lejupielādēt" at bounding box center [582, 214] width 74 height 13
click at [666, 208] on span "Lejupielādēt" at bounding box center [668, 214] width 74 height 13
click at [757, 212] on span "Lejupielādēt" at bounding box center [754, 214] width 74 height 13
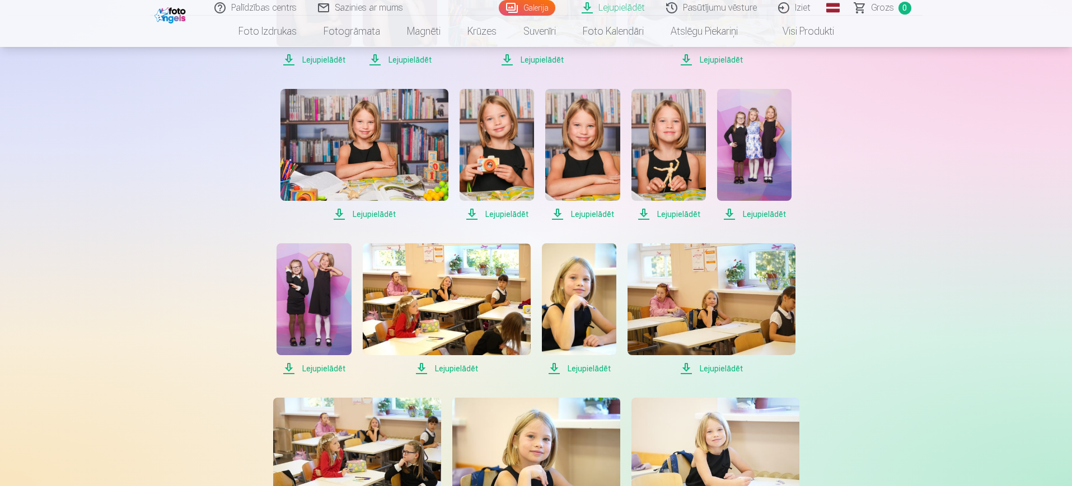
click at [723, 369] on span "Lejupielādēt" at bounding box center [711, 368] width 168 height 13
click at [581, 369] on span "Lejupielādēt" at bounding box center [579, 368] width 74 height 13
click at [451, 367] on span "Lejupielādēt" at bounding box center [447, 368] width 168 height 13
click at [325, 369] on span "Lejupielādēt" at bounding box center [313, 368] width 74 height 13
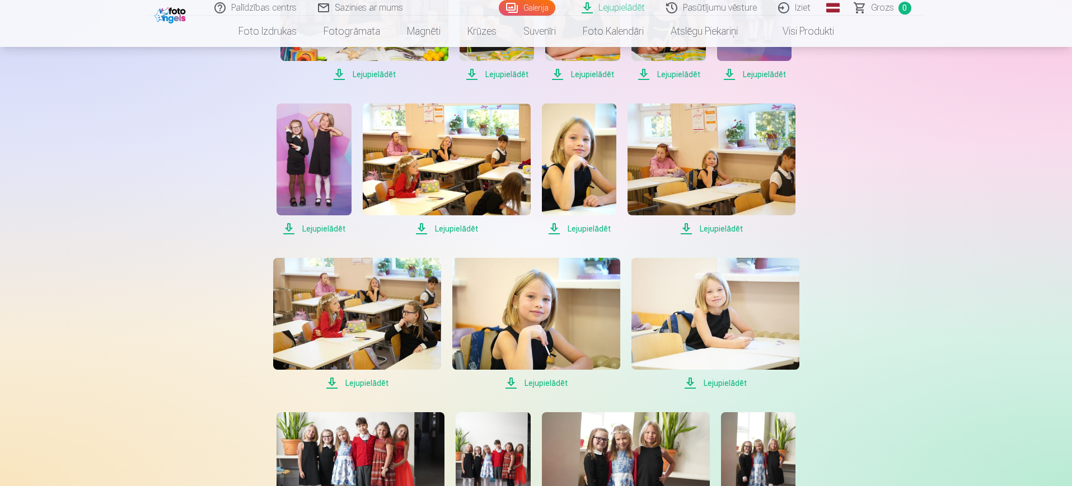
scroll to position [712, 0]
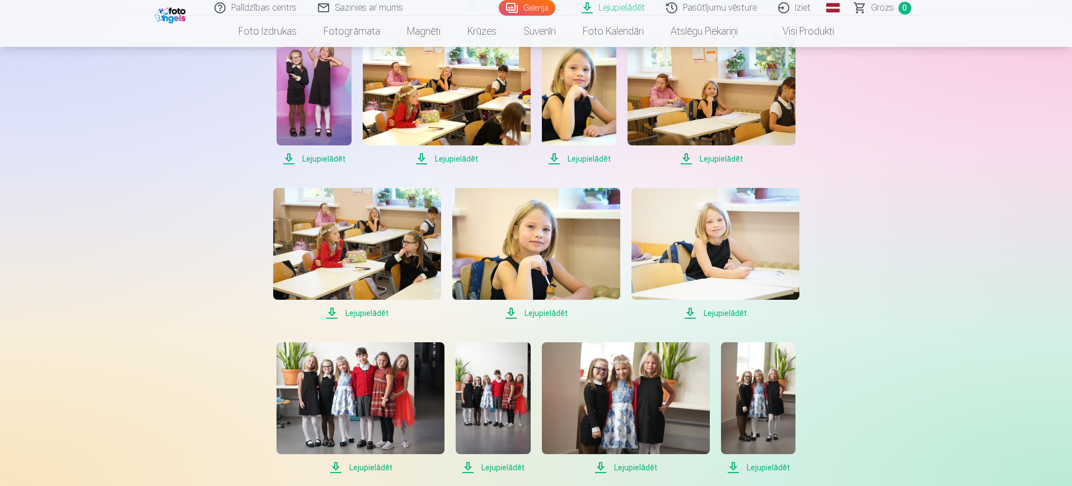
click at [365, 311] on span "Lejupielādēt" at bounding box center [357, 313] width 168 height 13
click at [537, 312] on span "Lejupielādēt" at bounding box center [536, 313] width 168 height 13
click at [712, 307] on span "Lejupielādēt" at bounding box center [715, 313] width 168 height 13
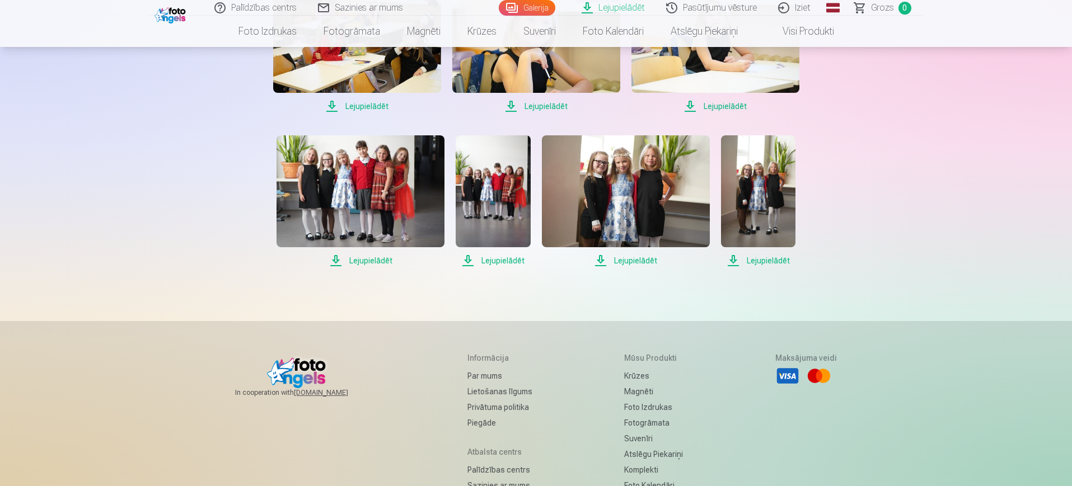
scroll to position [922, 0]
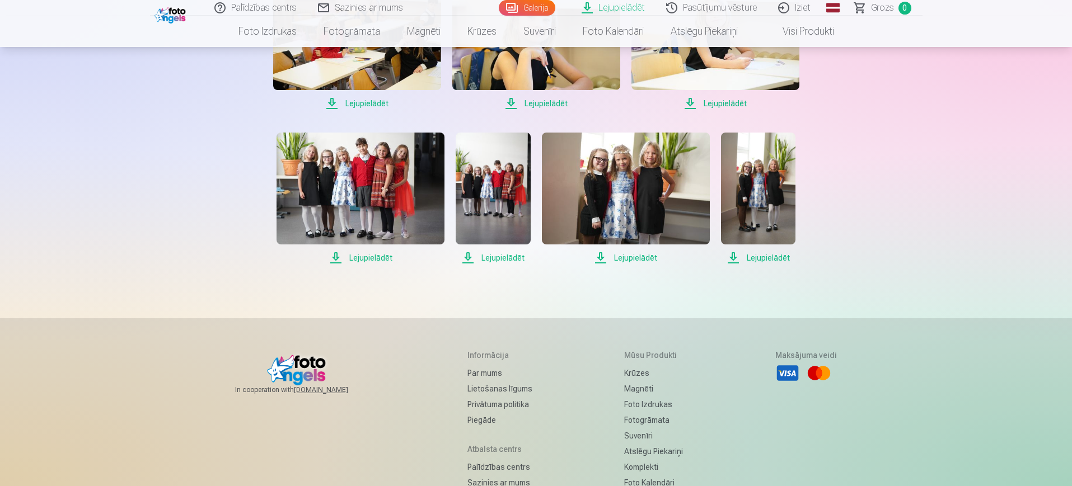
click at [381, 258] on span "Lejupielādēt" at bounding box center [360, 257] width 168 height 13
click at [499, 259] on span "Lejupielādēt" at bounding box center [493, 257] width 74 height 13
click at [612, 258] on span "Lejupielādēt" at bounding box center [626, 257] width 168 height 13
click at [748, 254] on span "Lejupielādēt" at bounding box center [758, 257] width 74 height 13
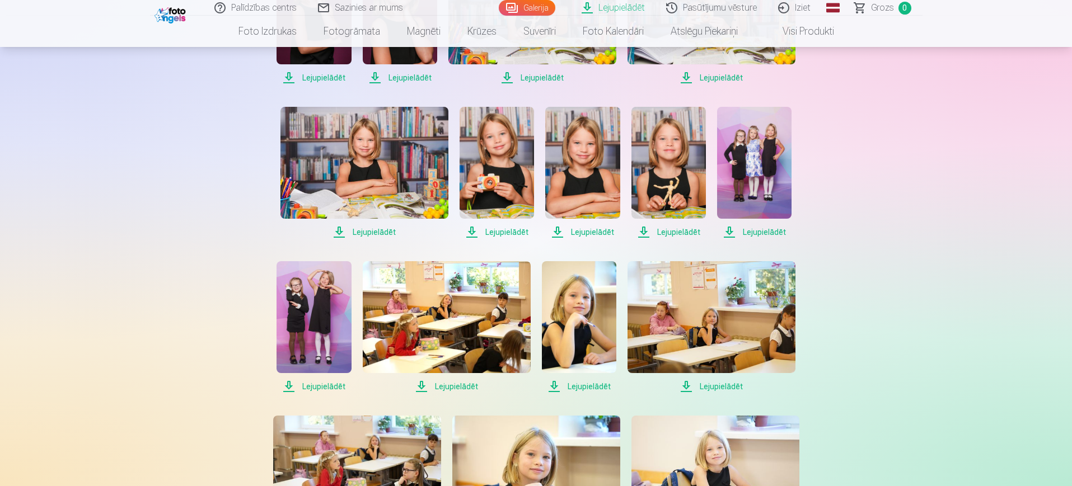
scroll to position [502, 0]
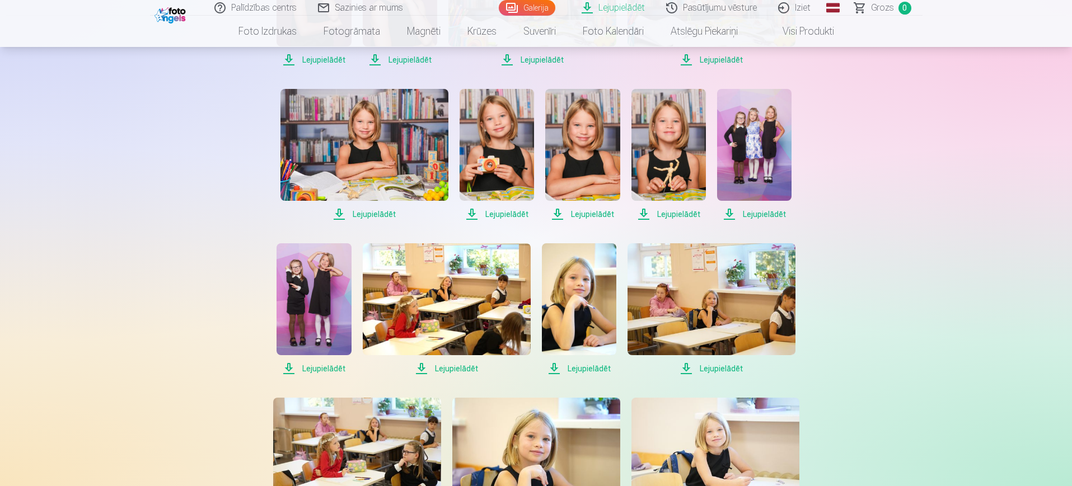
click at [729, 208] on span "Lejupielādēt" at bounding box center [754, 214] width 74 height 13
click at [653, 214] on span "Lejupielādēt" at bounding box center [668, 214] width 74 height 13
click at [645, 212] on span "Lejupielādēt" at bounding box center [668, 214] width 74 height 13
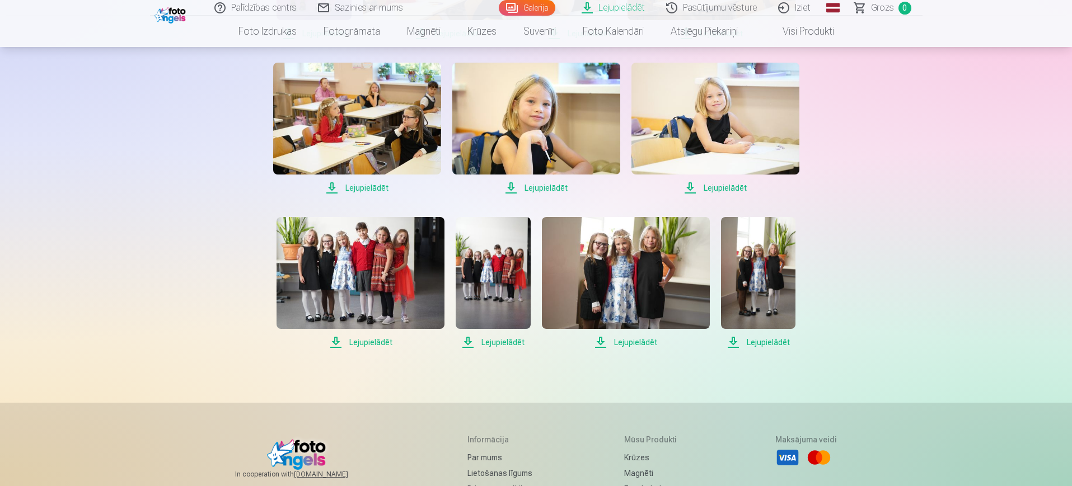
scroll to position [992, 0]
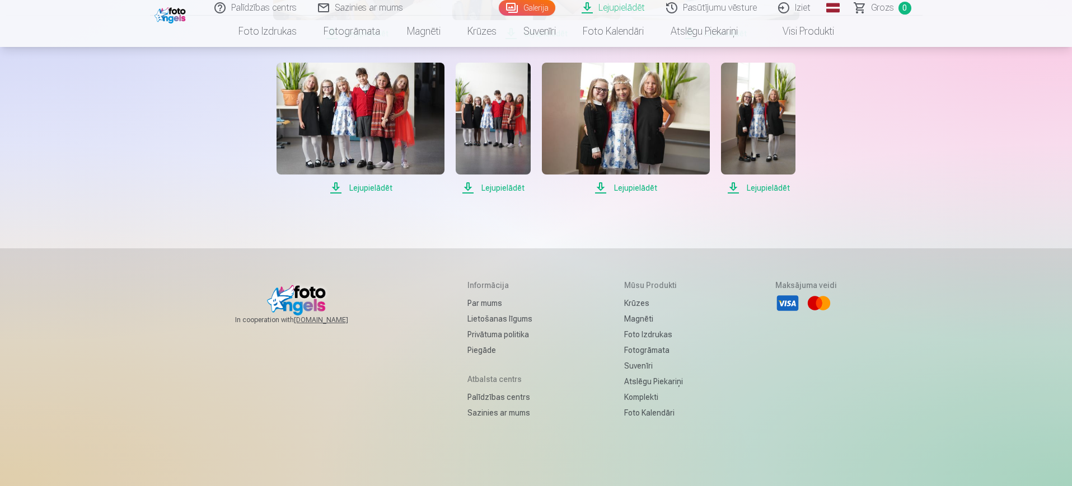
click at [494, 186] on span "Lejupielādēt" at bounding box center [493, 187] width 74 height 13
click at [469, 184] on span "Lejupielādēt" at bounding box center [493, 187] width 74 height 13
click at [345, 183] on span "Lejupielādēt" at bounding box center [360, 187] width 168 height 13
click at [331, 186] on span "Lejupielādēt" at bounding box center [360, 187] width 168 height 13
click at [606, 187] on span "Lejupielādēt" at bounding box center [626, 187] width 168 height 13
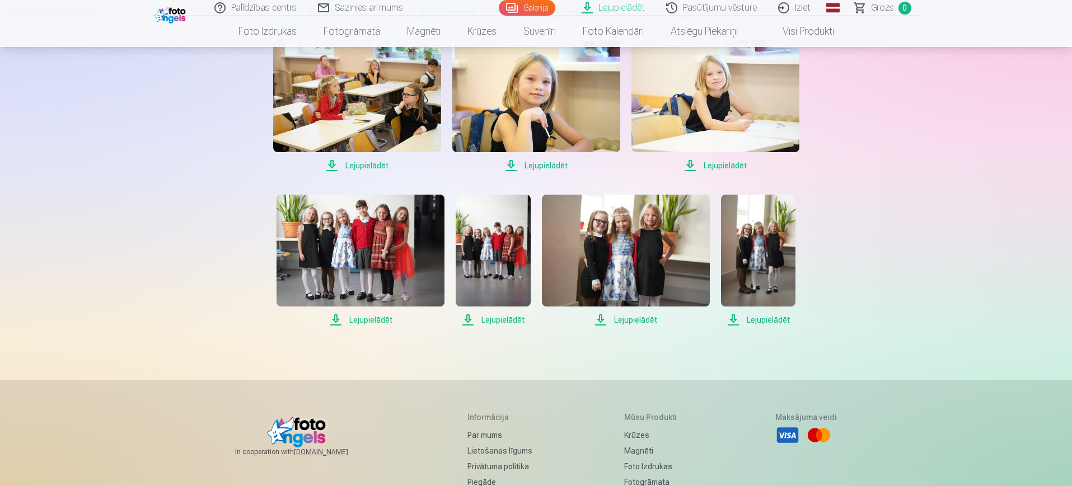
scroll to position [712, 0]
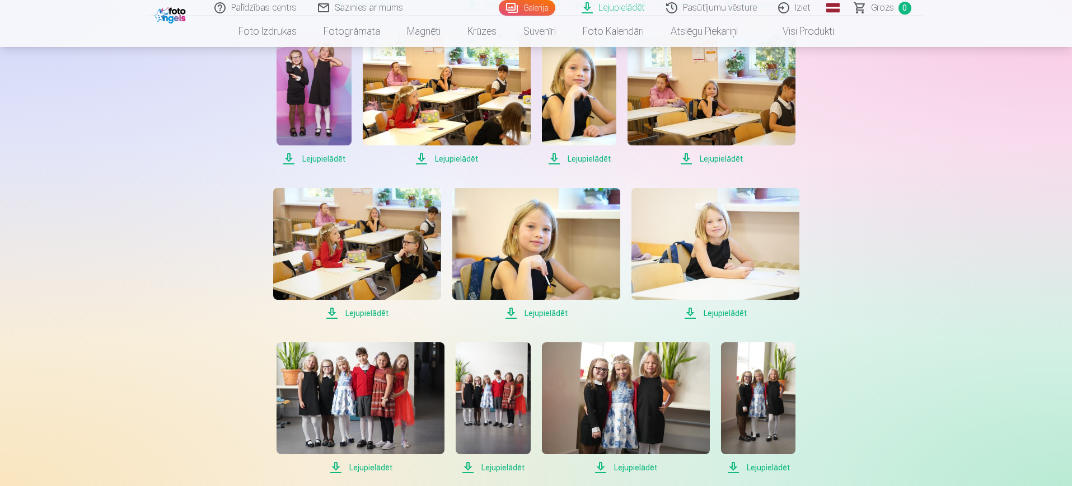
click at [692, 312] on span "Lejupielādēt" at bounding box center [715, 313] width 168 height 13
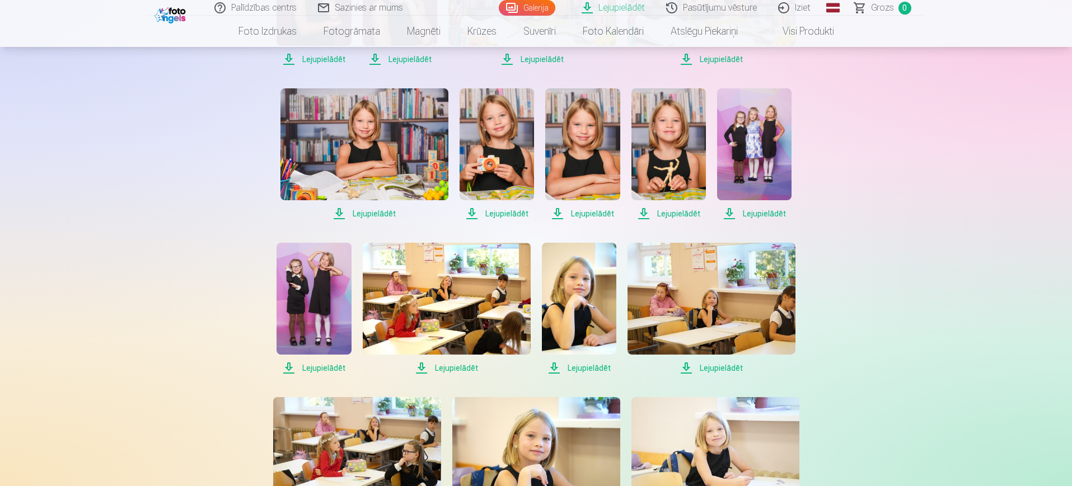
scroll to position [502, 0]
click at [418, 365] on span "Lejupielādēt" at bounding box center [447, 368] width 168 height 13
click at [559, 372] on span "Lejupielādēt" at bounding box center [579, 368] width 74 height 13
click at [693, 367] on span "Lejupielādēt" at bounding box center [711, 368] width 168 height 13
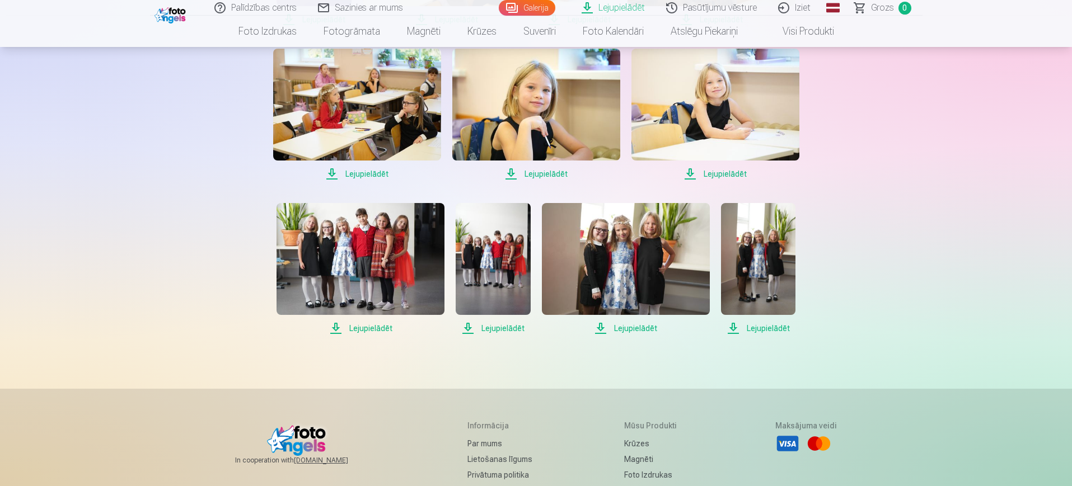
scroll to position [852, 0]
click at [617, 326] on span "Lejupielādēt" at bounding box center [626, 327] width 168 height 13
click at [495, 325] on span "Lejupielādēt" at bounding box center [493, 327] width 74 height 13
click at [383, 322] on span "Lejupielādēt" at bounding box center [360, 327] width 168 height 13
click at [770, 328] on span "Lejupielādēt" at bounding box center [758, 327] width 74 height 13
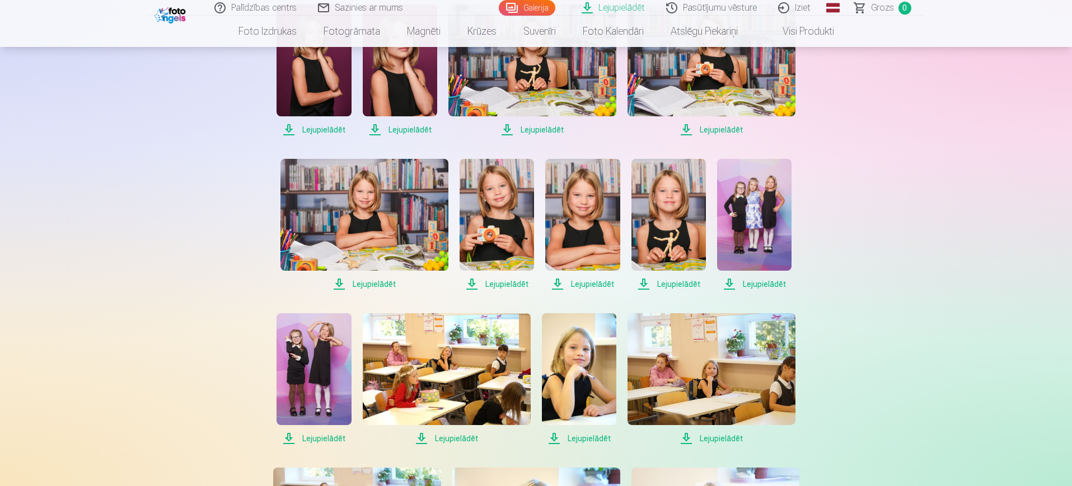
scroll to position [0, 0]
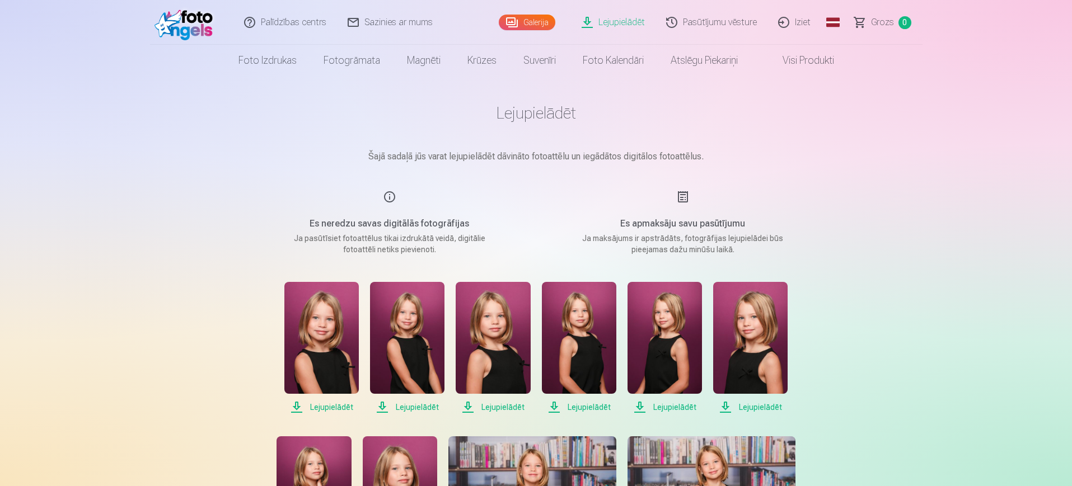
click at [871, 22] on link "Grozs 0" at bounding box center [883, 22] width 78 height 45
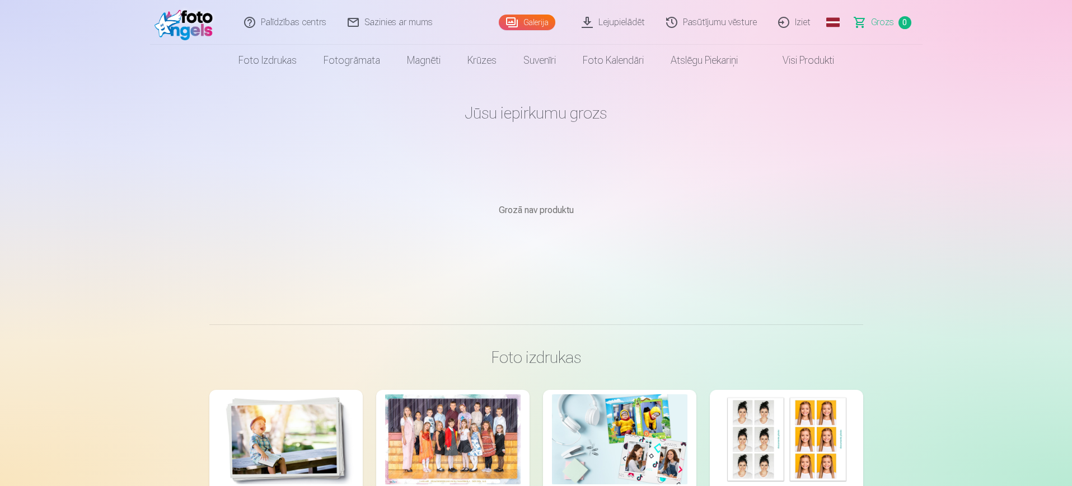
click at [713, 17] on link "Pasūtījumu vēsture" at bounding box center [712, 22] width 112 height 45
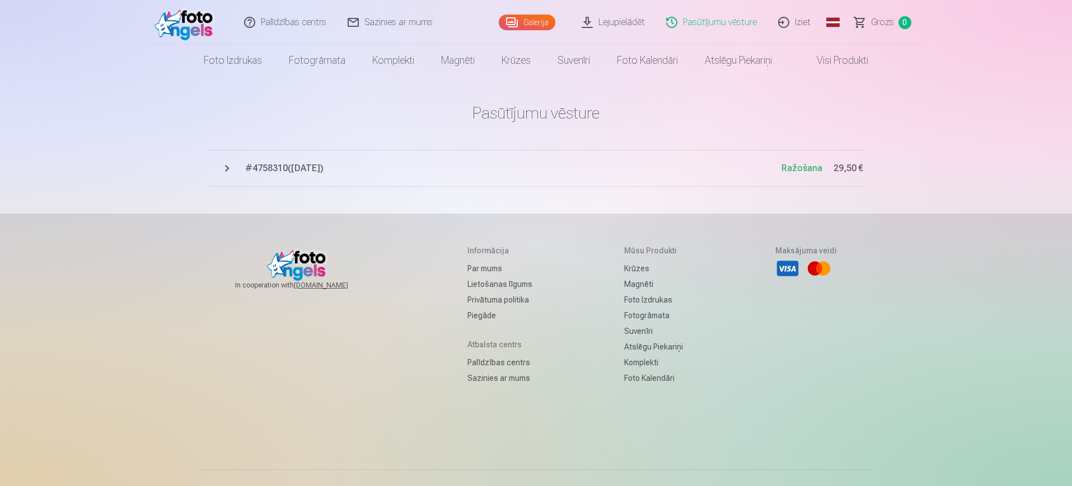
click at [599, 25] on link "Lejupielādēt" at bounding box center [613, 22] width 85 height 45
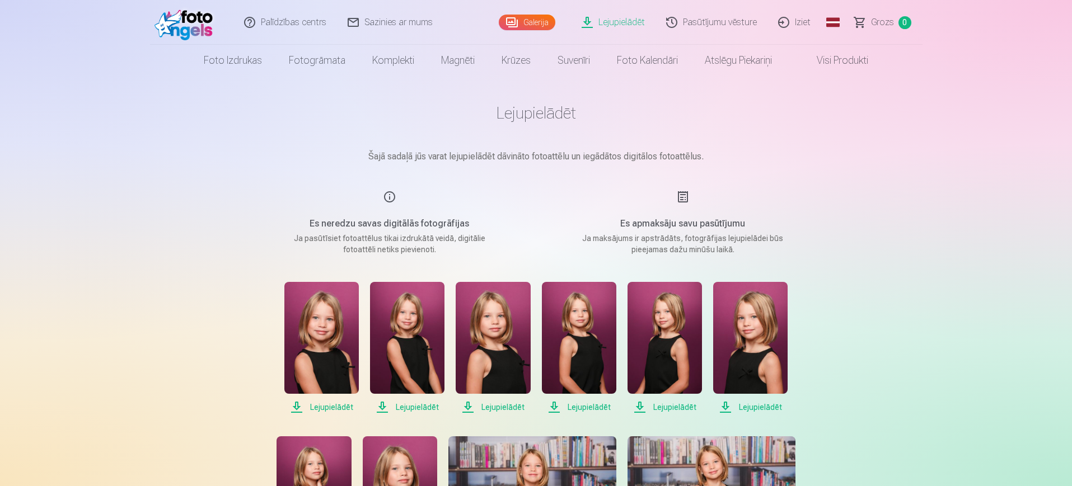
click at [534, 16] on link "Galerija" at bounding box center [527, 23] width 57 height 16
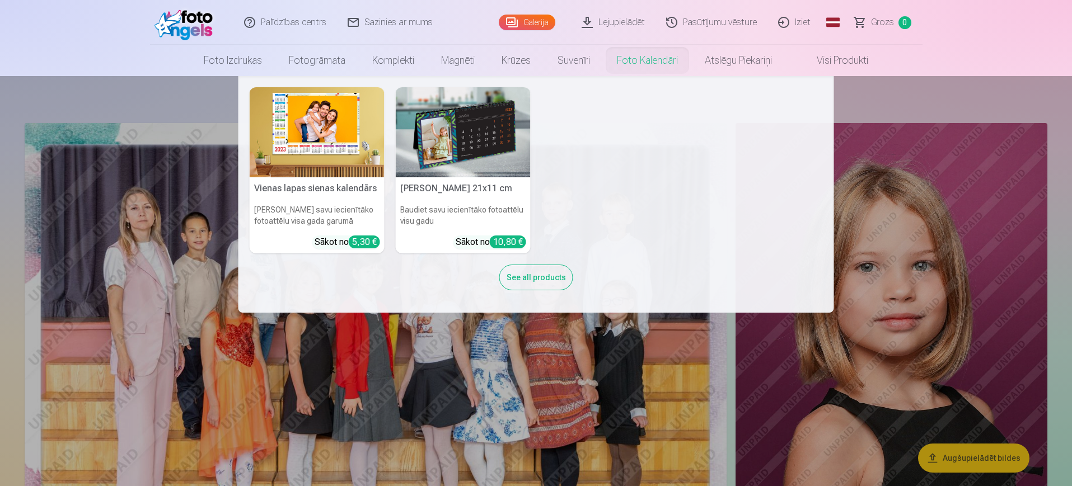
click at [931, 227] on nav "Vienas lapas sienas [PERSON_NAME] savu iecienītāko fotoattēlu visa gada garumā …" at bounding box center [536, 194] width 1072 height 237
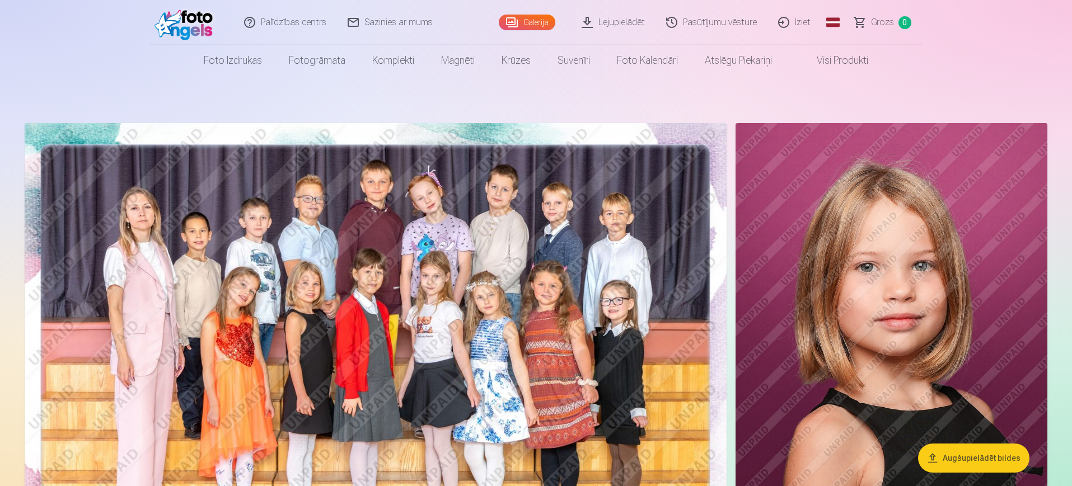
click at [802, 21] on link "Iziet" at bounding box center [795, 22] width 54 height 45
